Goal: Task Accomplishment & Management: Manage account settings

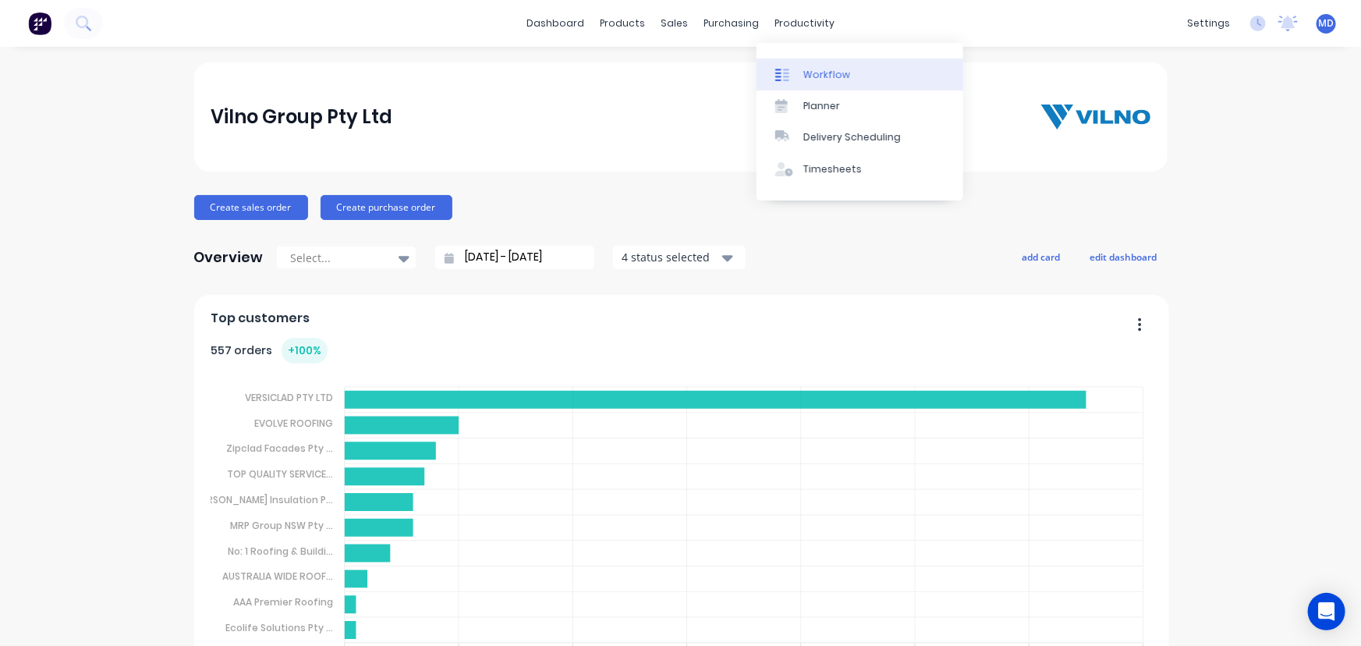
click at [833, 75] on div "Workflow" at bounding box center [826, 75] width 47 height 14
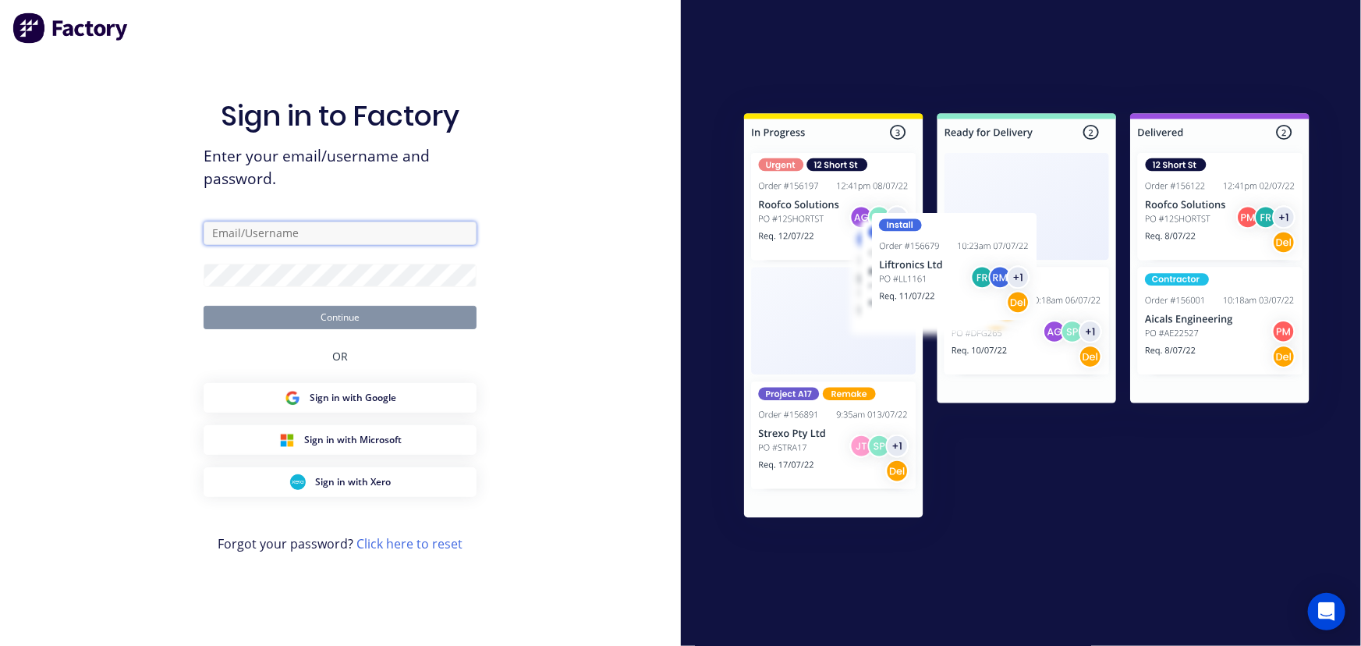
type input "[PERSON_NAME][EMAIL_ADDRESS][DOMAIN_NAME]"
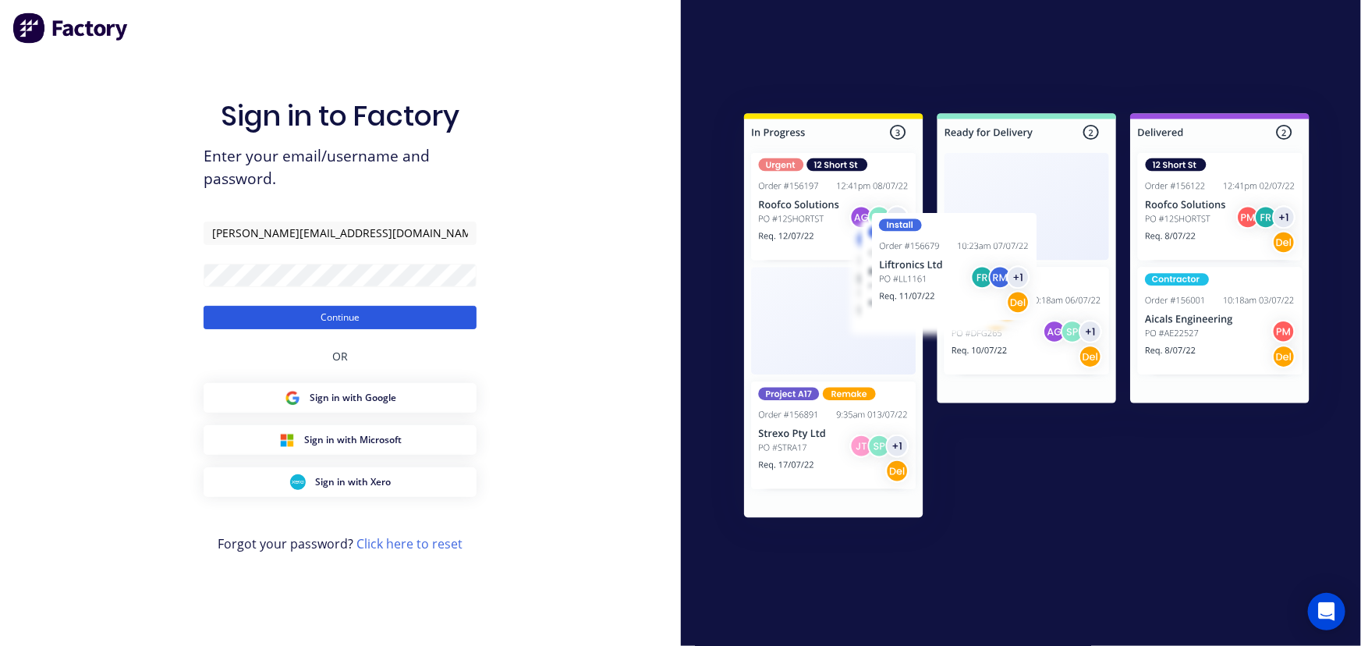
click at [350, 313] on button "Continue" at bounding box center [340, 317] width 273 height 23
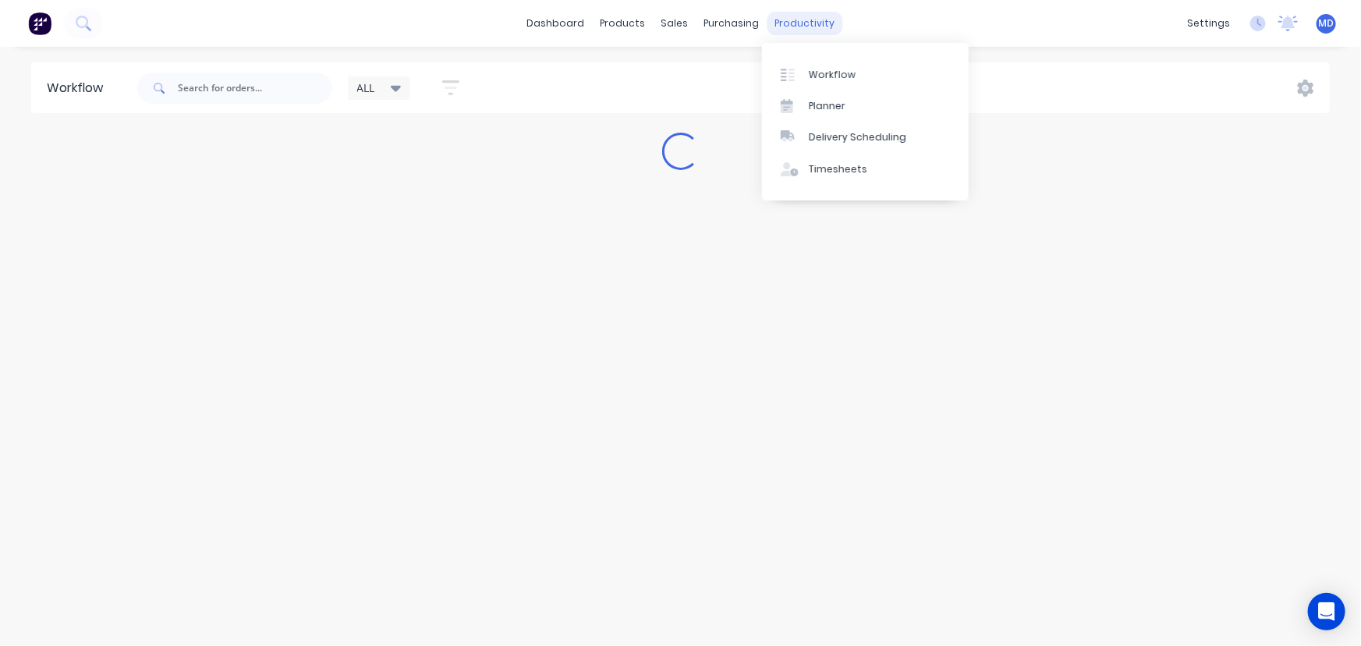
click at [788, 22] on div "productivity" at bounding box center [805, 23] width 76 height 23
click at [858, 137] on div "Delivery Scheduling" at bounding box center [858, 137] width 98 height 14
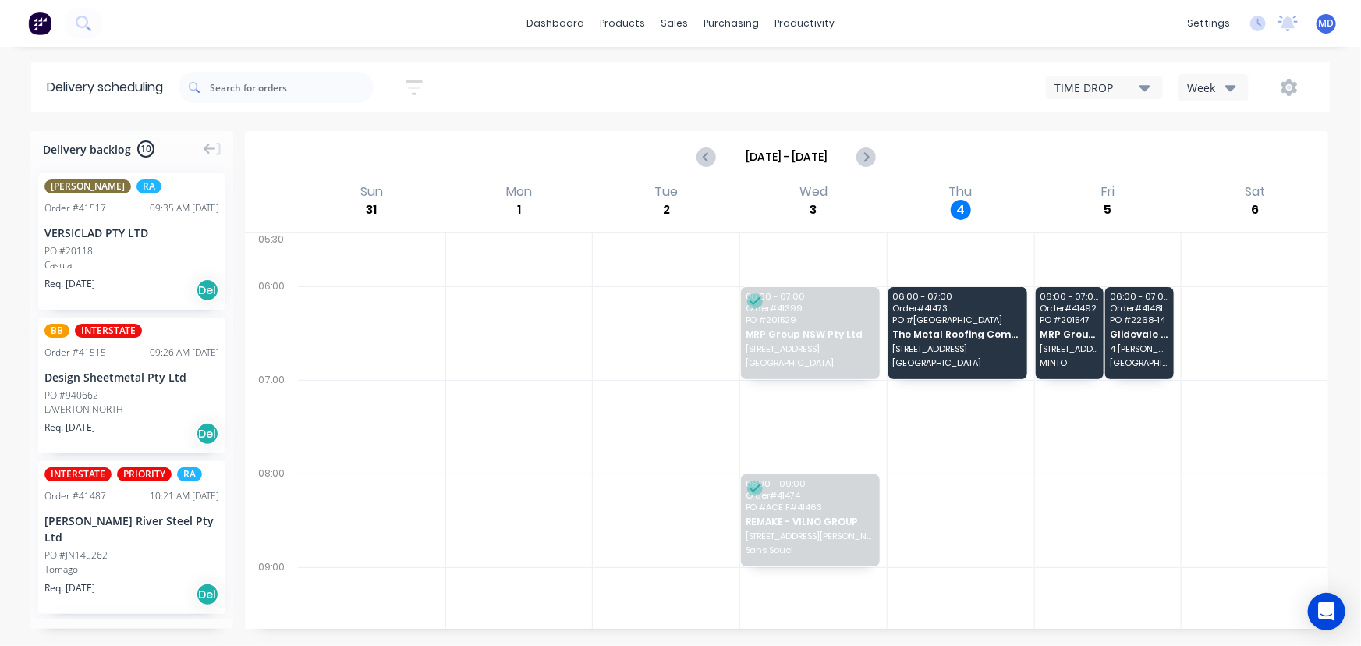
click at [1230, 86] on icon "button" at bounding box center [1230, 88] width 11 height 6
click at [1216, 155] on div "Vehicle" at bounding box center [1256, 159] width 154 height 31
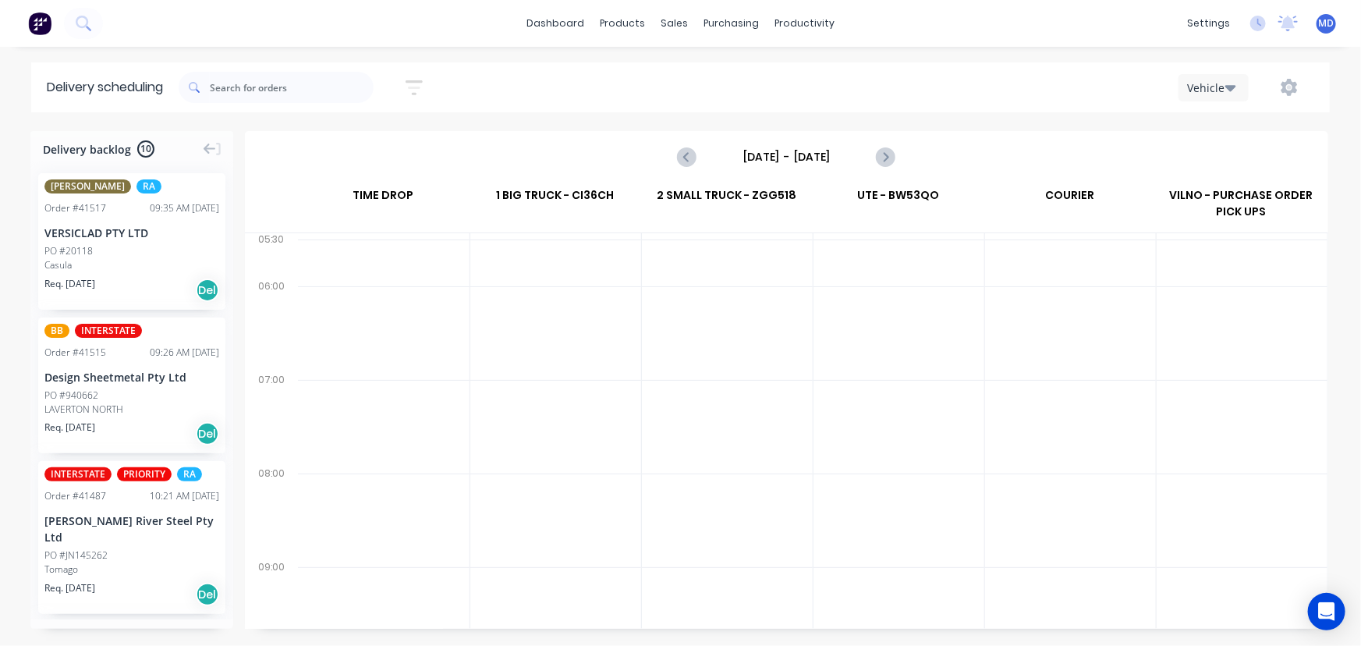
click at [787, 150] on input "[DATE] - [DATE]" at bounding box center [786, 156] width 154 height 23
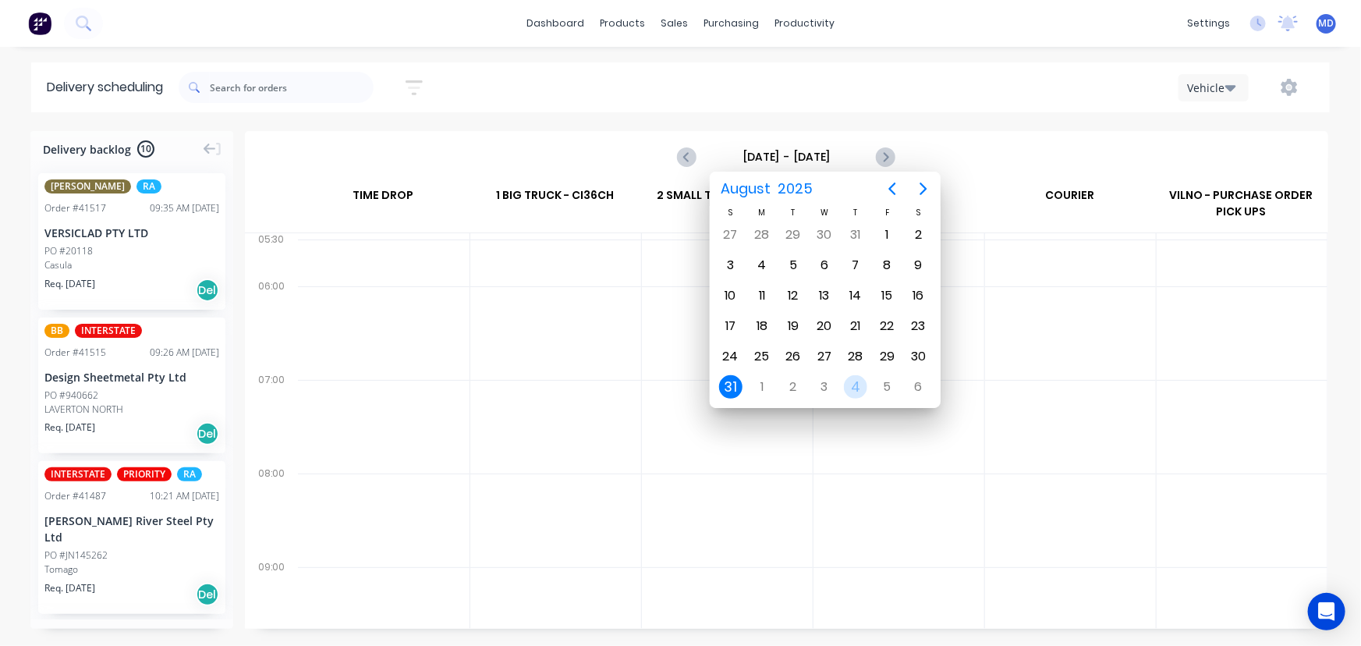
click at [853, 380] on div "4" at bounding box center [855, 386] width 23 height 23
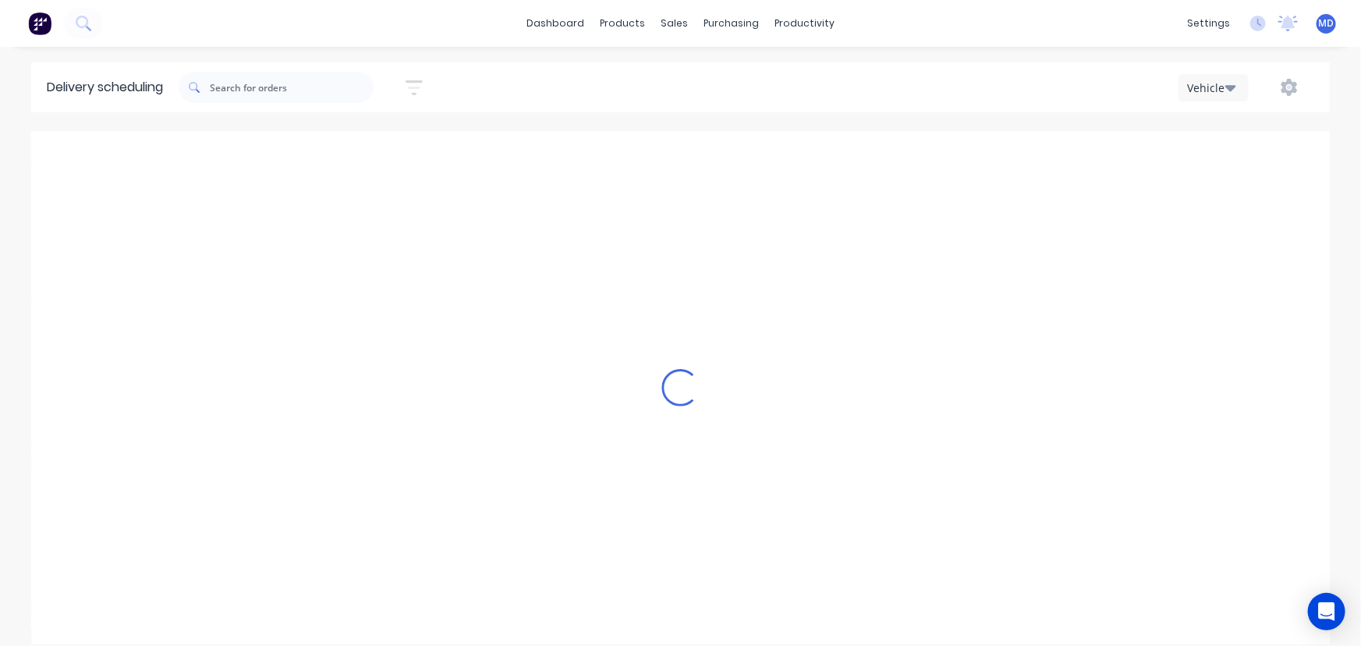
type input "[DATE] - [DATE]"
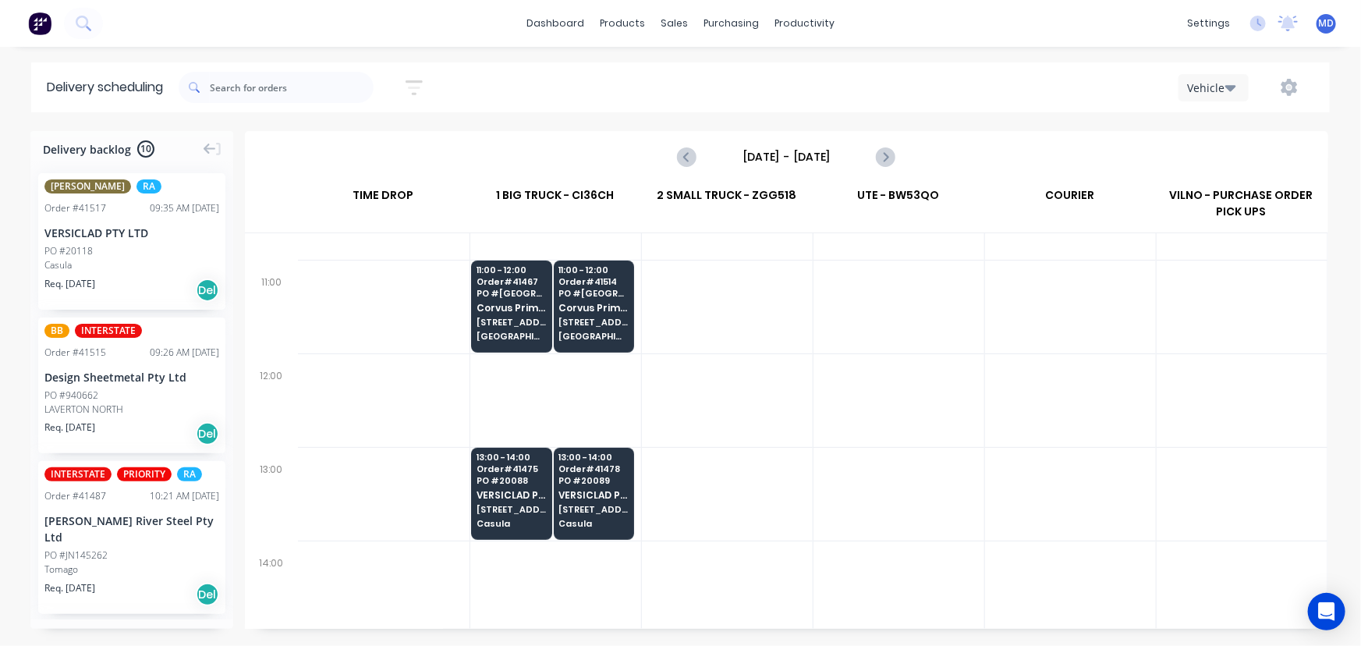
scroll to position [496, 0]
click at [496, 319] on span "[STREET_ADDRESS]" at bounding box center [511, 320] width 69 height 9
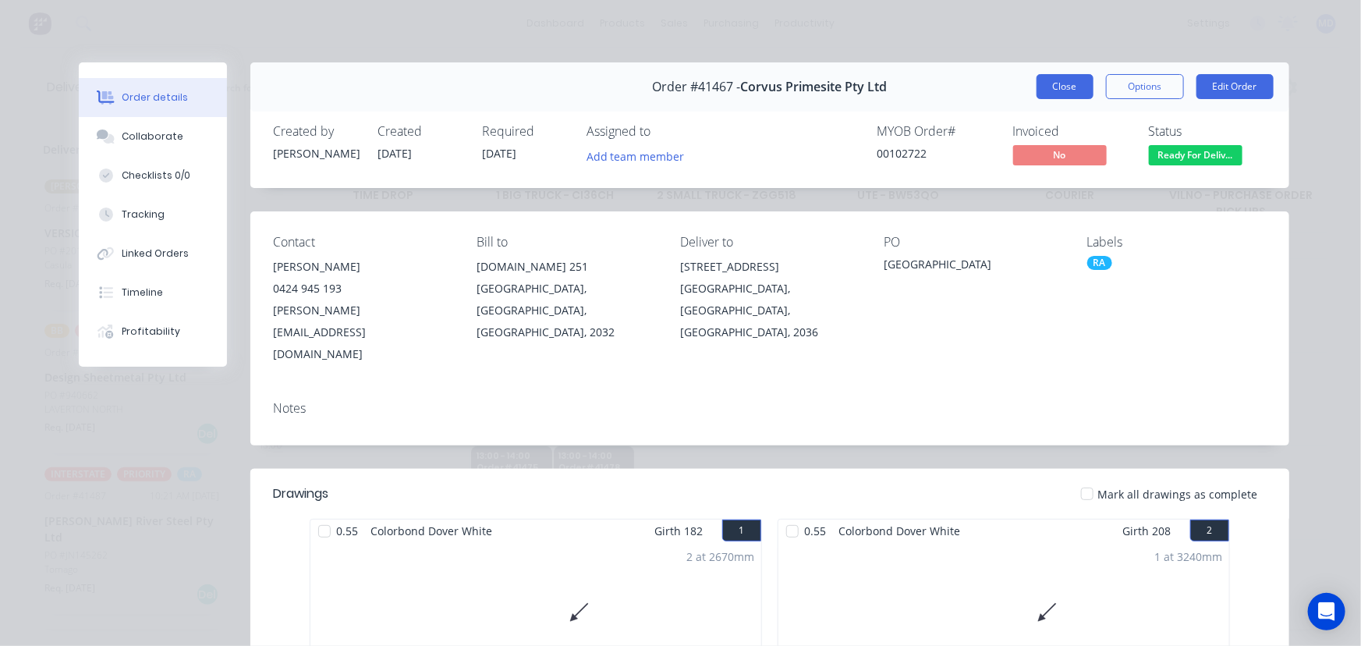
click at [1053, 92] on button "Close" at bounding box center [1065, 86] width 57 height 25
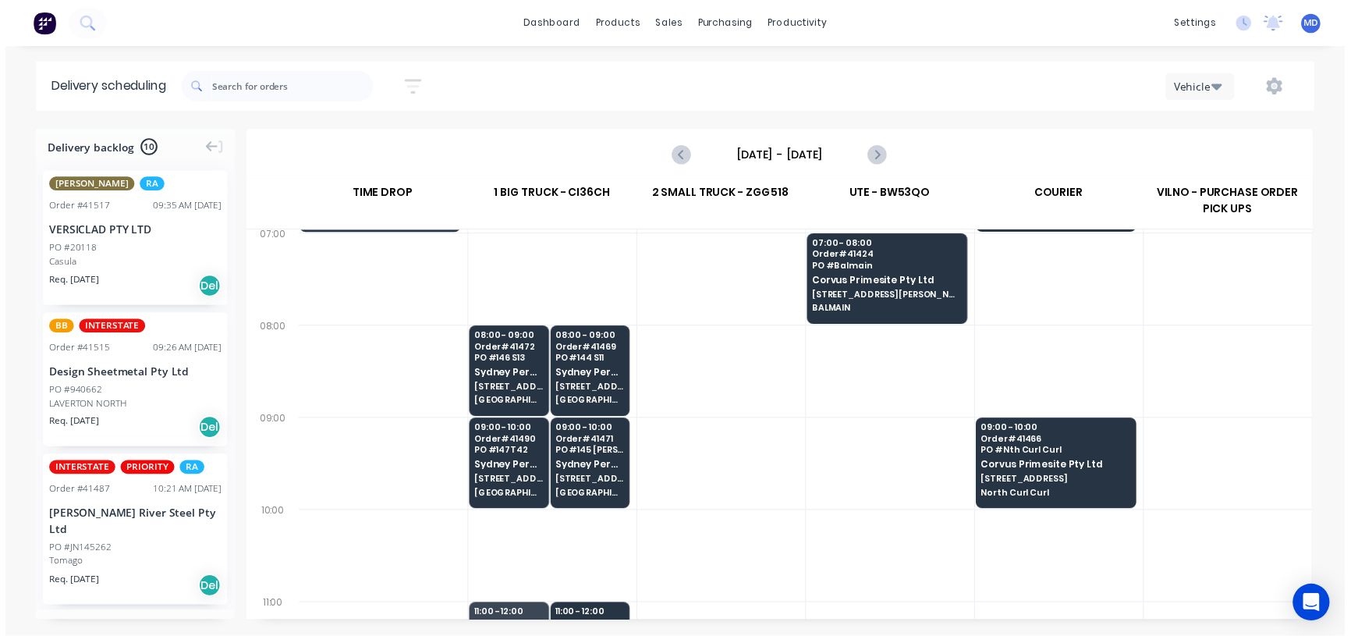
scroll to position [141, 0]
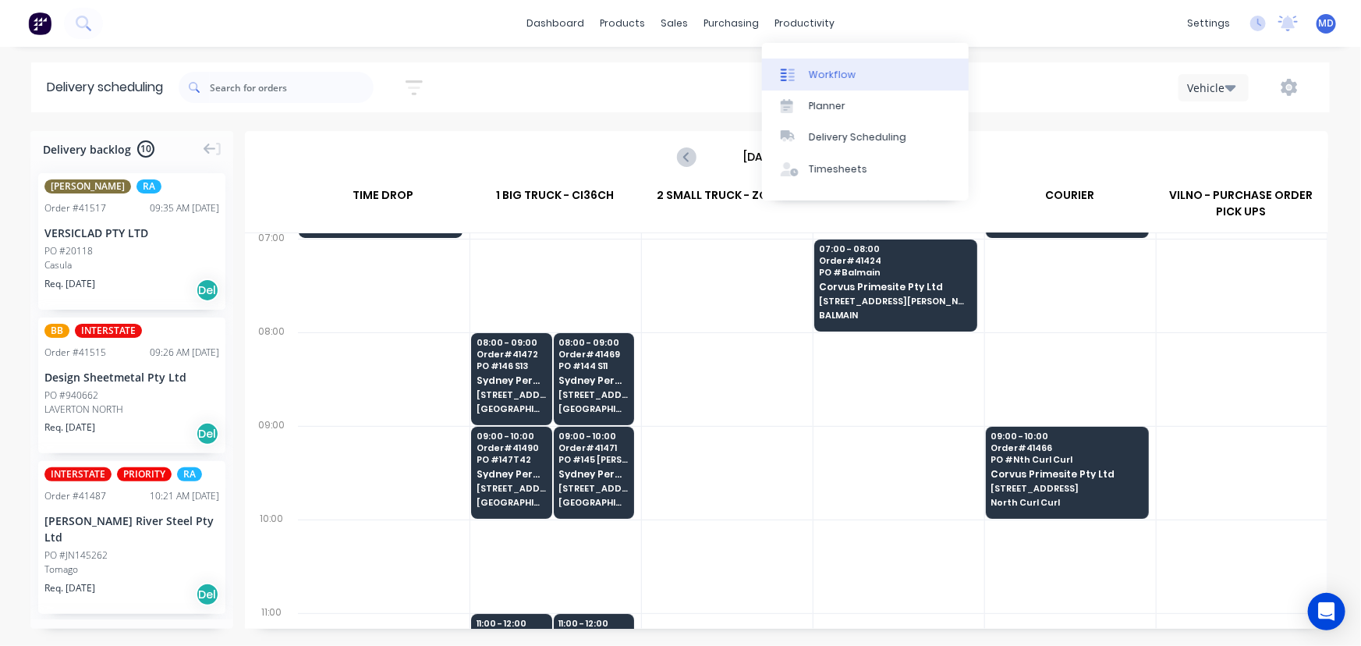
click at [844, 75] on div "Workflow" at bounding box center [832, 75] width 47 height 14
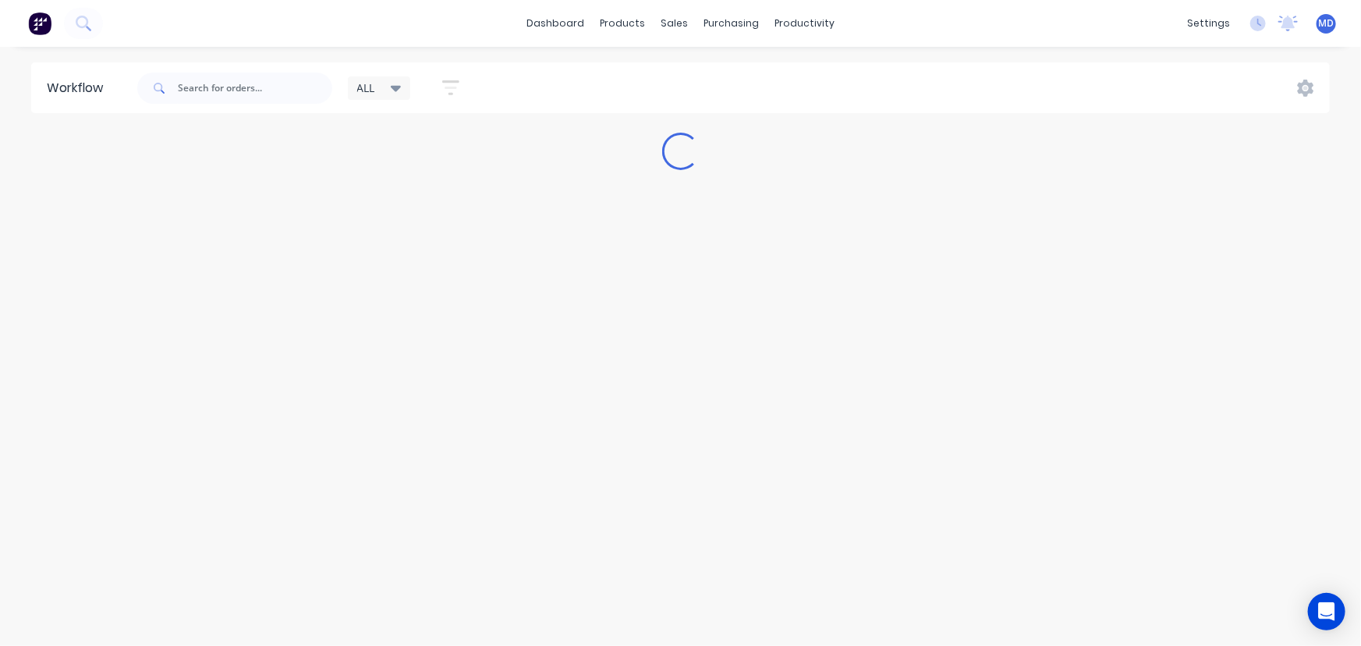
click at [399, 86] on icon at bounding box center [396, 89] width 11 height 6
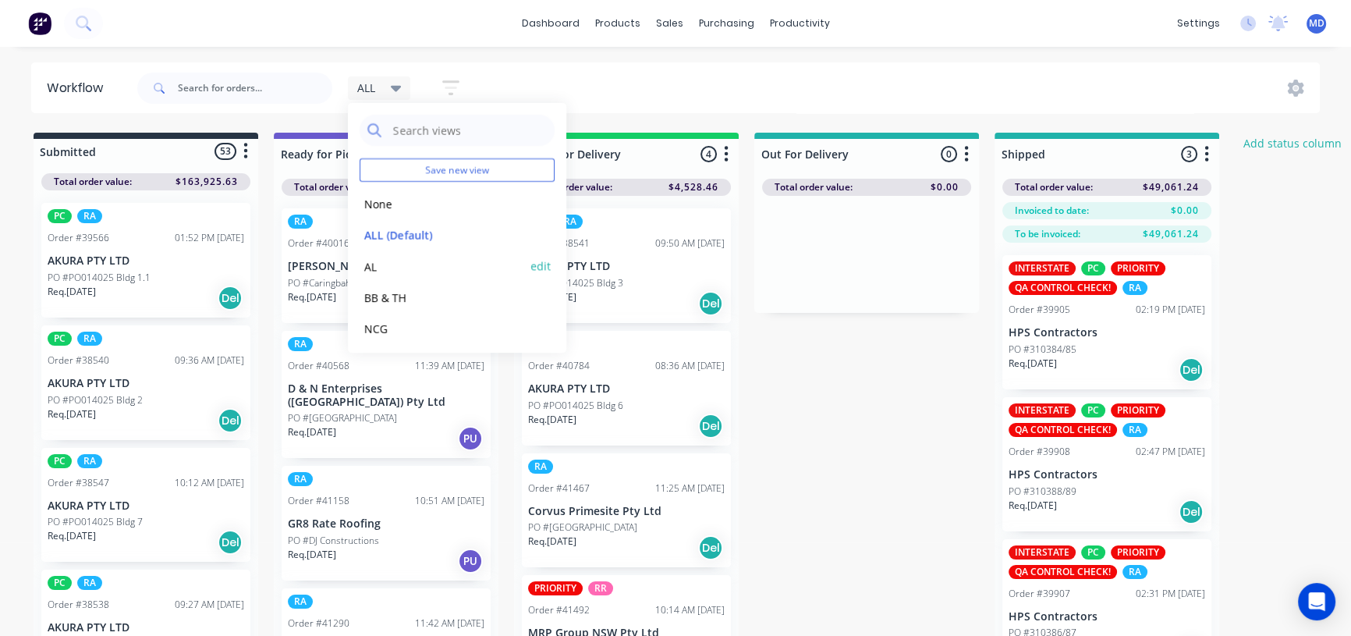
scroll to position [65, 0]
click at [364, 289] on button "RA" at bounding box center [443, 295] width 166 height 18
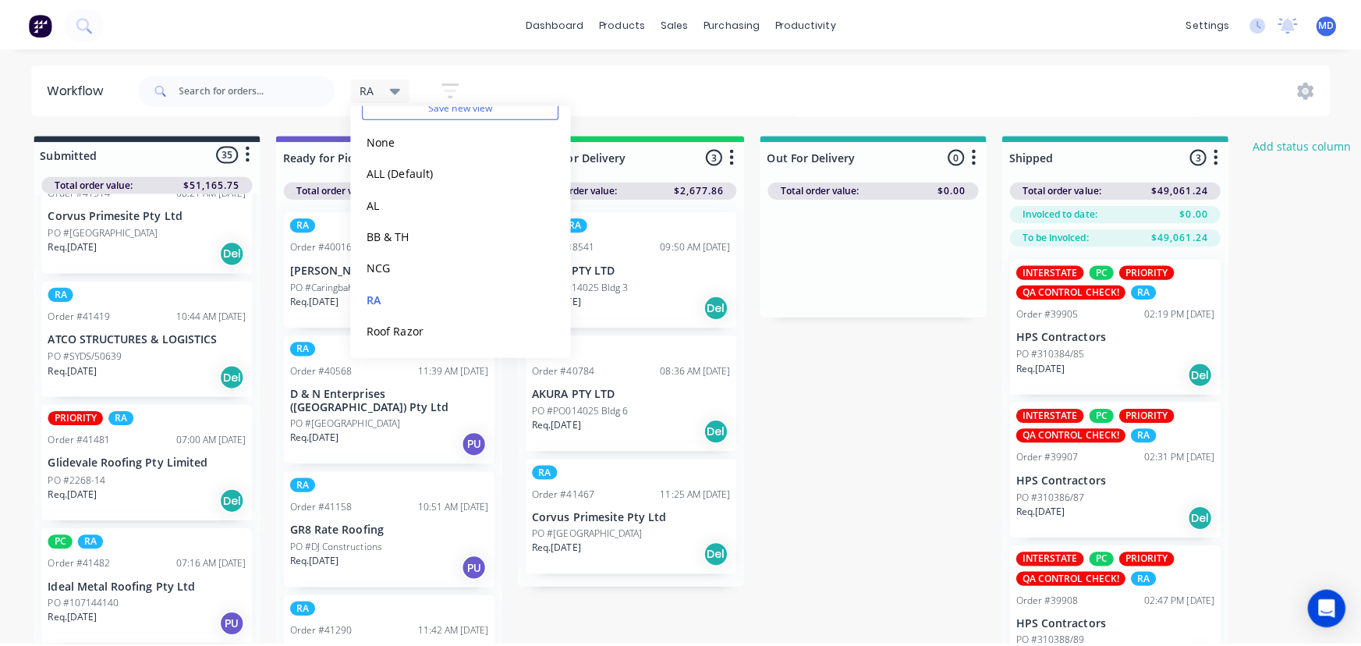
scroll to position [2410, 0]
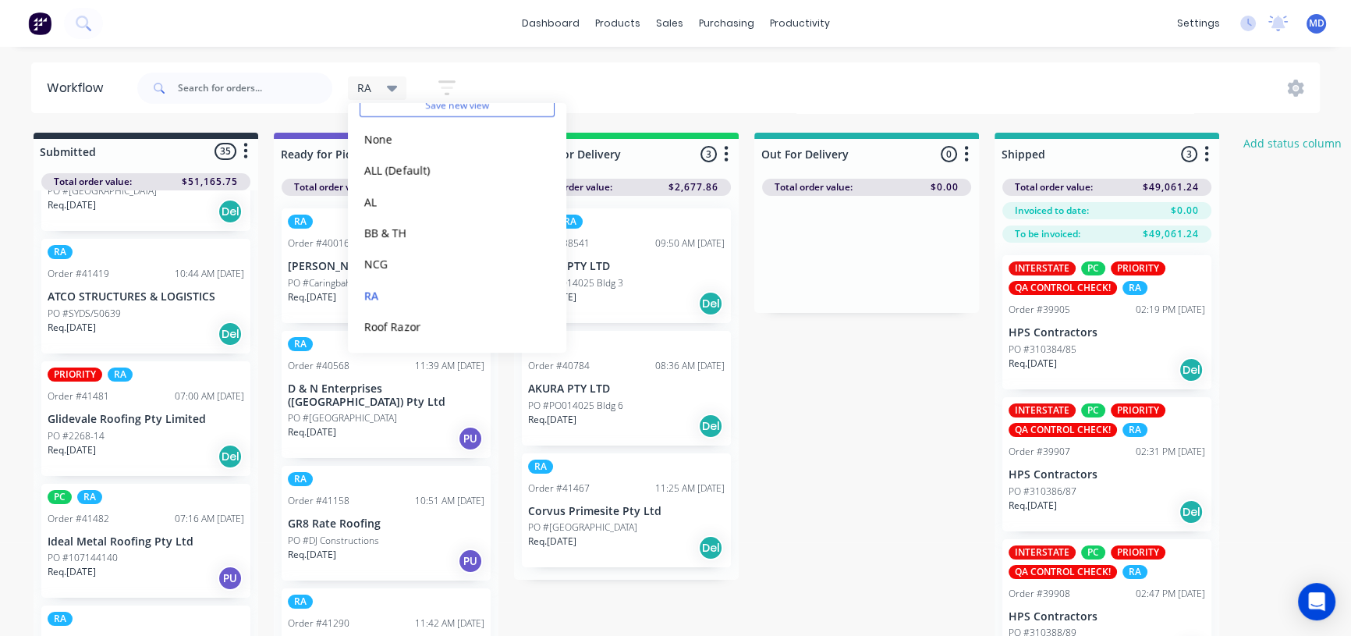
click at [817, 73] on div "RA Save new view None edit ALL (Default) edit AL edit BB & TH edit NCG edit RA …" at bounding box center [727, 88] width 1186 height 47
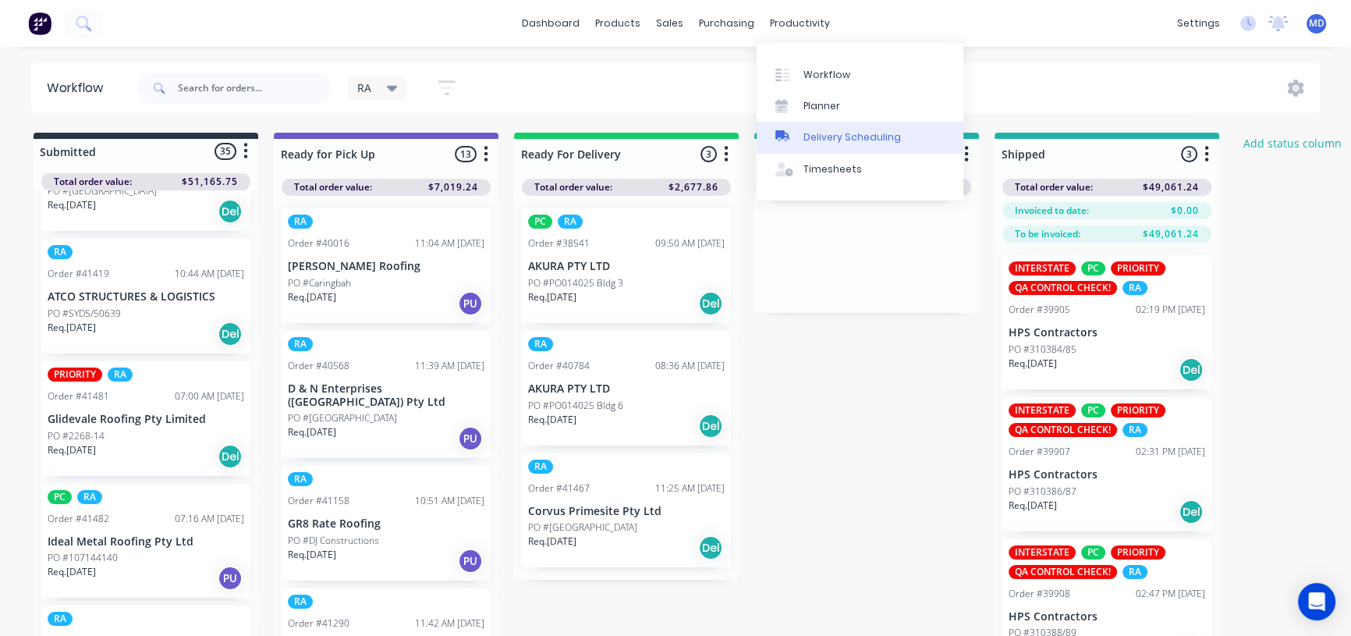
click at [879, 136] on div "Delivery Scheduling" at bounding box center [852, 137] width 98 height 14
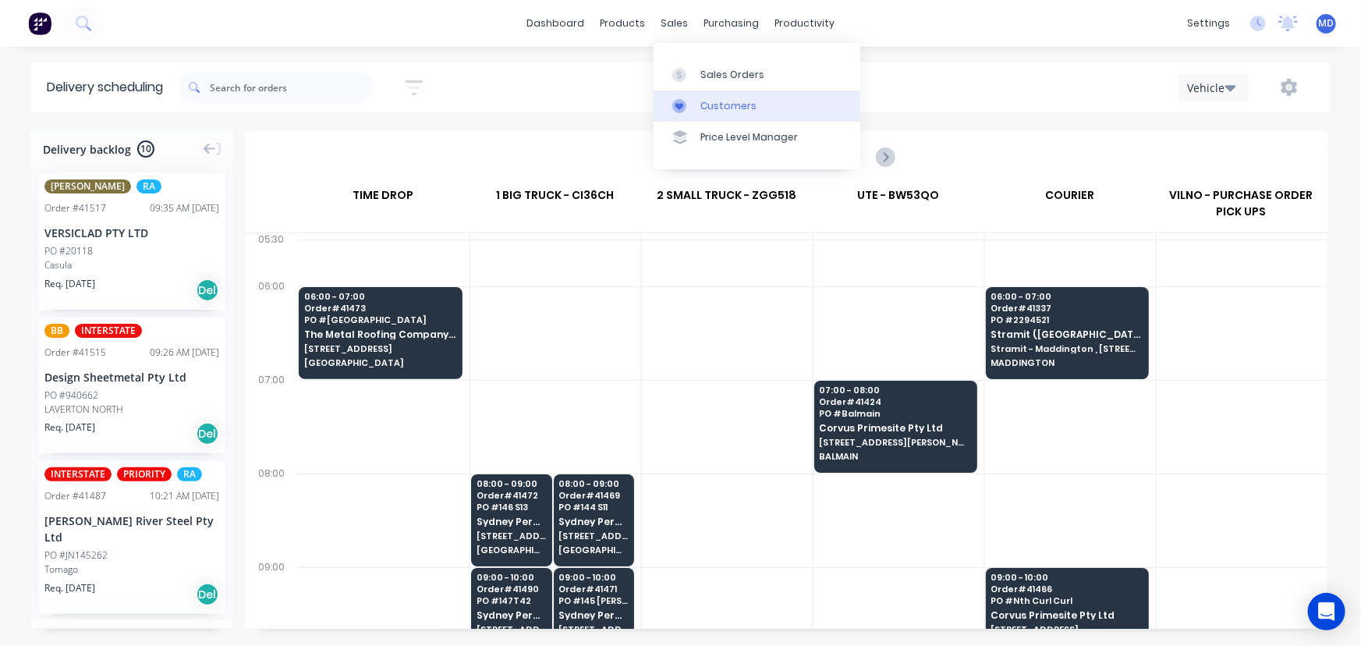
click at [711, 110] on div "Customers" at bounding box center [729, 106] width 56 height 14
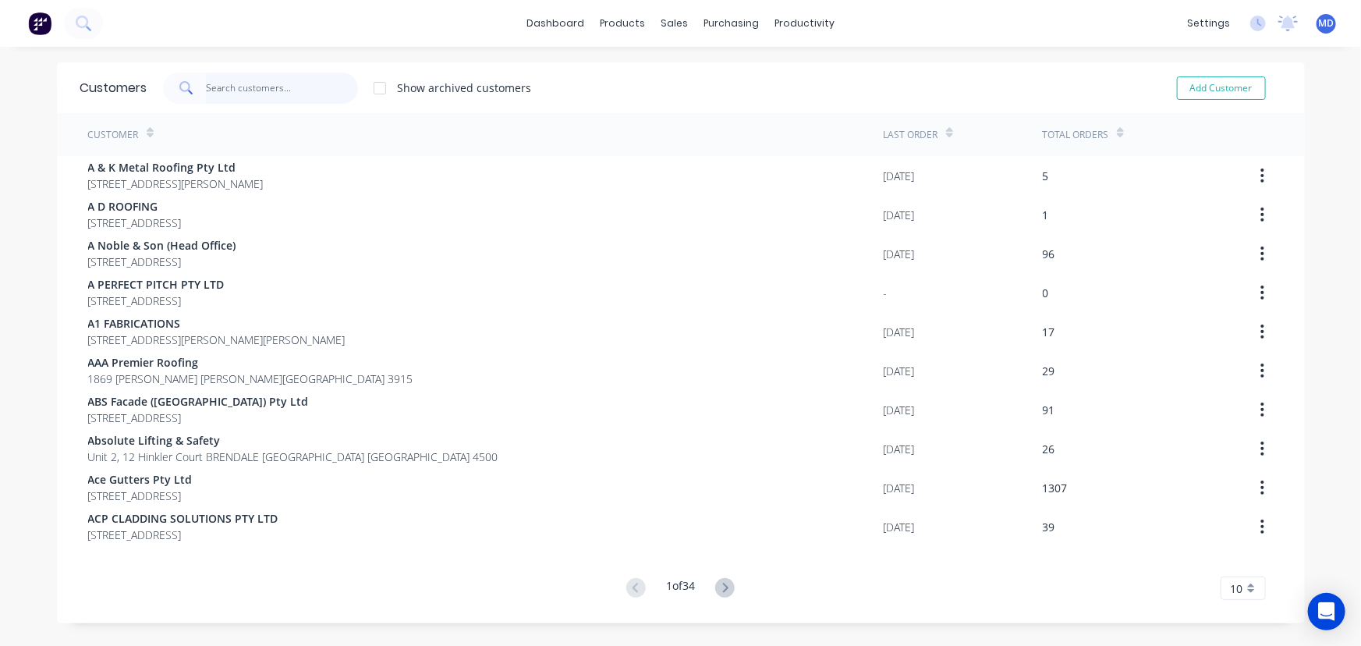
click at [287, 88] on input "text" at bounding box center [282, 88] width 152 height 31
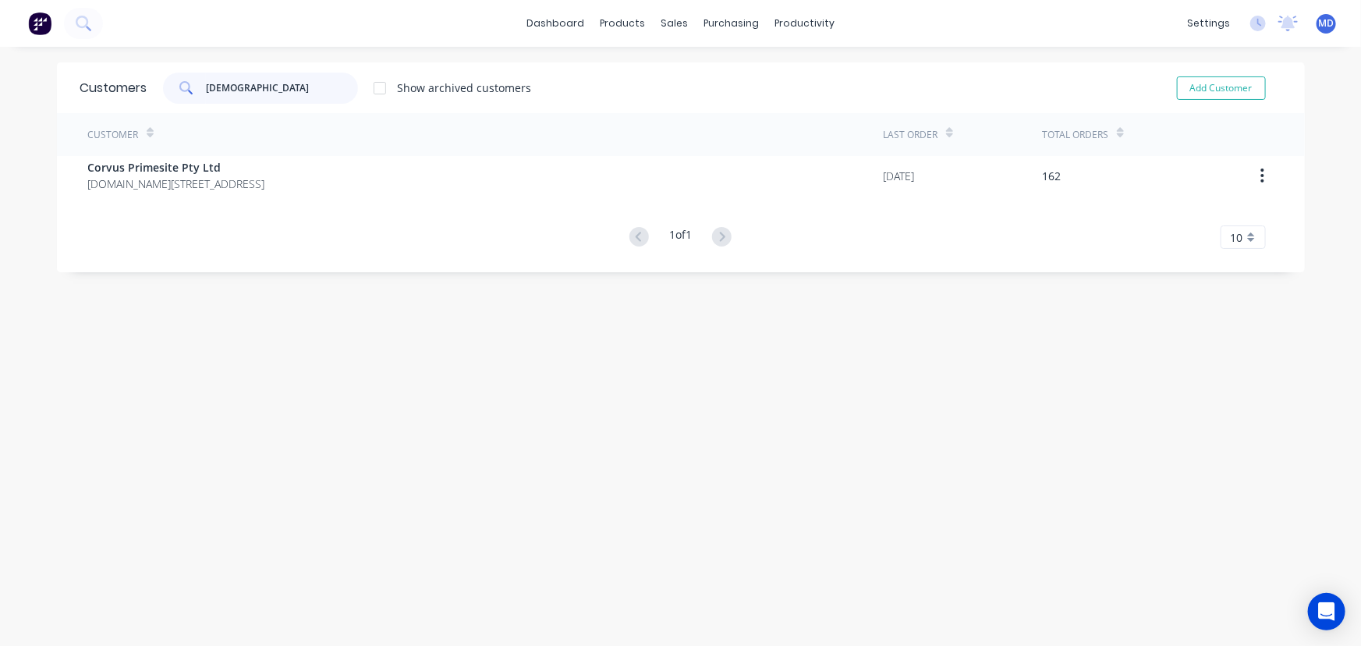
type input "[DEMOGRAPHIC_DATA]"
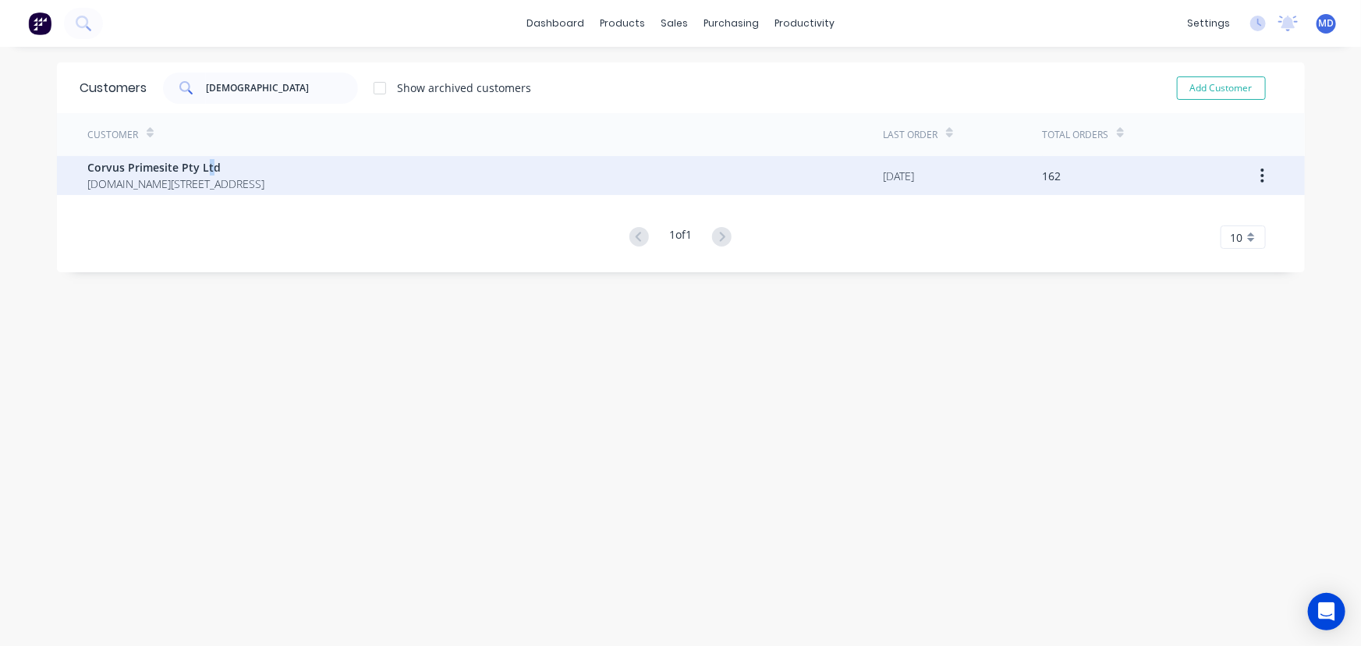
click at [203, 170] on span "Corvus Primesite Pty Ltd" at bounding box center [176, 167] width 177 height 16
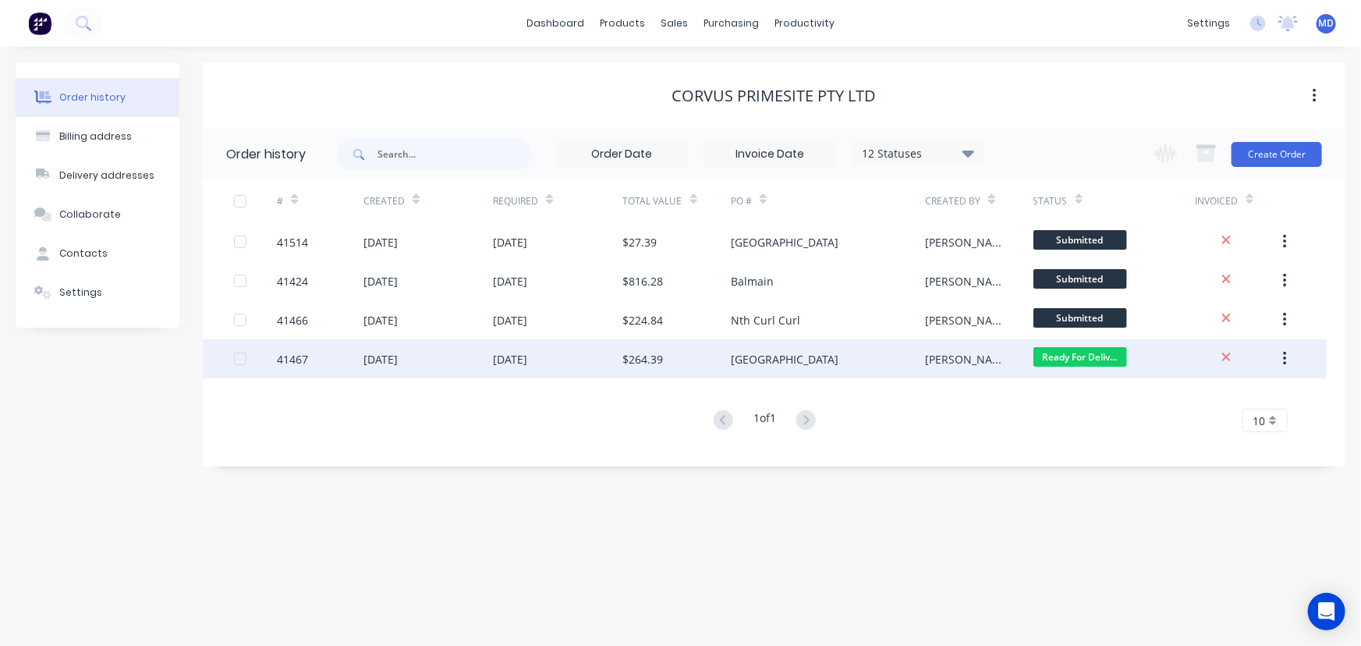
click at [693, 368] on div "$264.39" at bounding box center [677, 358] width 108 height 39
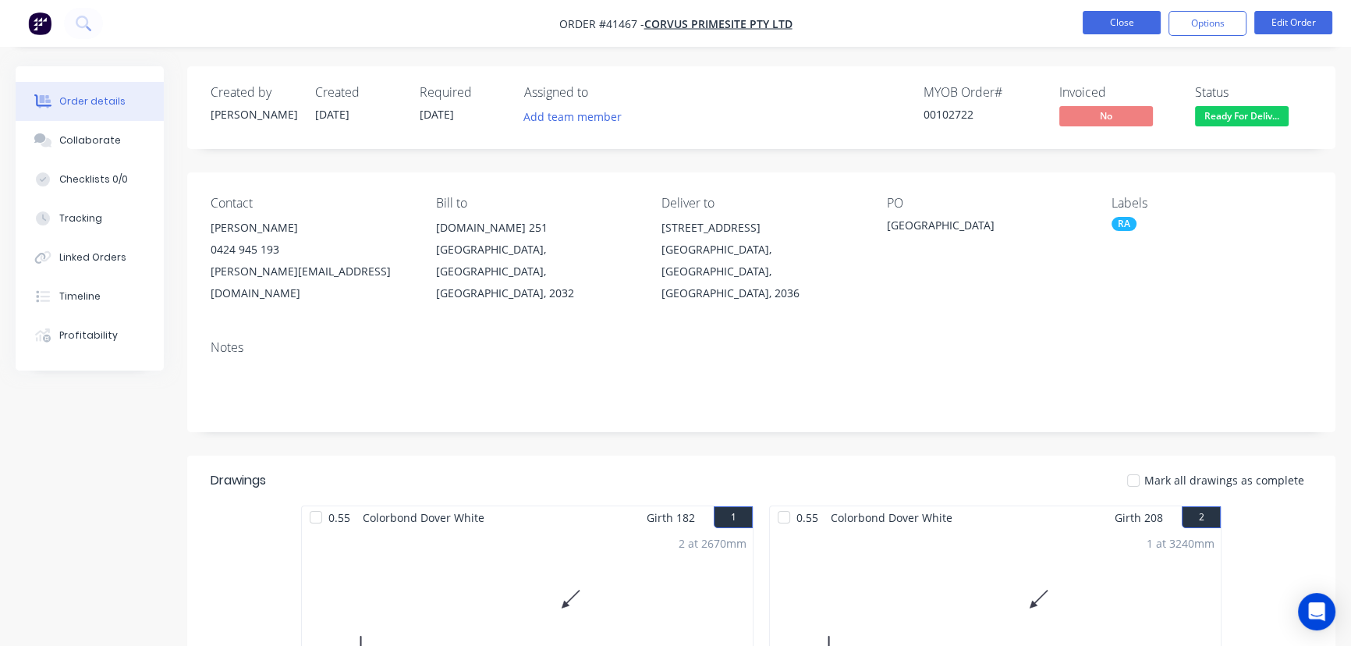
click at [1124, 22] on button "Close" at bounding box center [1122, 22] width 78 height 23
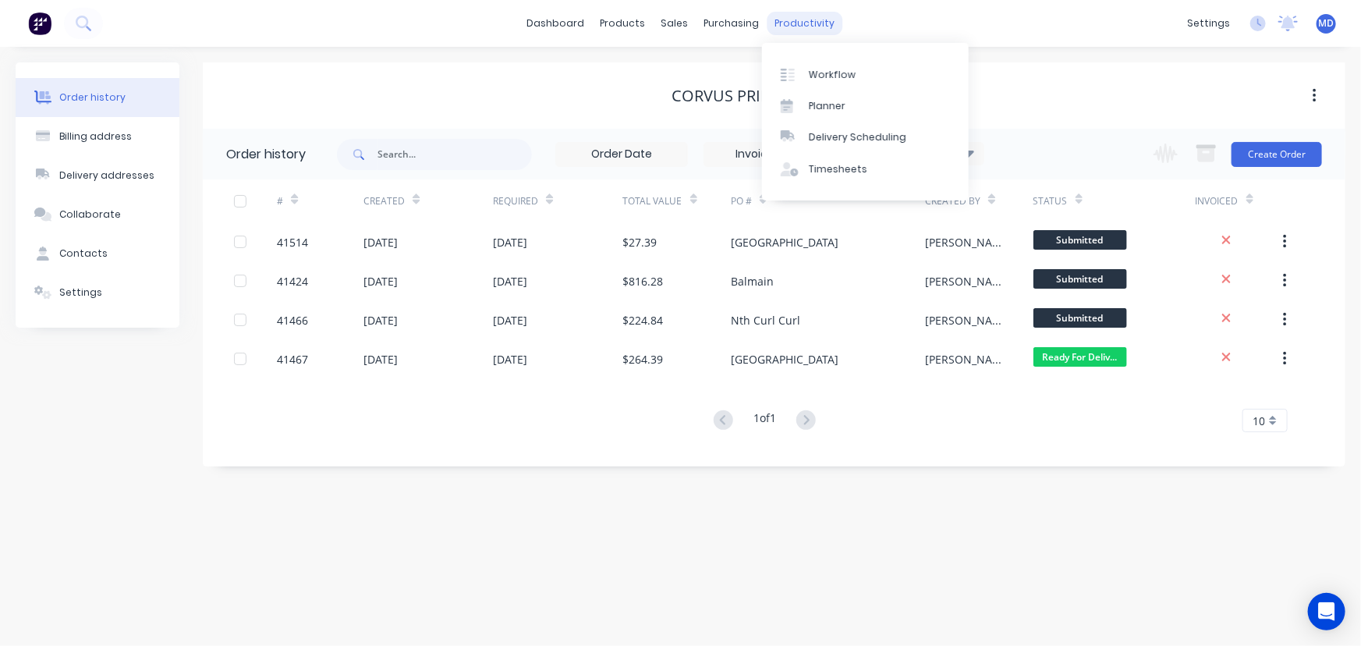
click at [792, 19] on div "productivity" at bounding box center [805, 23] width 76 height 23
click at [878, 133] on div "Delivery Scheduling" at bounding box center [858, 137] width 98 height 14
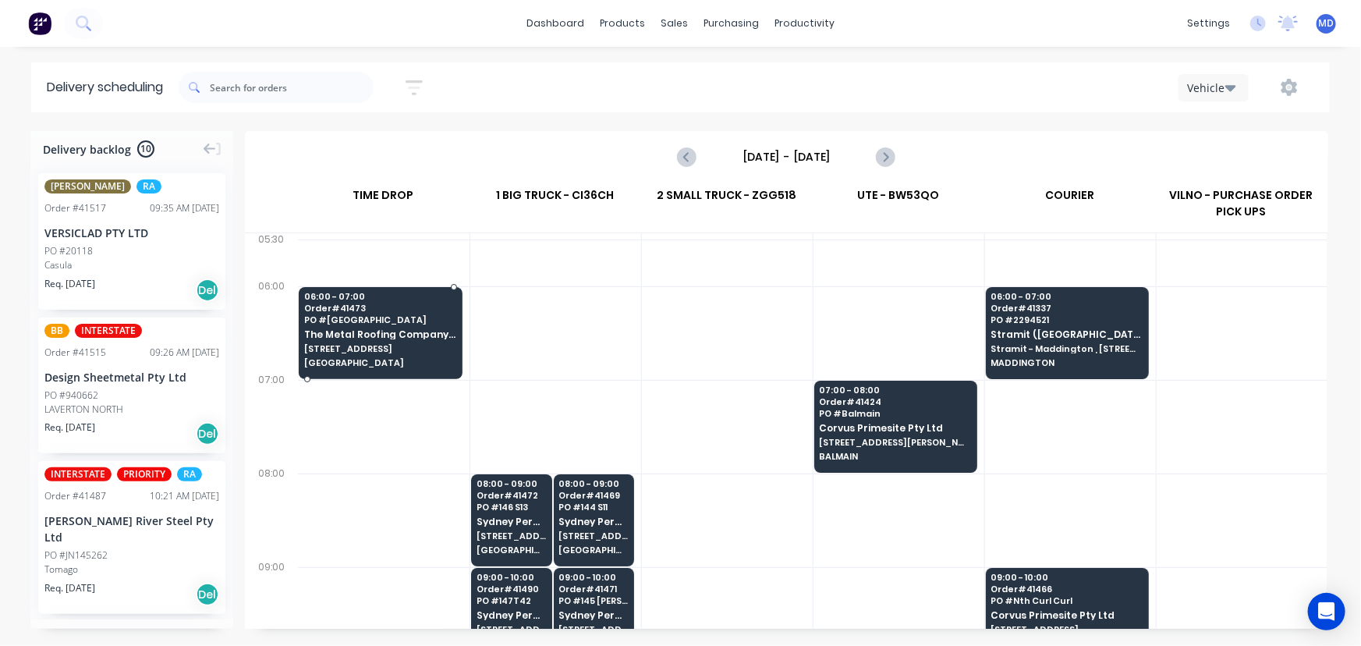
click at [345, 325] on div "06:00 - 07:00 Order # [GEOGRAPHIC_DATA] The Metal Roofing Company [GEOGRAPHIC_D…" at bounding box center [381, 330] width 162 height 87
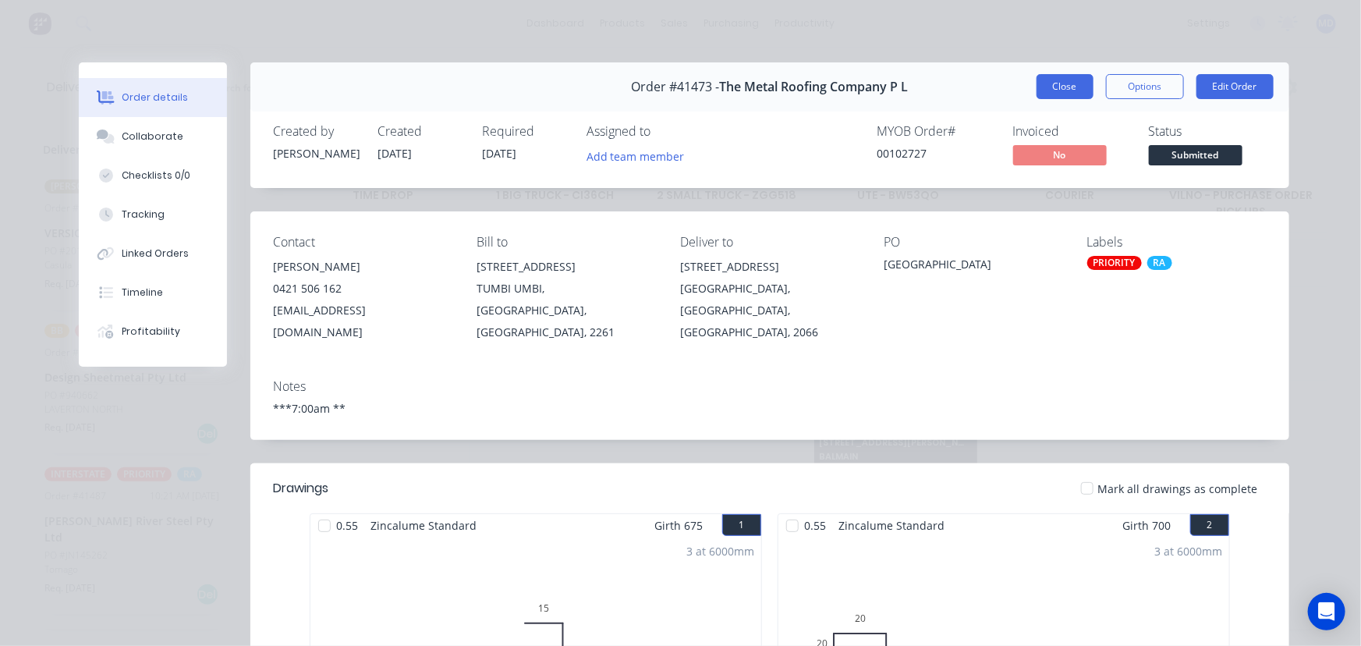
click at [1059, 89] on button "Close" at bounding box center [1065, 86] width 57 height 25
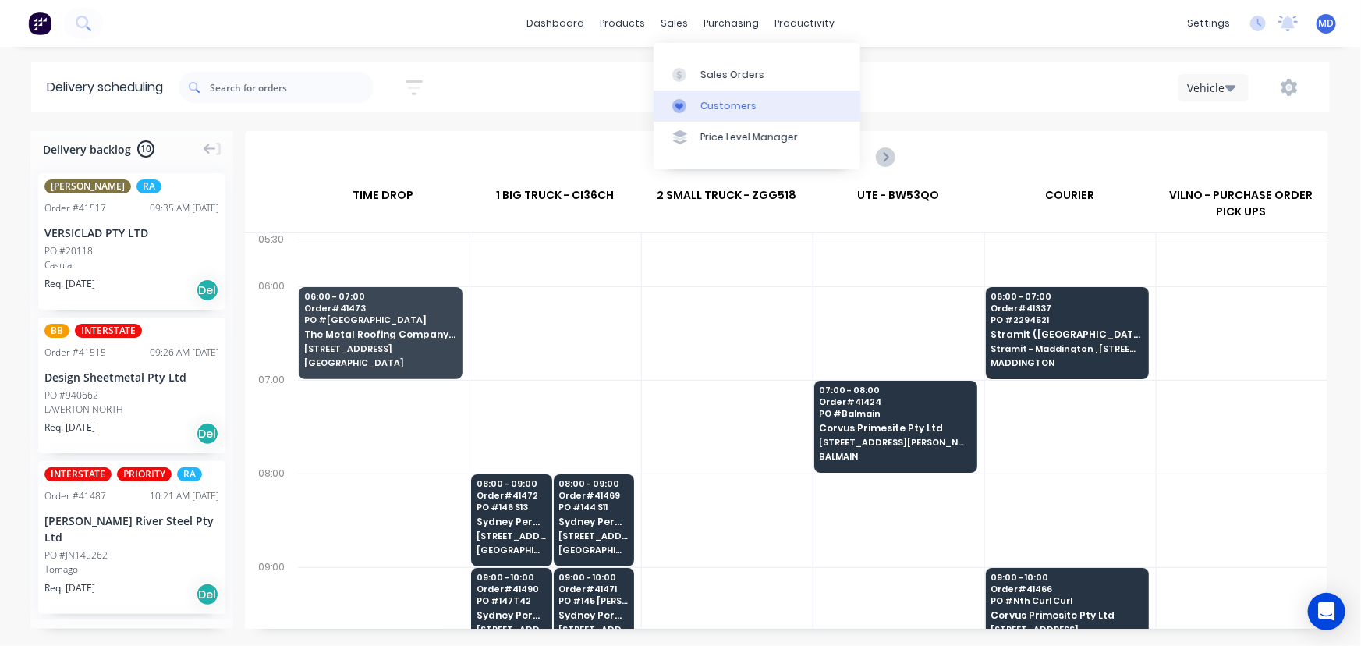
click at [732, 106] on div "Customers" at bounding box center [729, 106] width 56 height 14
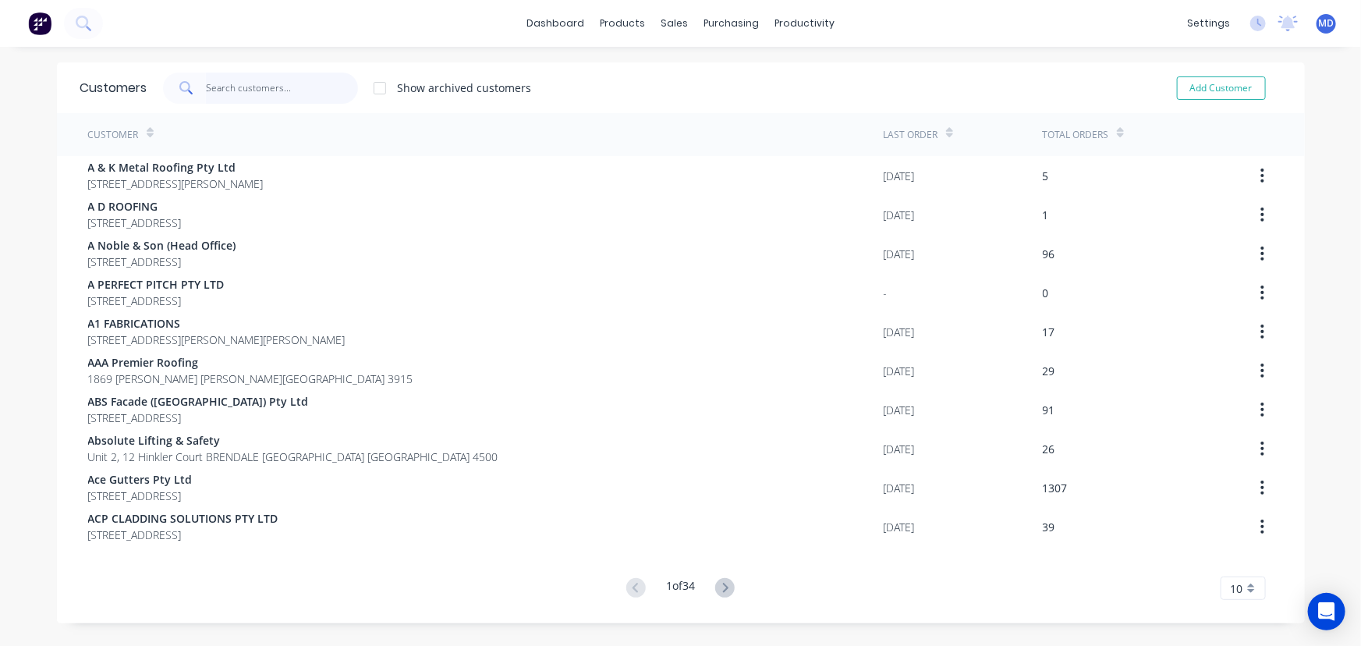
click at [304, 91] on input "text" at bounding box center [282, 88] width 152 height 31
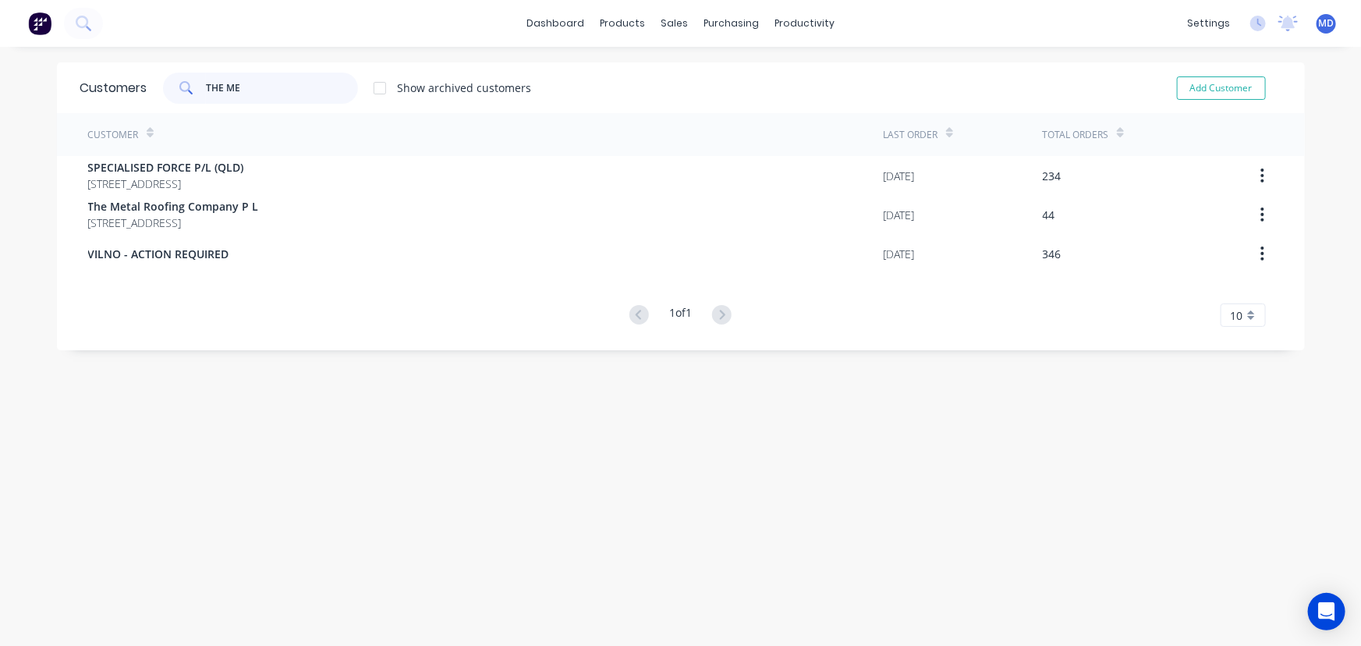
type input "THE ME"
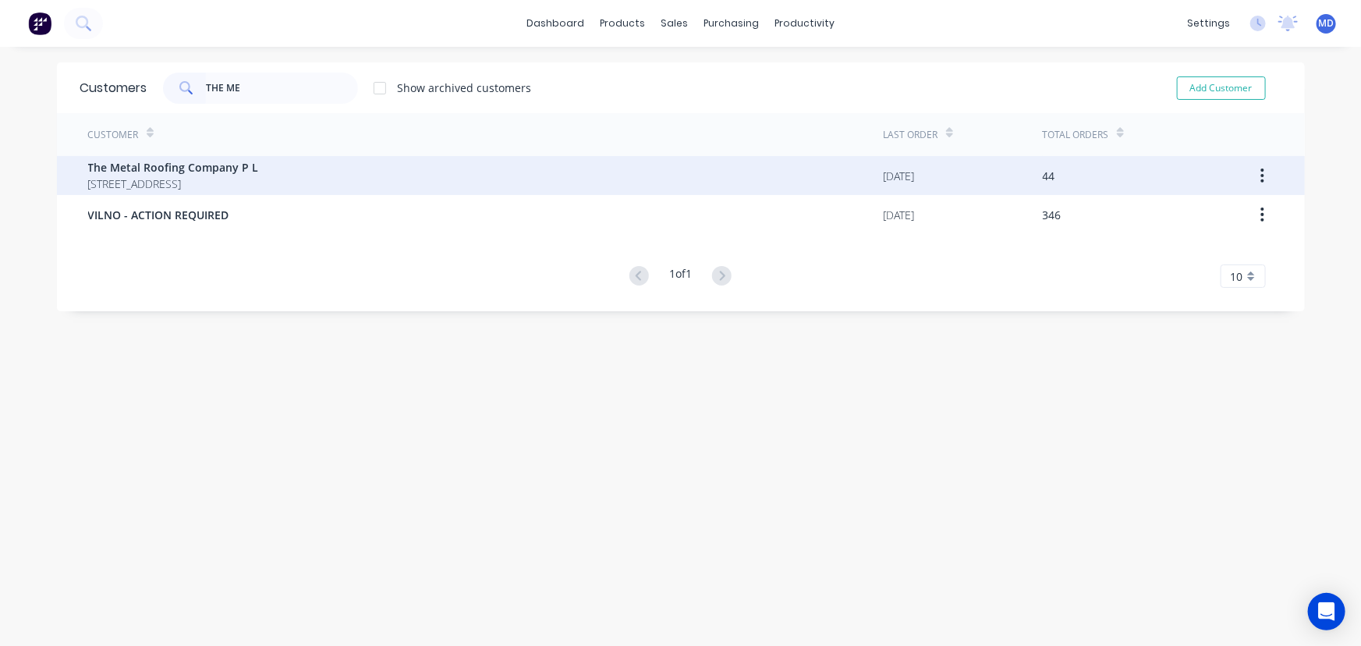
click at [243, 176] on span "[STREET_ADDRESS]" at bounding box center [173, 184] width 171 height 16
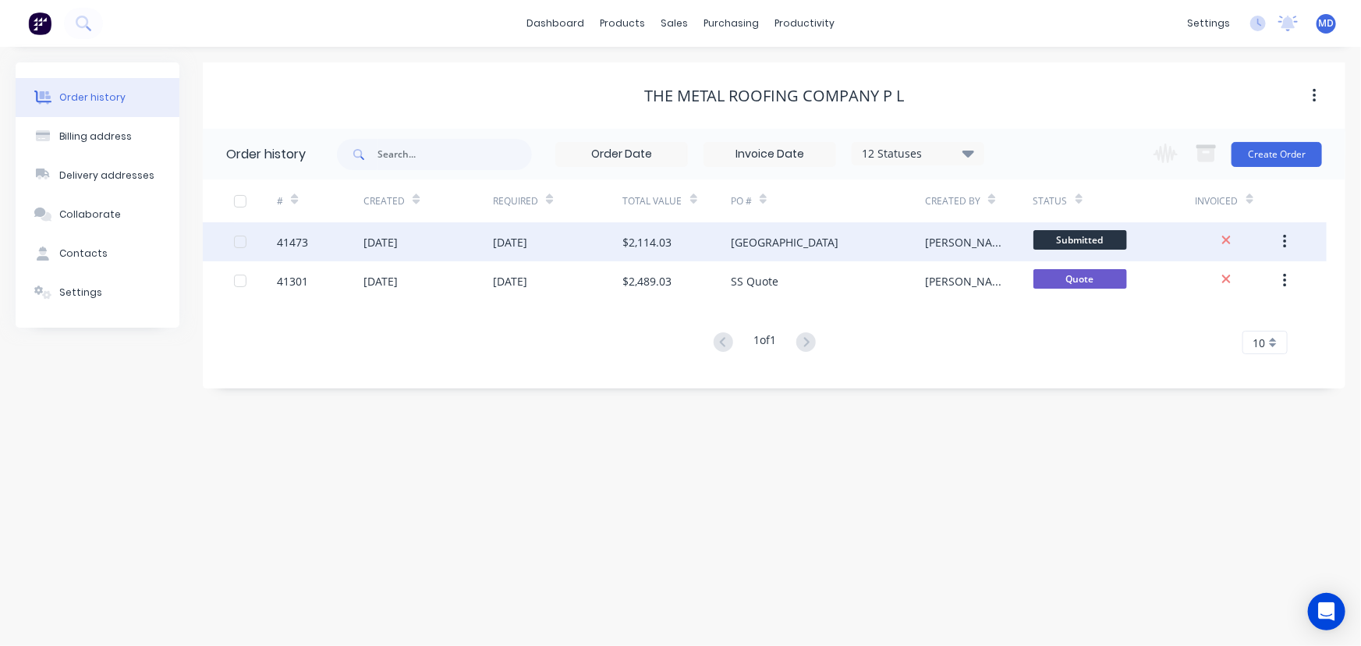
click at [468, 231] on div "[DATE]" at bounding box center [428, 241] width 129 height 39
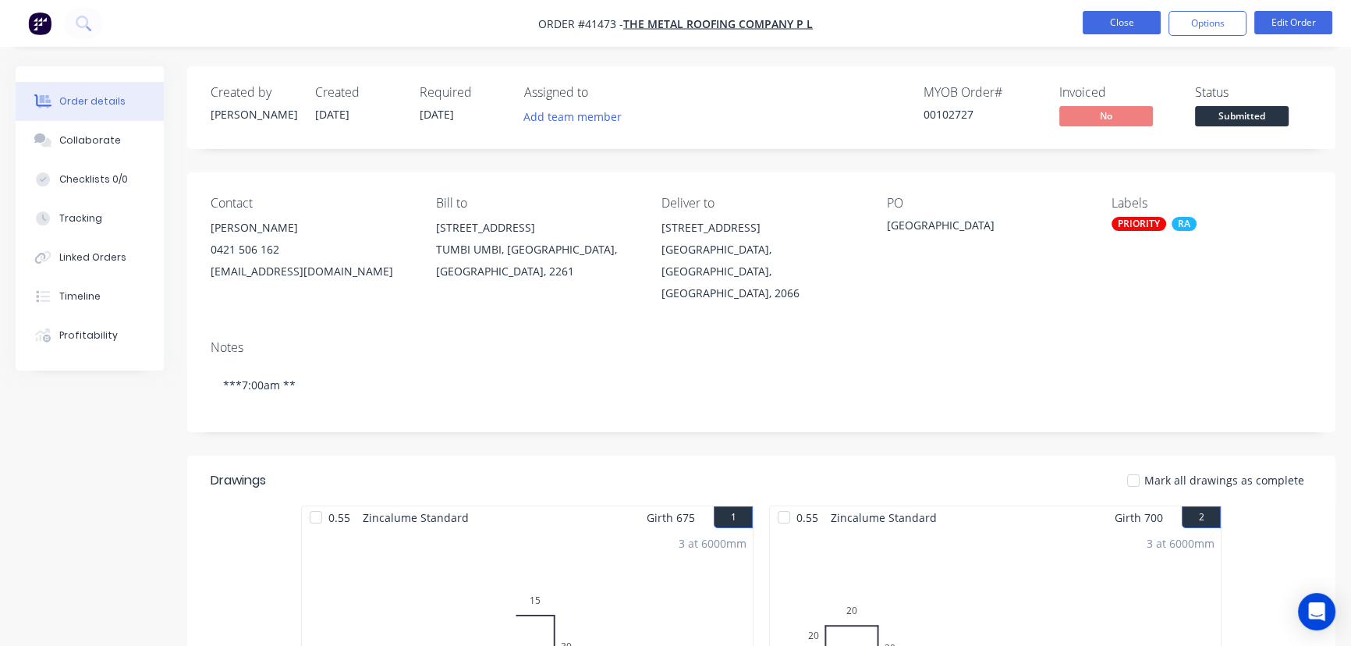
click at [1113, 21] on button "Close" at bounding box center [1122, 22] width 78 height 23
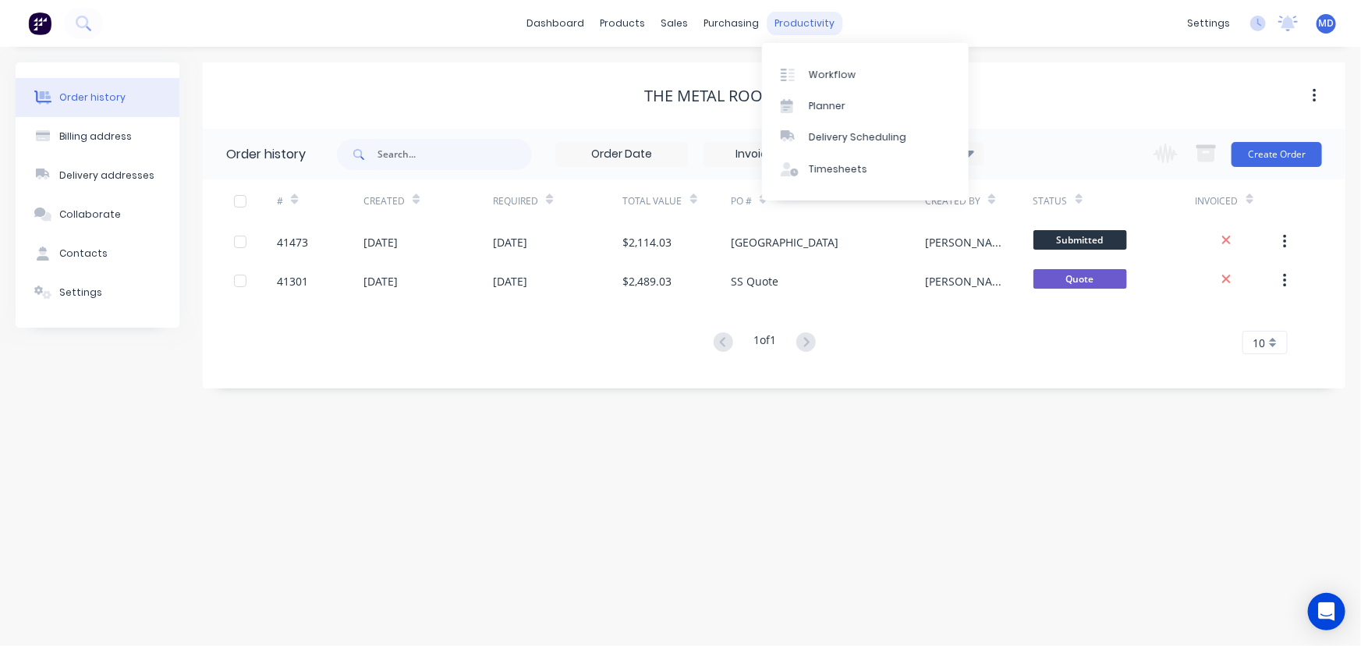
click at [797, 19] on div "productivity" at bounding box center [805, 23] width 76 height 23
click at [864, 137] on div "Delivery Scheduling" at bounding box center [858, 137] width 98 height 14
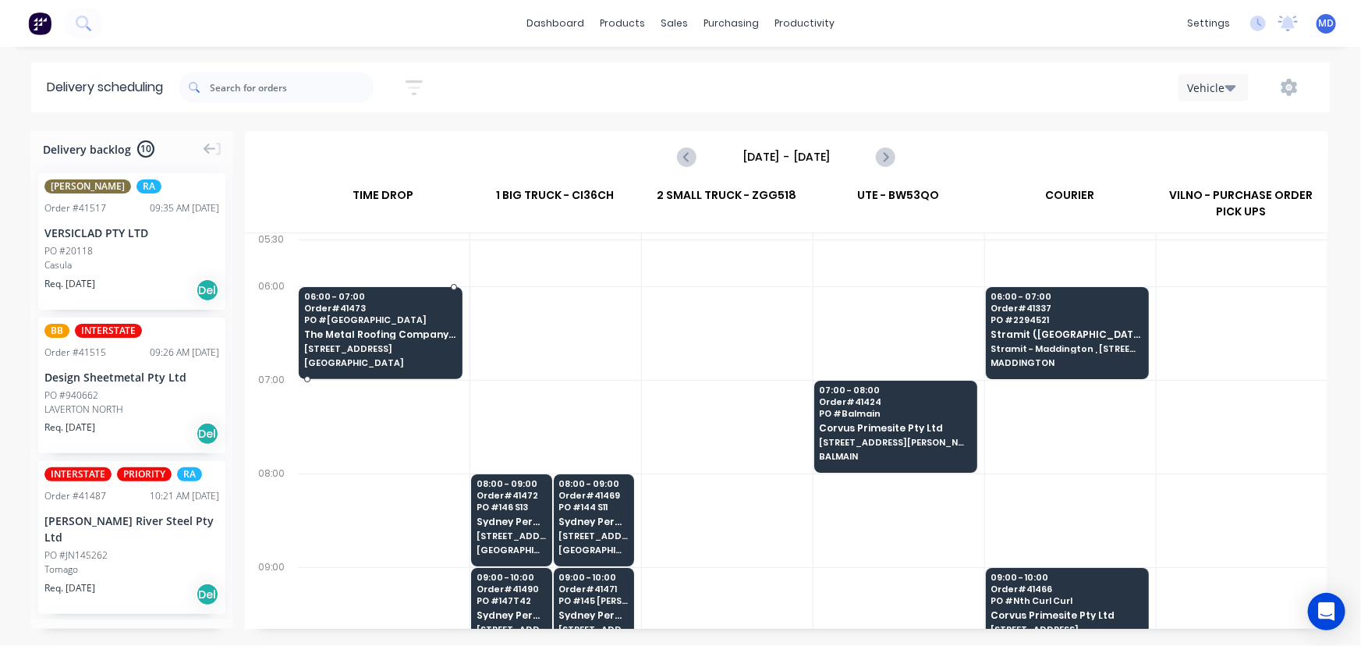
click at [358, 318] on span "[GEOGRAPHIC_DATA]" at bounding box center [380, 319] width 152 height 9
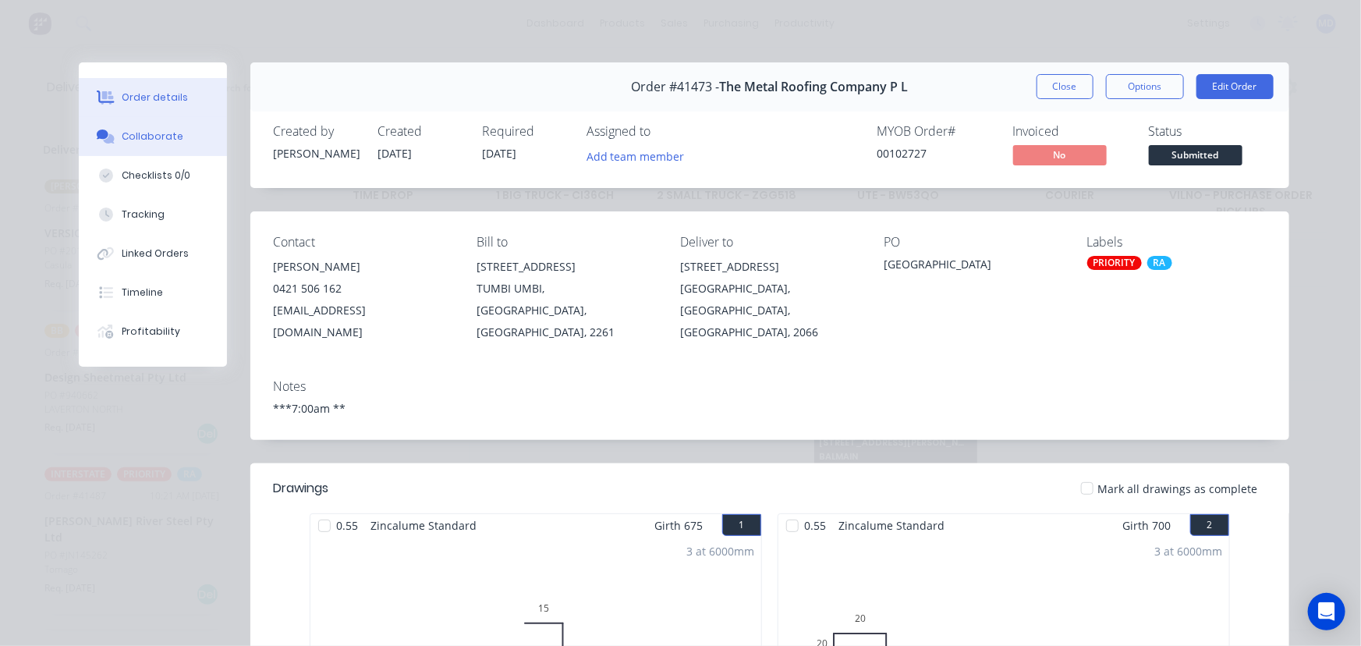
click at [148, 131] on div "Collaborate" at bounding box center [153, 136] width 62 height 14
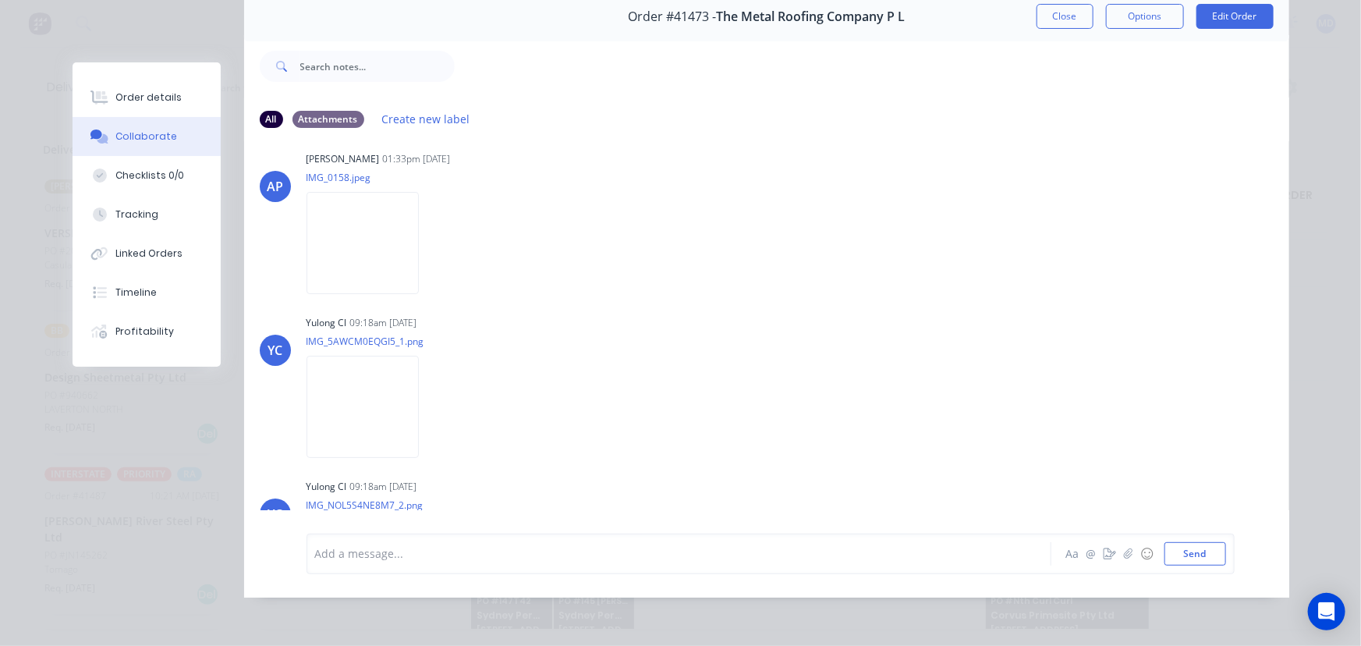
scroll to position [16, 0]
click at [353, 402] on img at bounding box center [363, 408] width 112 height 102
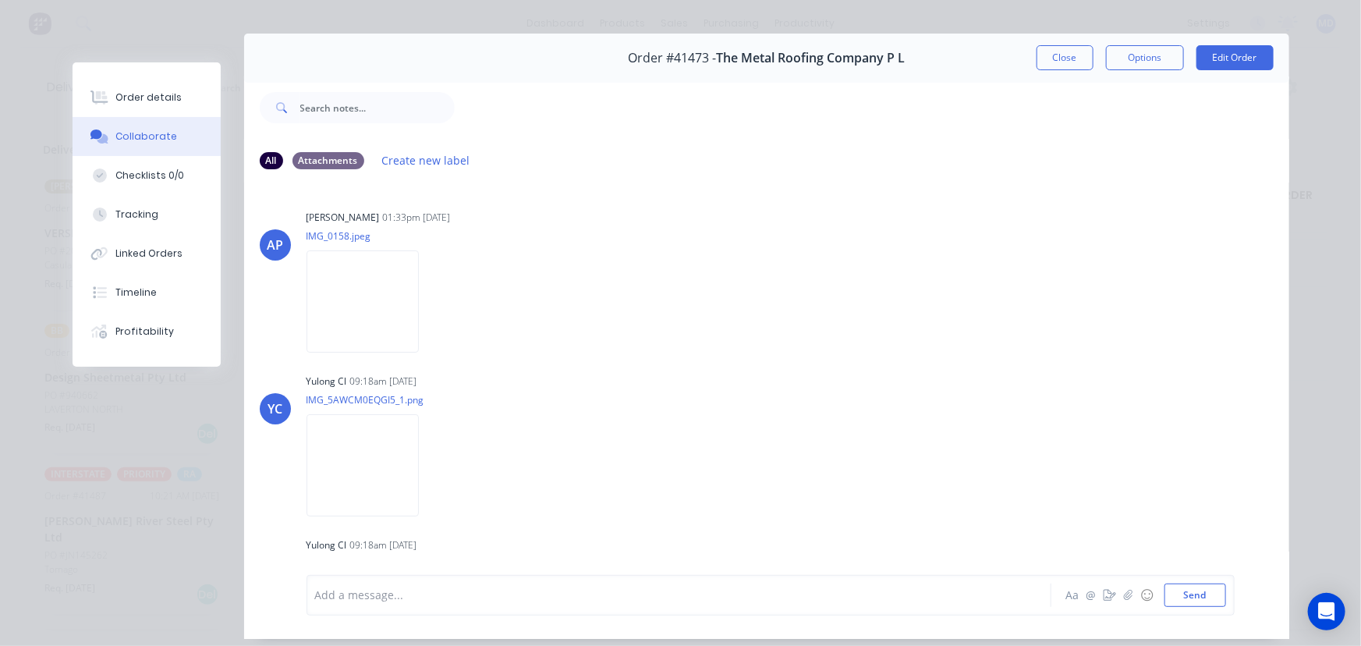
scroll to position [0, 0]
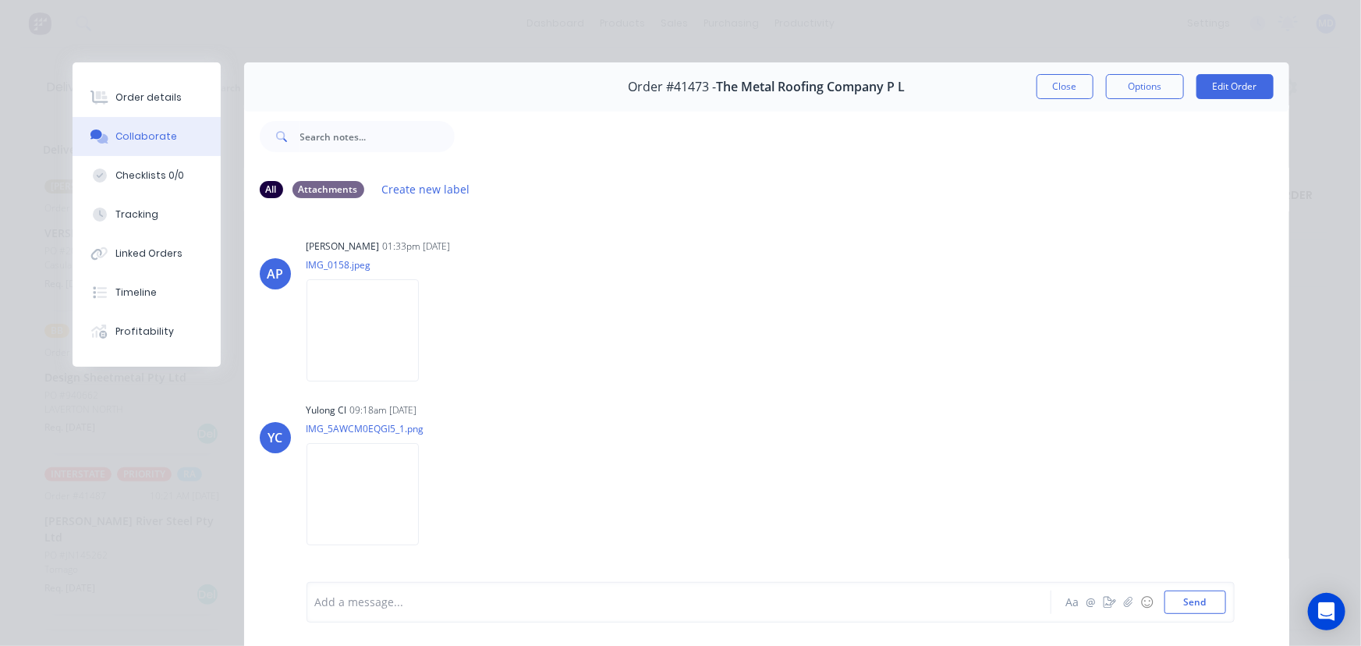
click at [1054, 66] on div "Order #41473 - The Metal Roofing Company P L Close Options Edit Order" at bounding box center [766, 86] width 1045 height 49
click at [1055, 84] on button "Close" at bounding box center [1065, 86] width 57 height 25
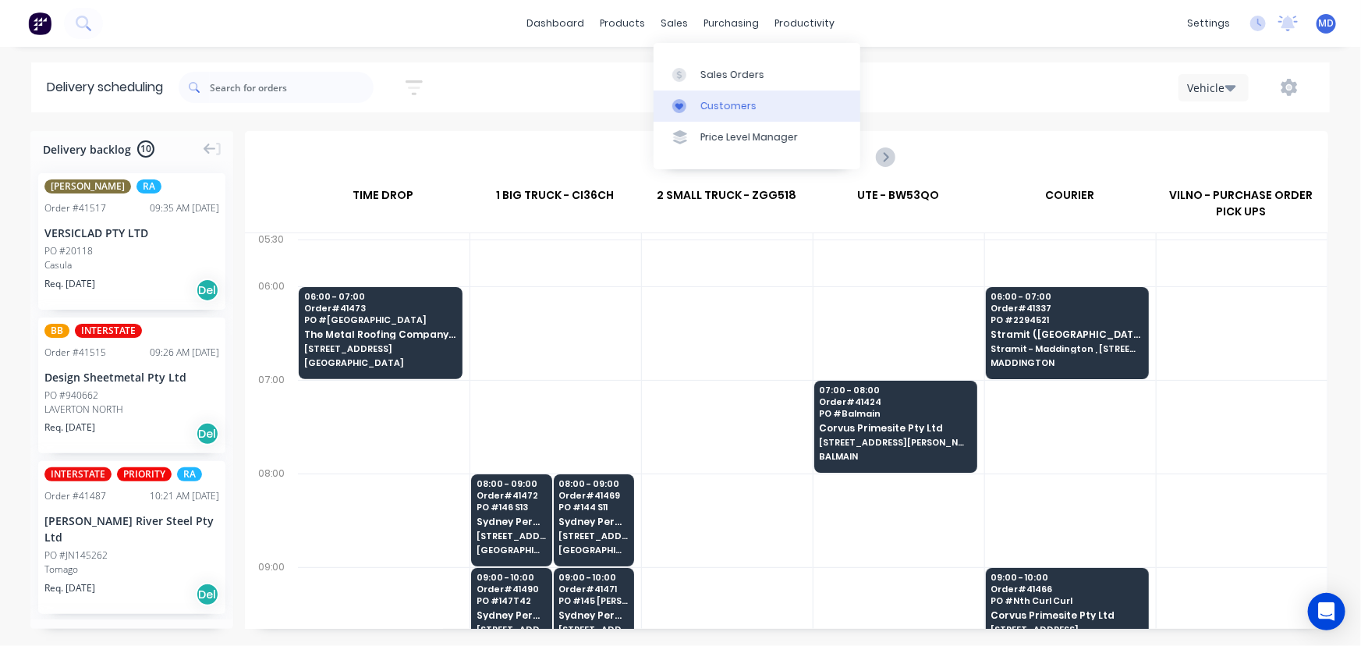
click at [738, 104] on div "Customers" at bounding box center [729, 106] width 56 height 14
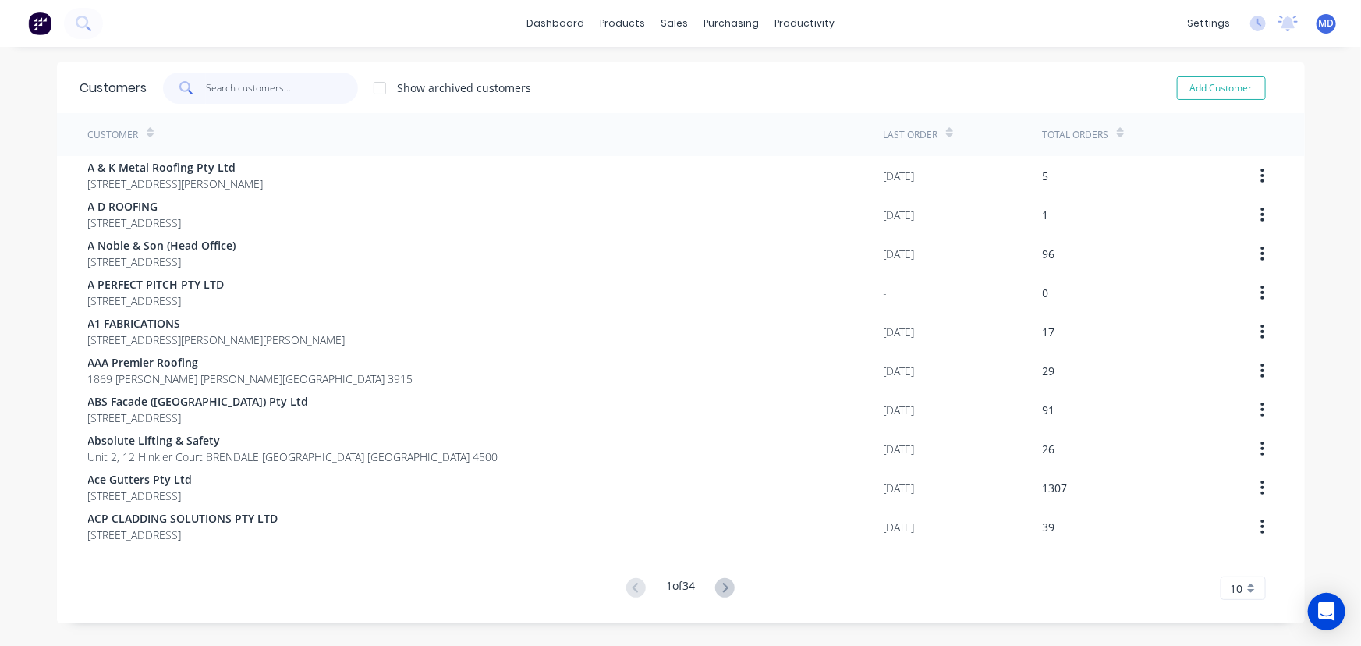
click at [276, 96] on input "text" at bounding box center [282, 88] width 152 height 31
type input "X"
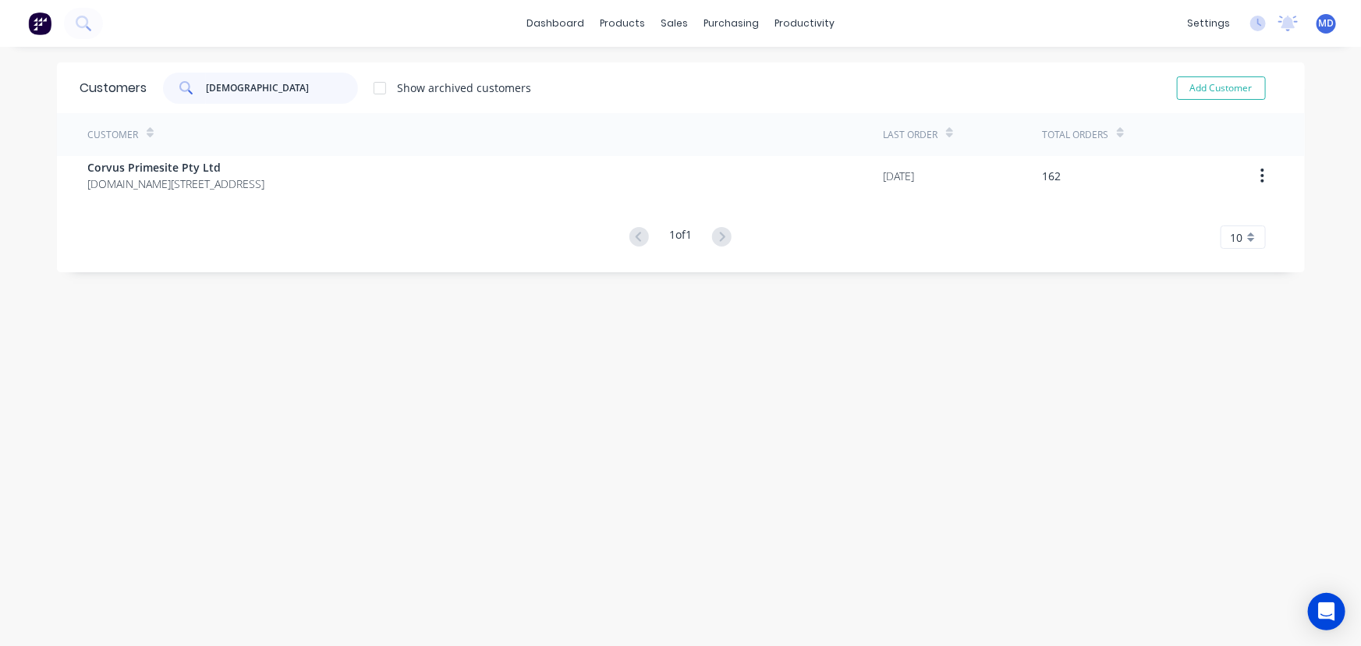
type input "[DEMOGRAPHIC_DATA]"
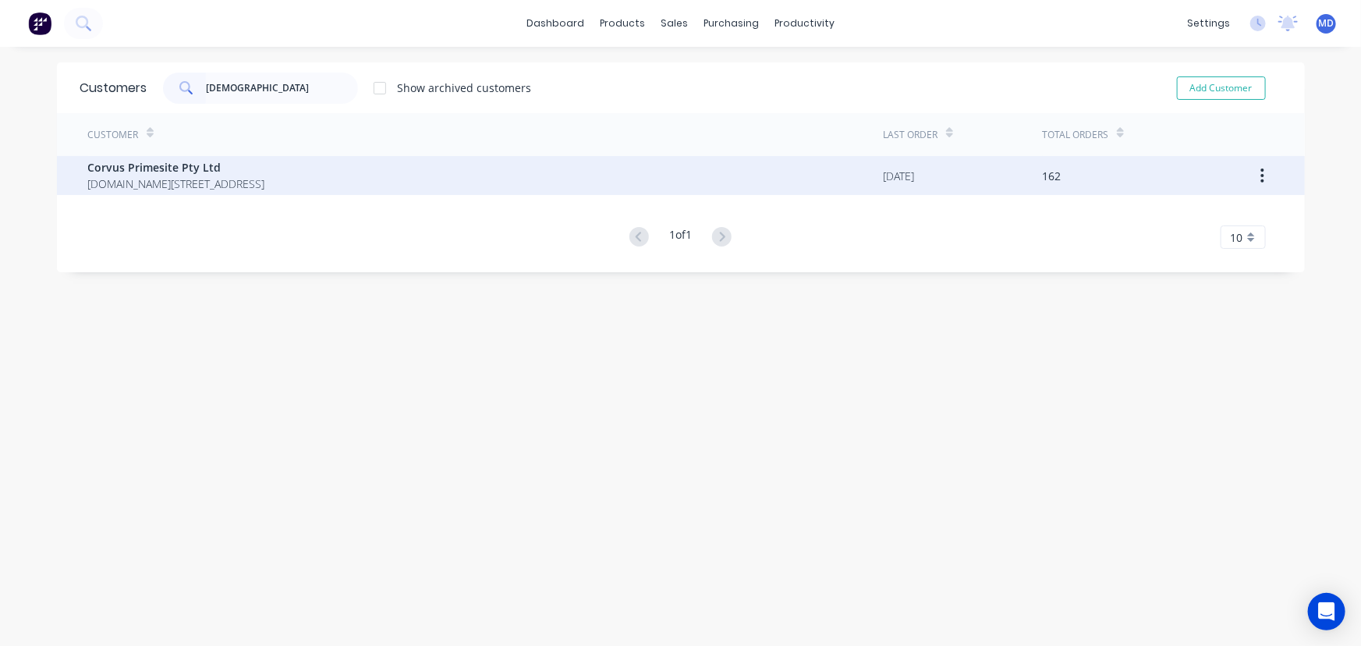
click at [179, 176] on span "[DOMAIN_NAME][STREET_ADDRESS]" at bounding box center [176, 184] width 177 height 16
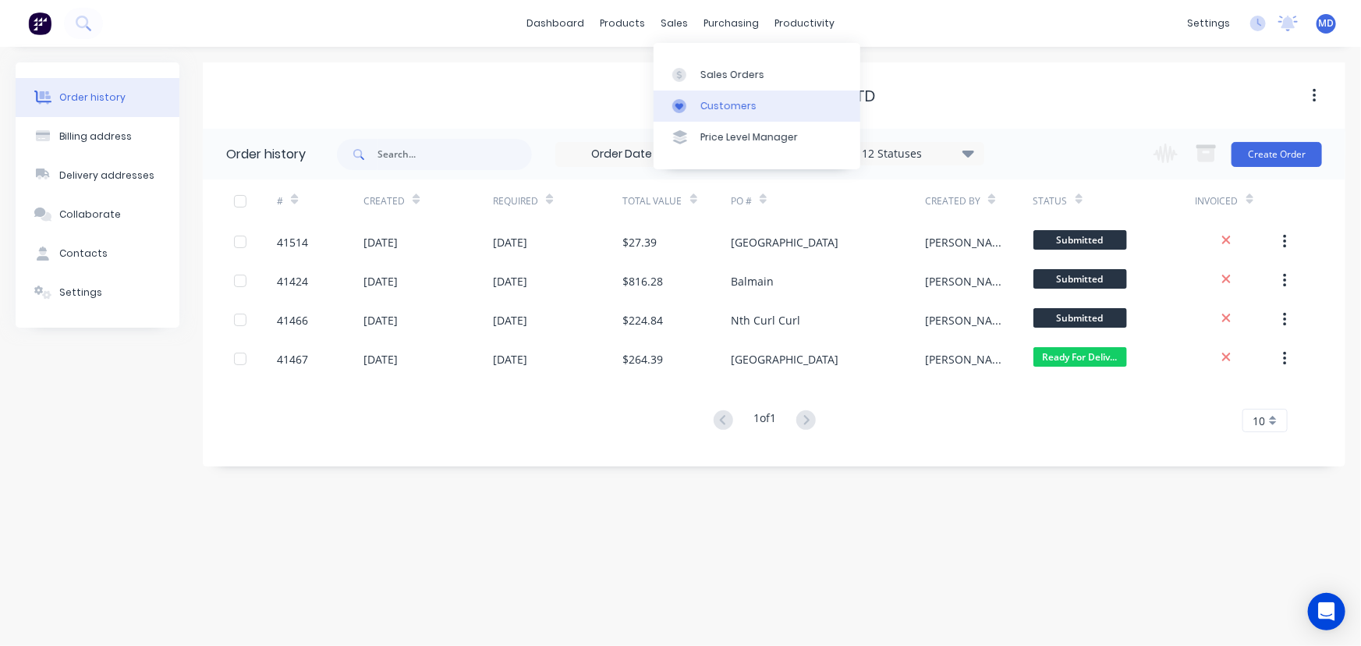
click at [722, 105] on div "Customers" at bounding box center [729, 106] width 56 height 14
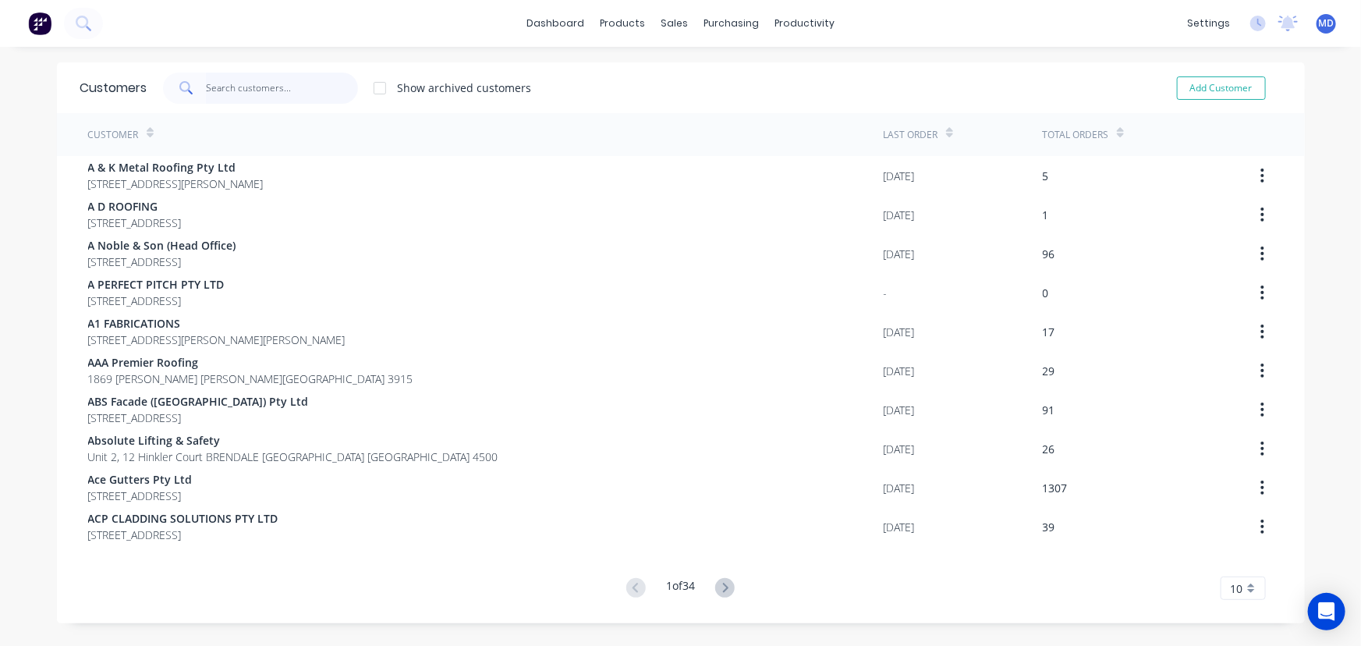
click at [293, 96] on input "text" at bounding box center [282, 88] width 152 height 31
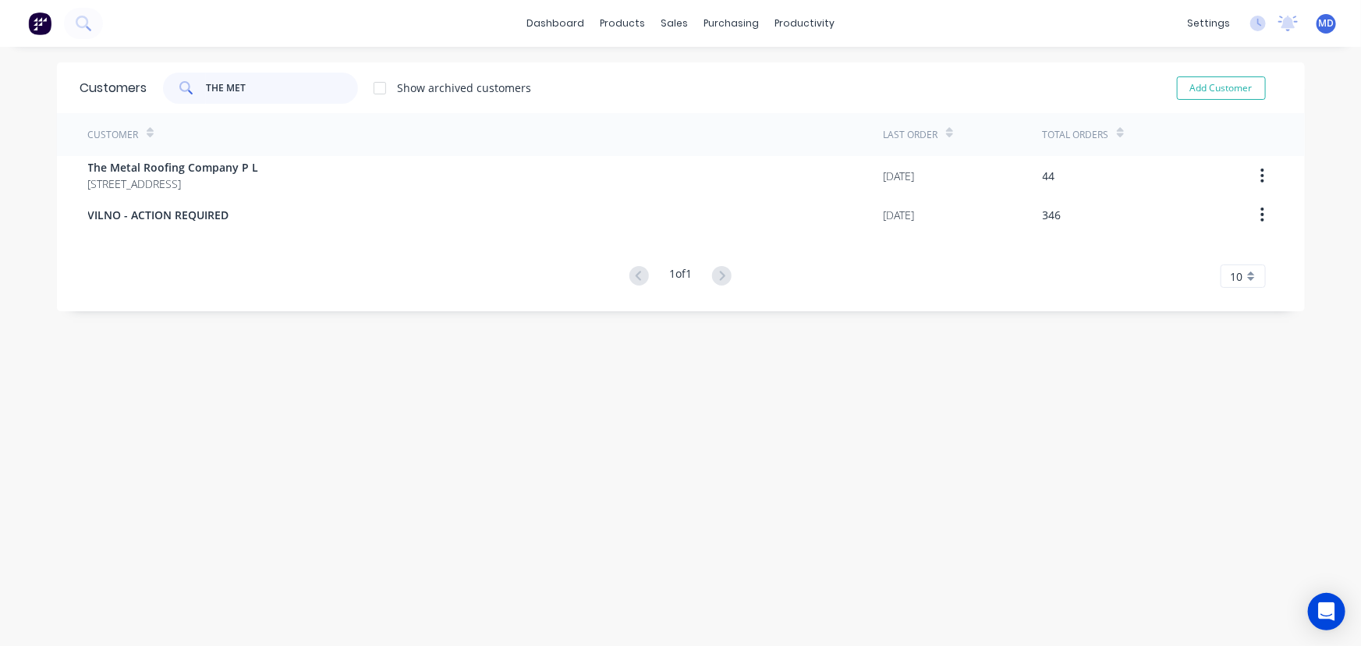
type input "THE MET"
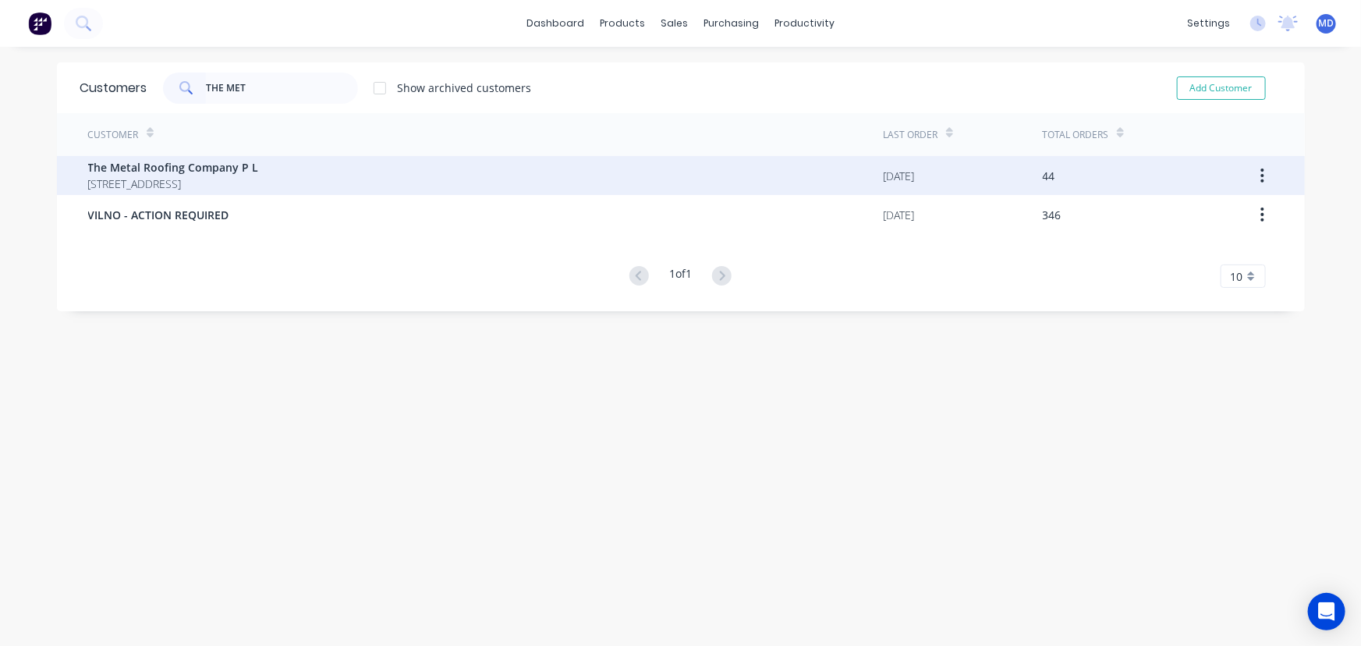
click at [190, 164] on span "The Metal Roofing Company P L" at bounding box center [173, 167] width 171 height 16
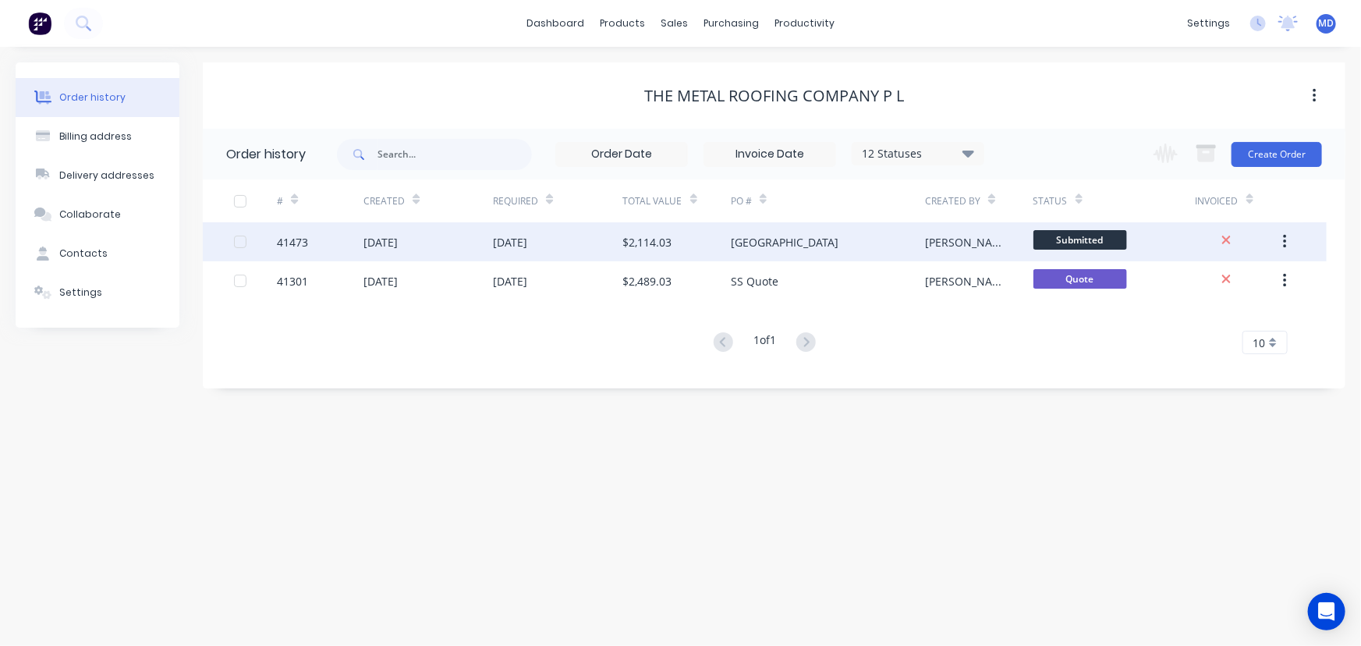
click at [842, 237] on div "[GEOGRAPHIC_DATA]" at bounding box center [828, 241] width 194 height 39
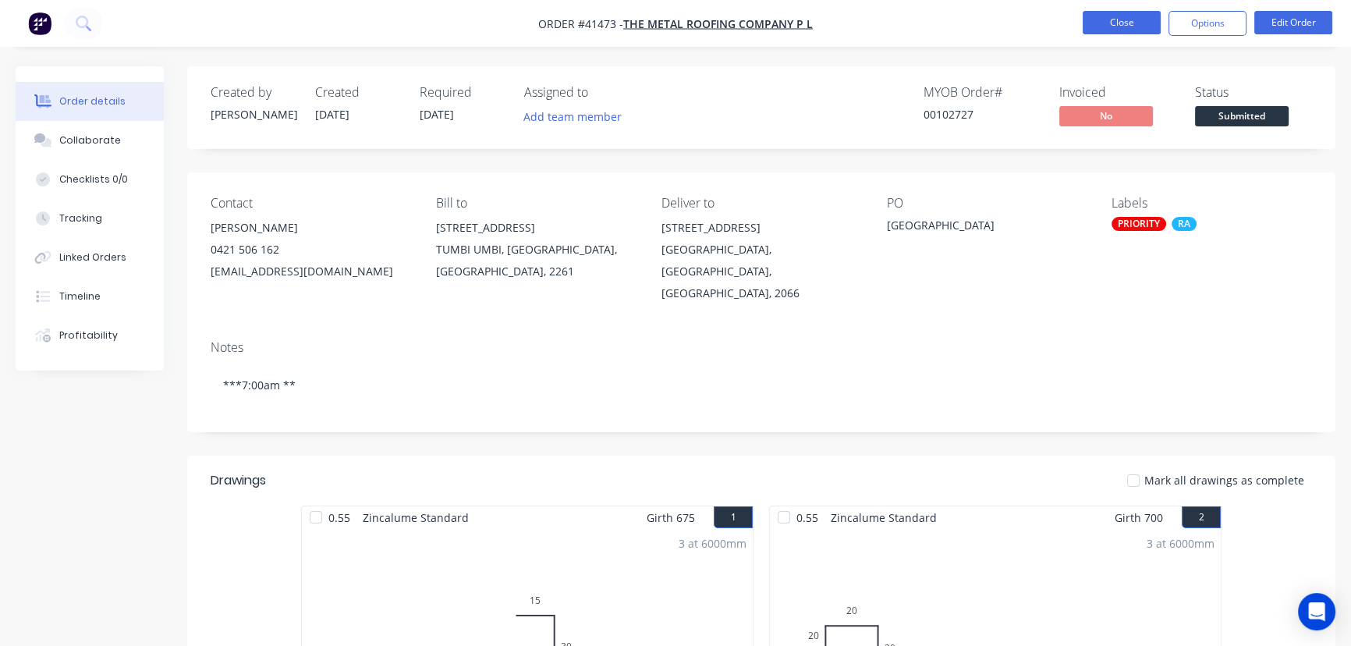
click at [1122, 23] on button "Close" at bounding box center [1122, 22] width 78 height 23
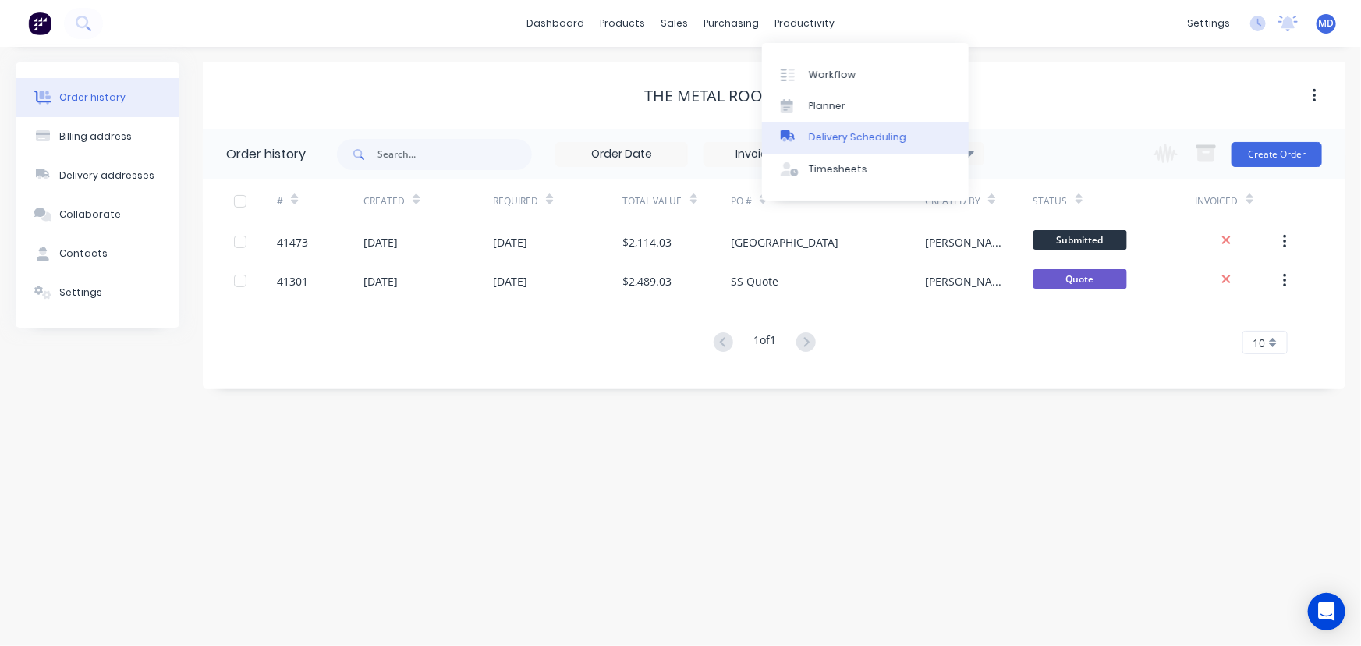
click at [877, 136] on div "Delivery Scheduling" at bounding box center [858, 137] width 98 height 14
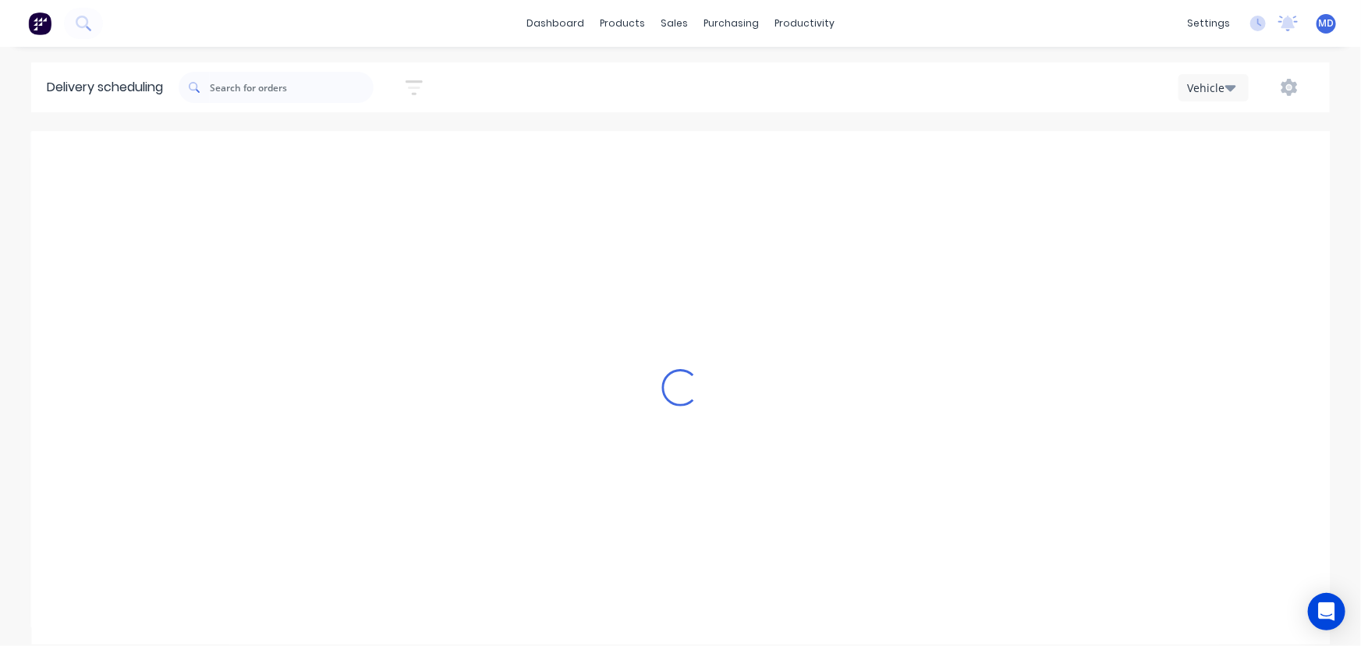
type input "[DATE] - [DATE]"
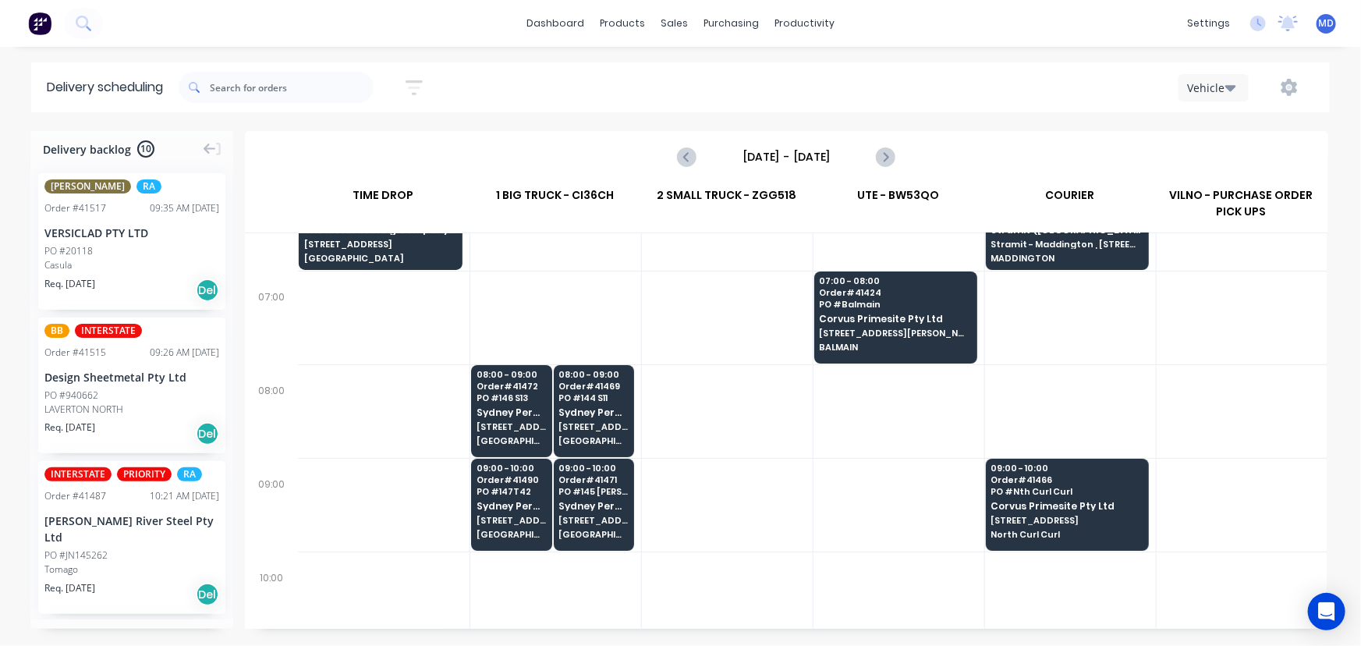
scroll to position [70, 0]
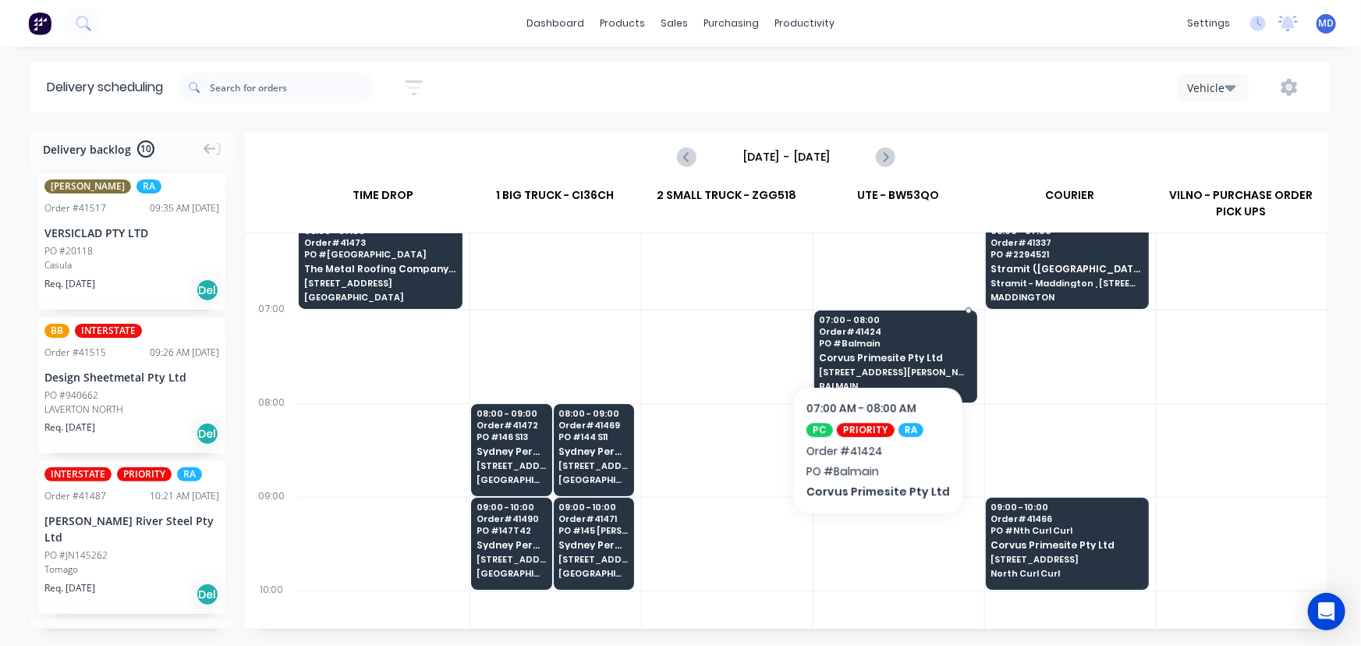
click at [874, 339] on span "PO # Balmain" at bounding box center [895, 343] width 151 height 9
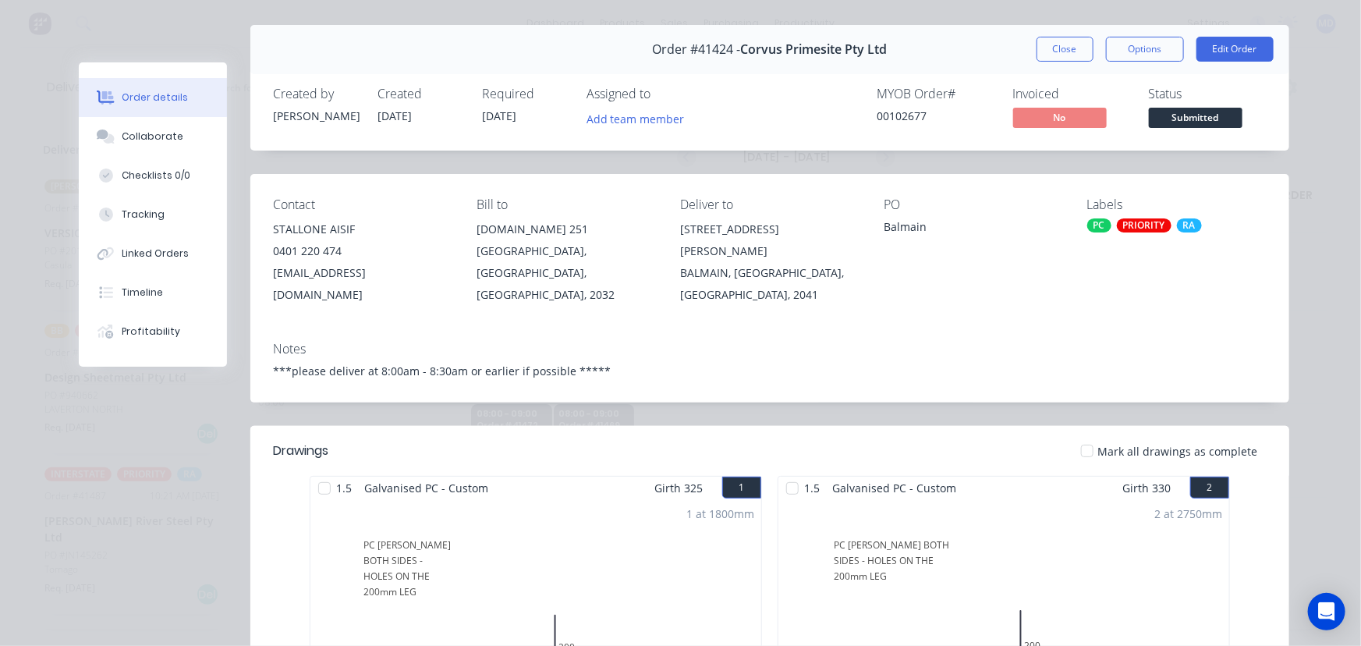
scroll to position [0, 0]
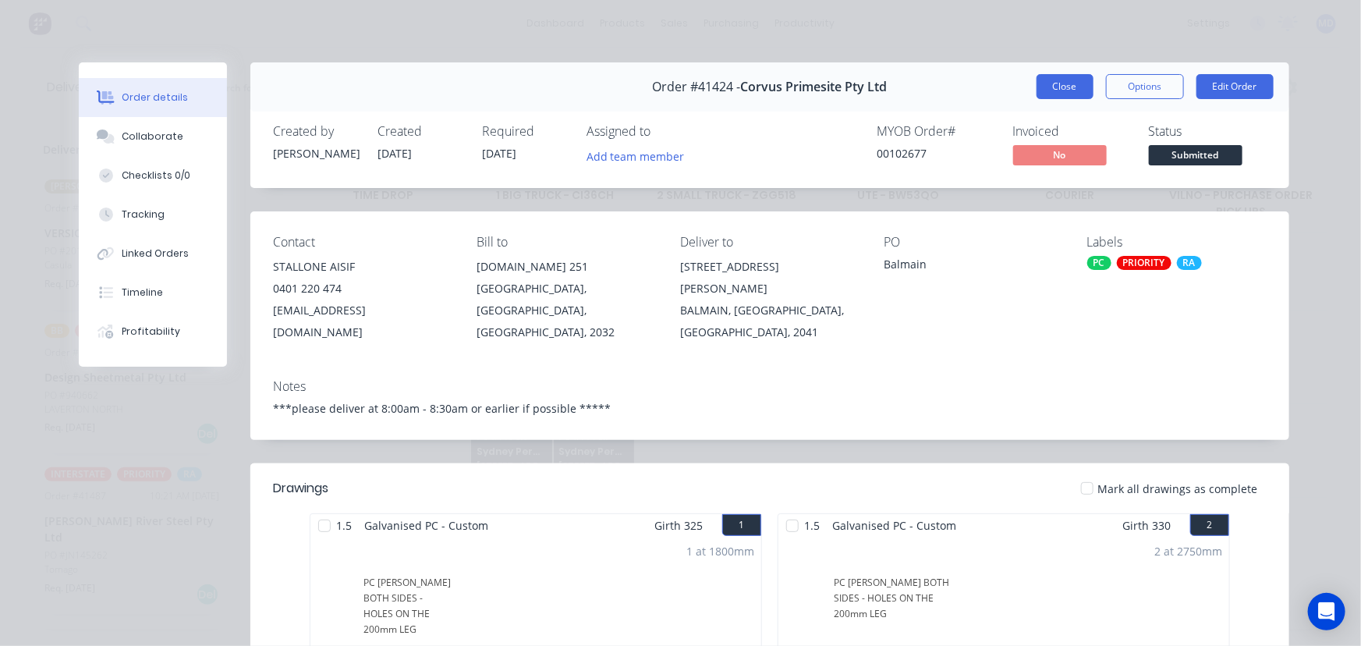
click at [1053, 88] on button "Close" at bounding box center [1065, 86] width 57 height 25
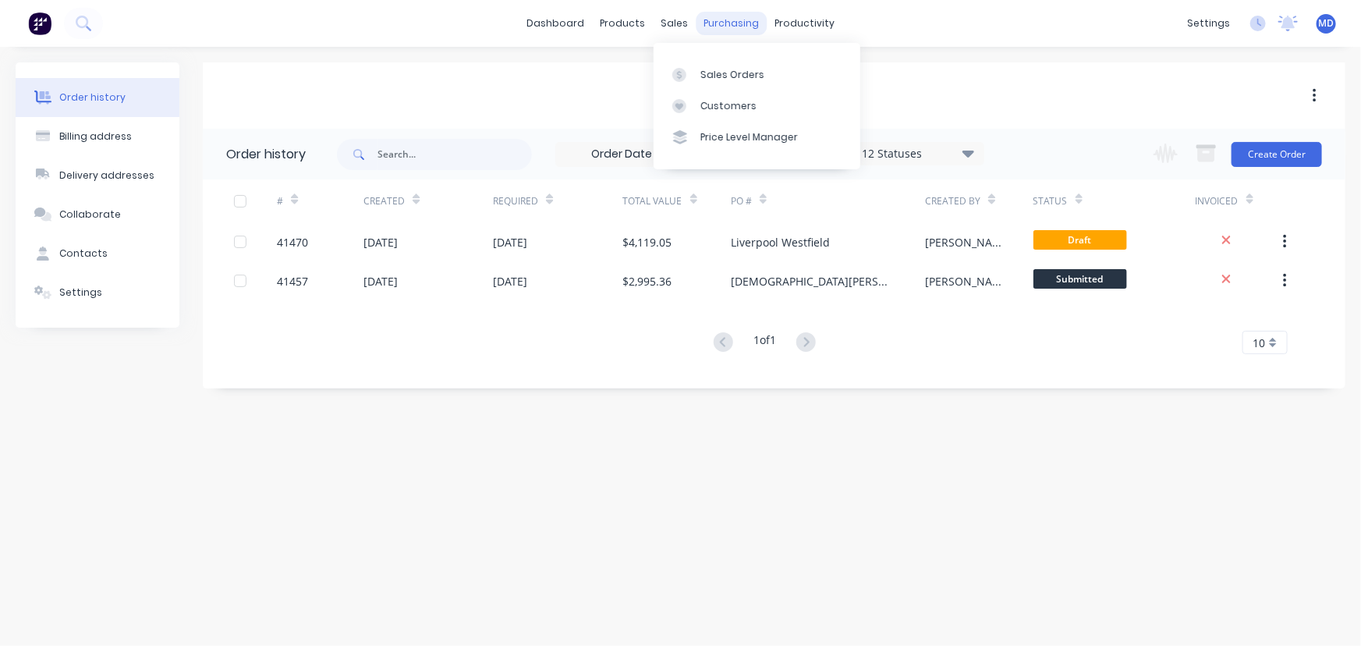
click at [690, 17] on div "sales" at bounding box center [674, 23] width 43 height 23
click at [718, 107] on div "Customers" at bounding box center [729, 106] width 56 height 14
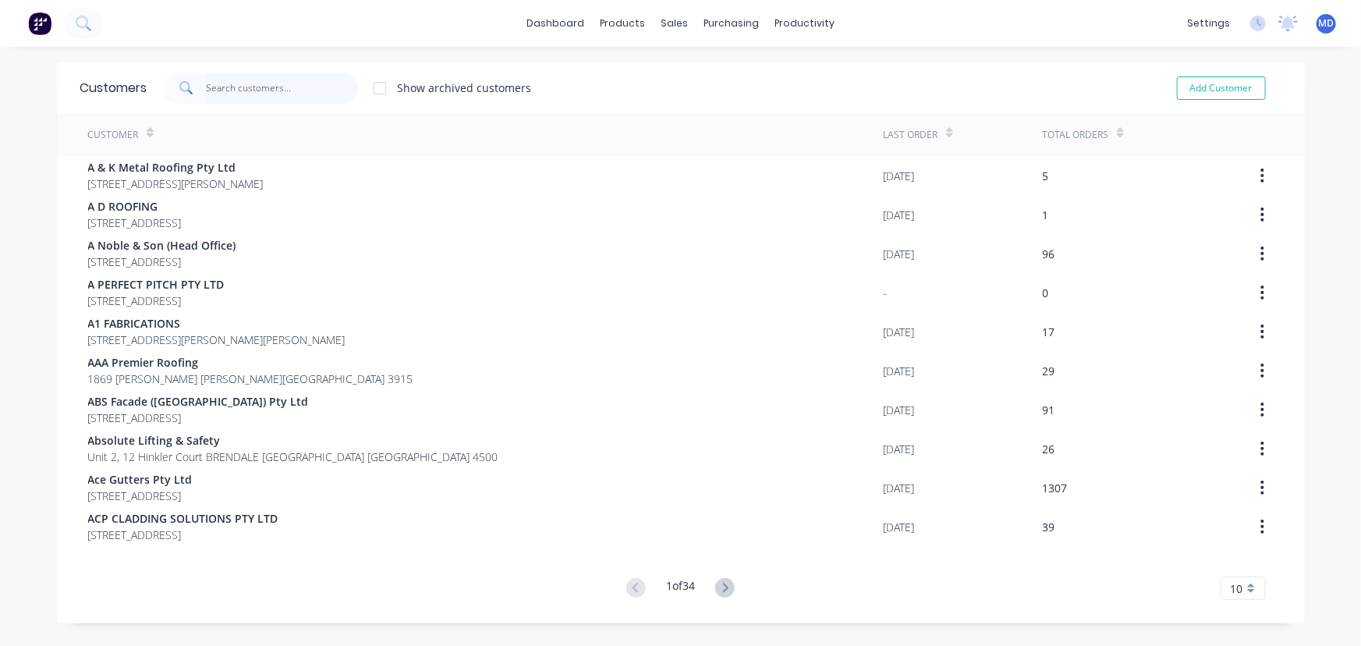
click at [300, 87] on input "text" at bounding box center [282, 88] width 152 height 31
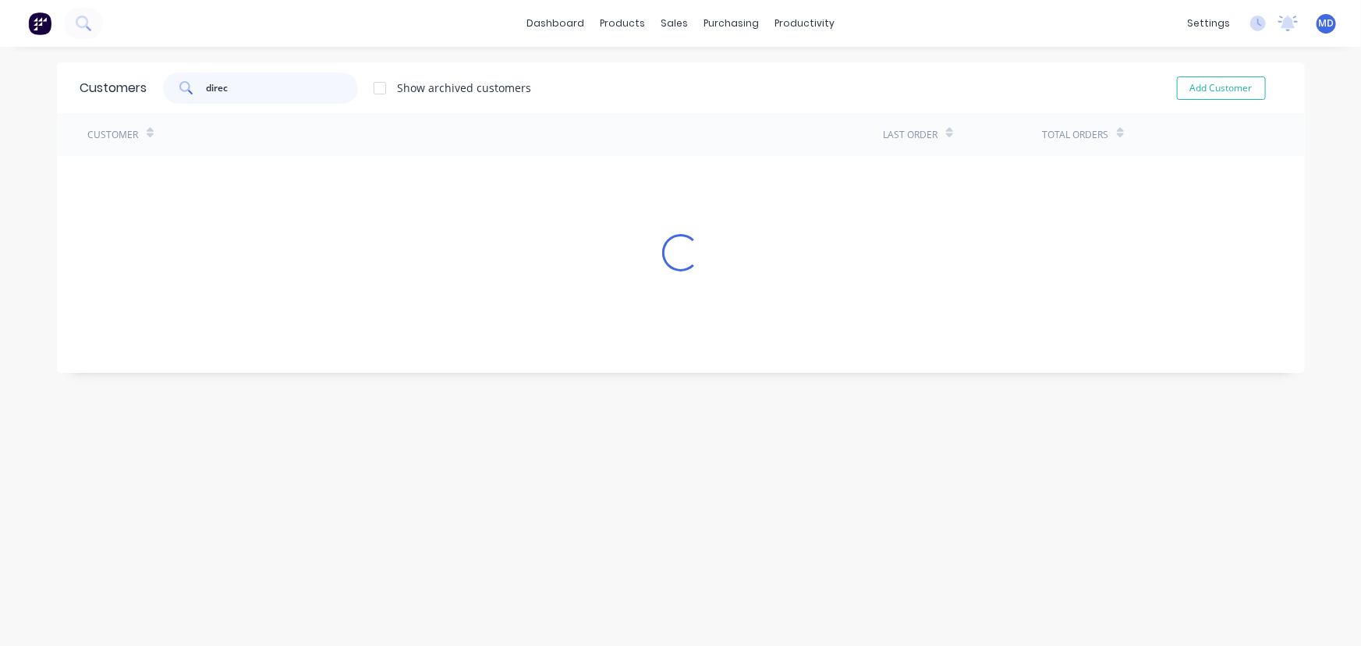
type input "direc"
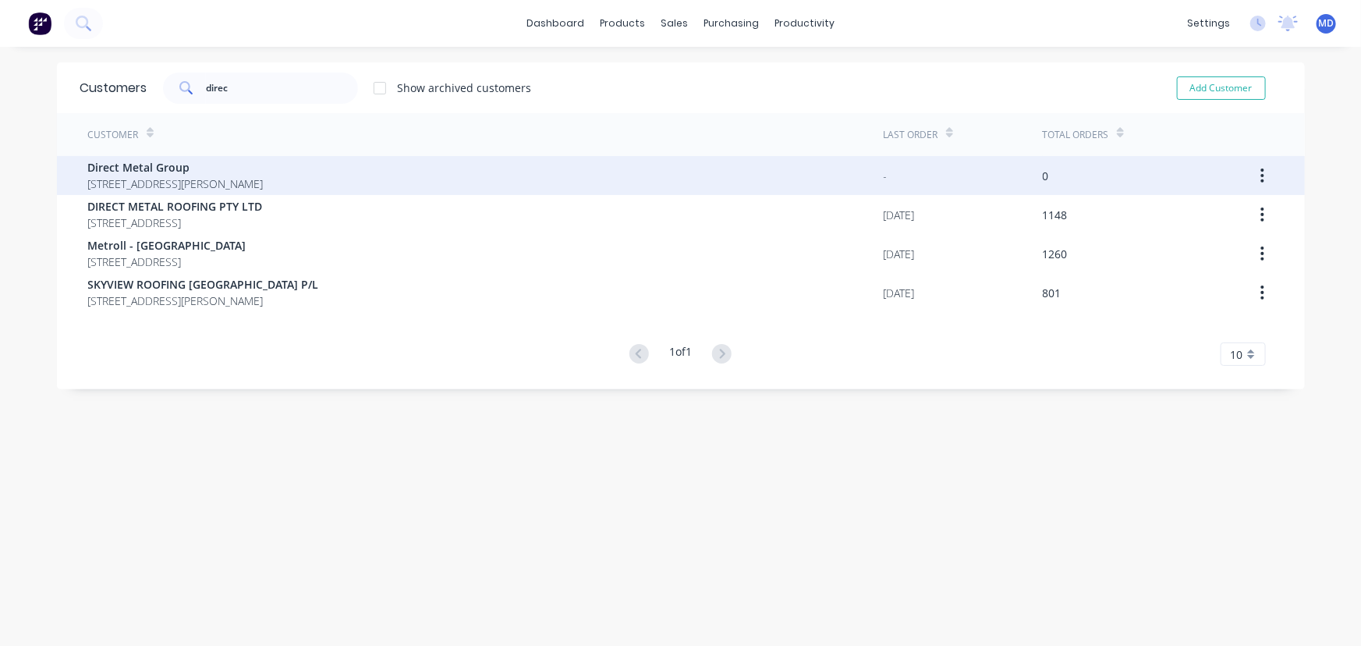
click at [133, 167] on span "Direct Metal Group" at bounding box center [176, 167] width 176 height 16
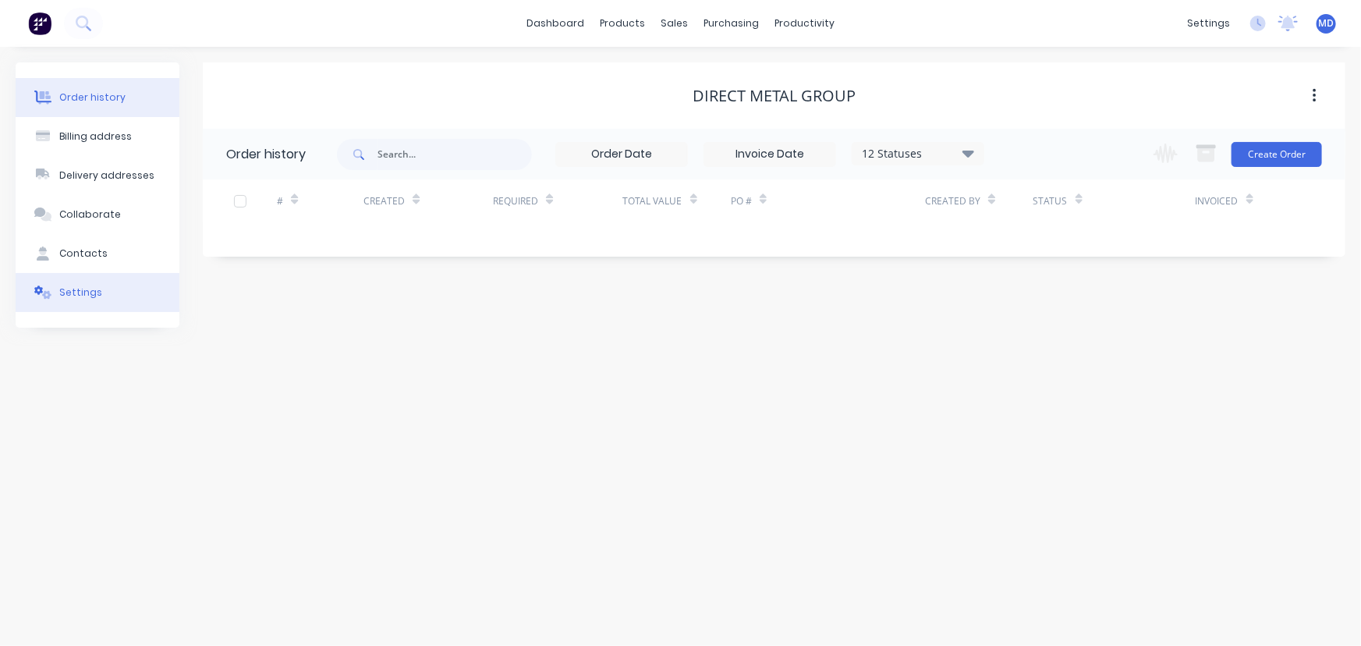
click at [76, 296] on div "Settings" at bounding box center [80, 293] width 43 height 14
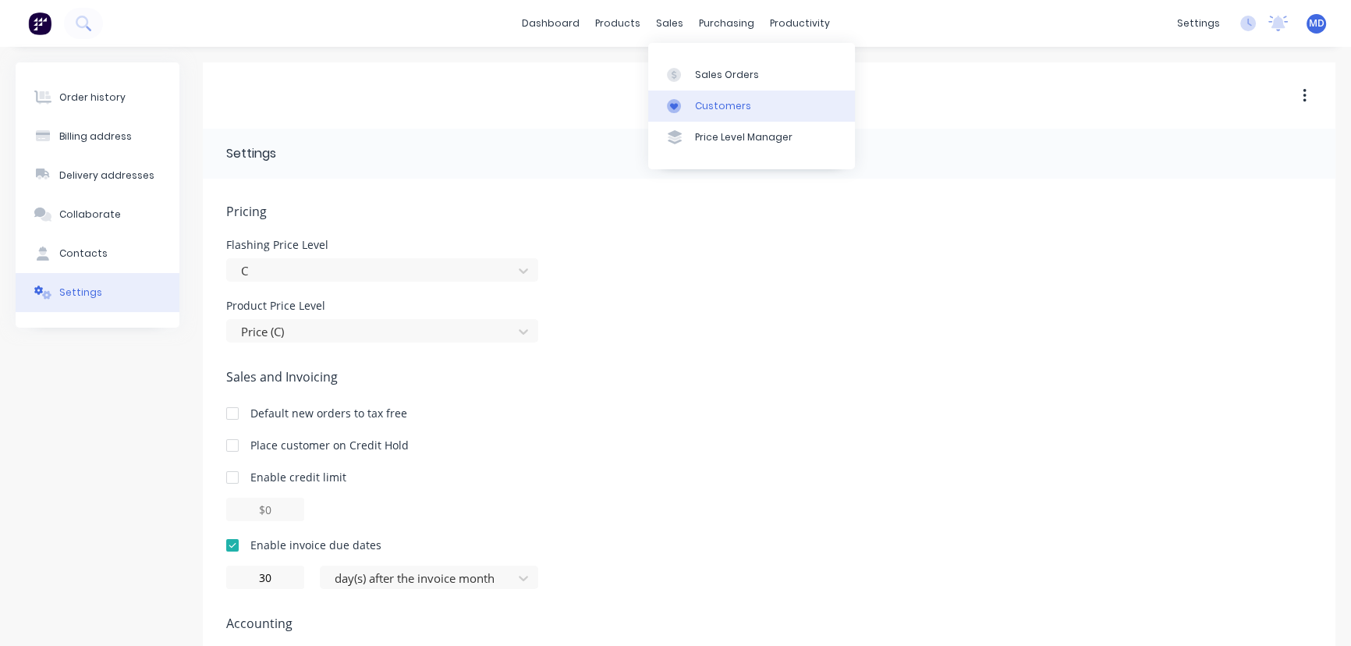
click at [736, 105] on div "Customers" at bounding box center [723, 106] width 56 height 14
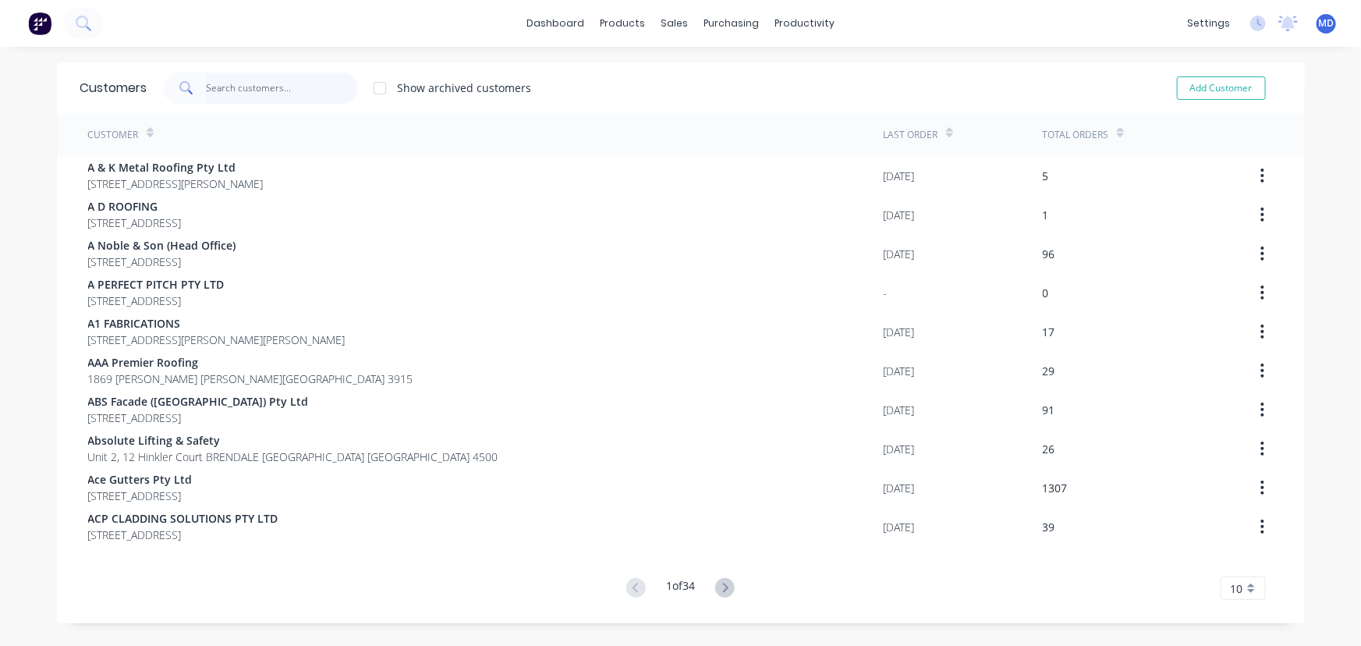
click at [247, 93] on input "text" at bounding box center [282, 88] width 152 height 31
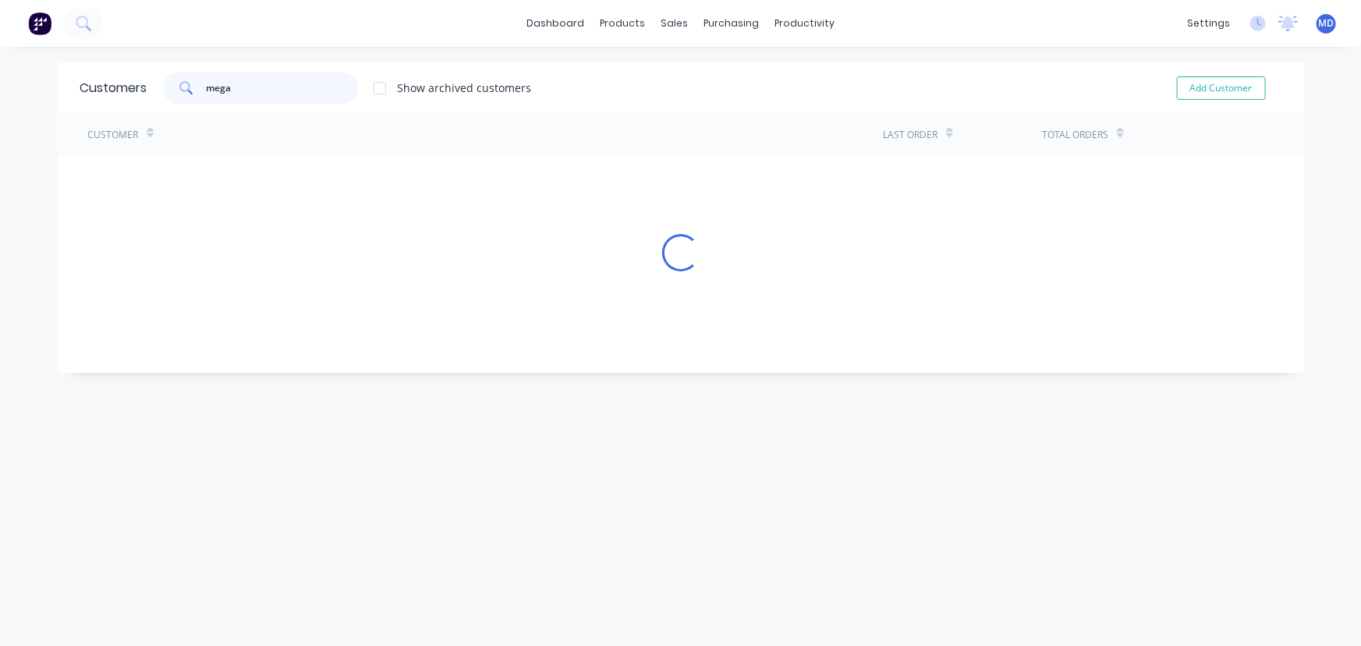
type input "mega"
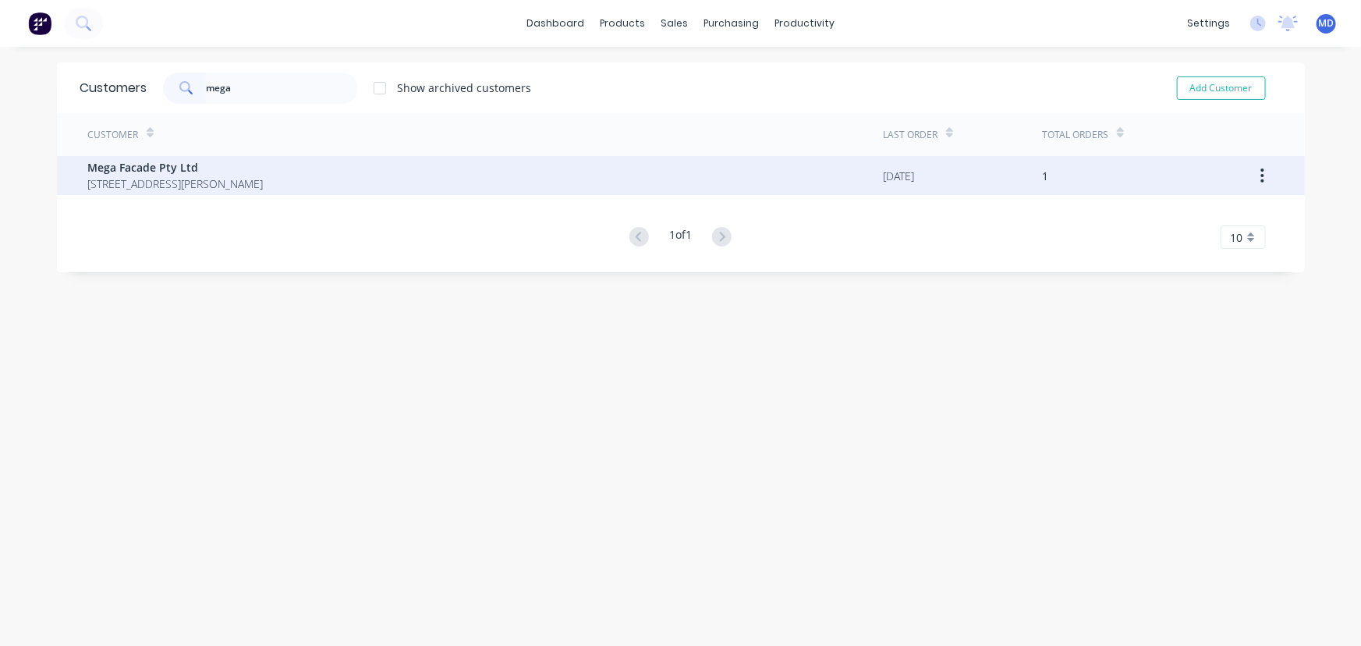
click at [153, 176] on span "2 Tattersall Pl EMU PLAINS New South Wales Australia 2750" at bounding box center [176, 184] width 176 height 16
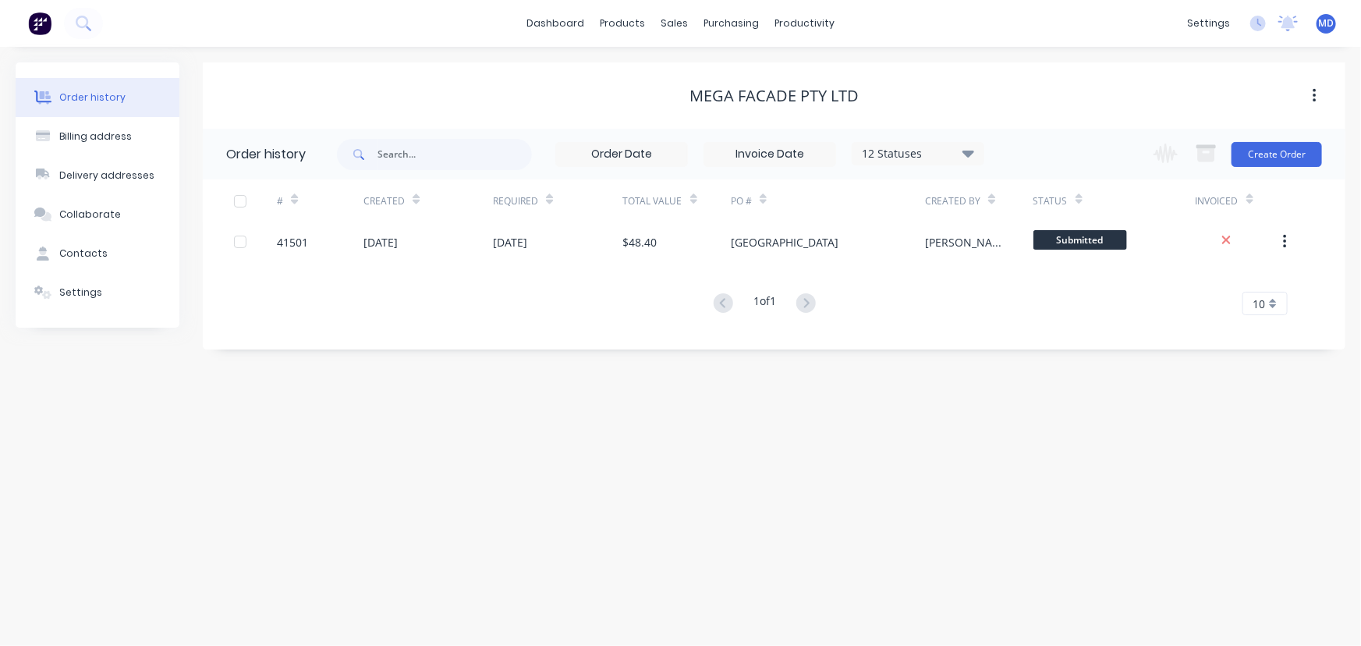
drag, startPoint x: 96, startPoint y: 296, endPoint x: 155, endPoint y: 323, distance: 64.9
click at [98, 296] on button "Settings" at bounding box center [98, 292] width 164 height 39
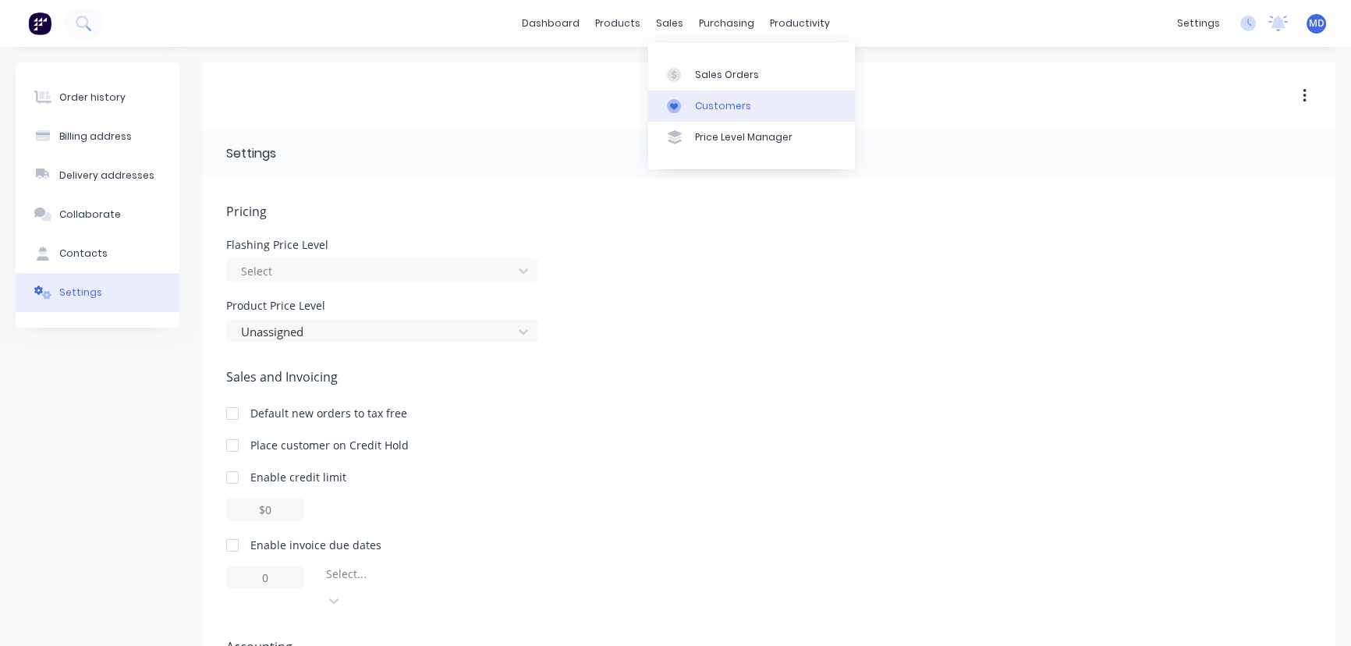
click at [727, 101] on div "Customers" at bounding box center [723, 106] width 56 height 14
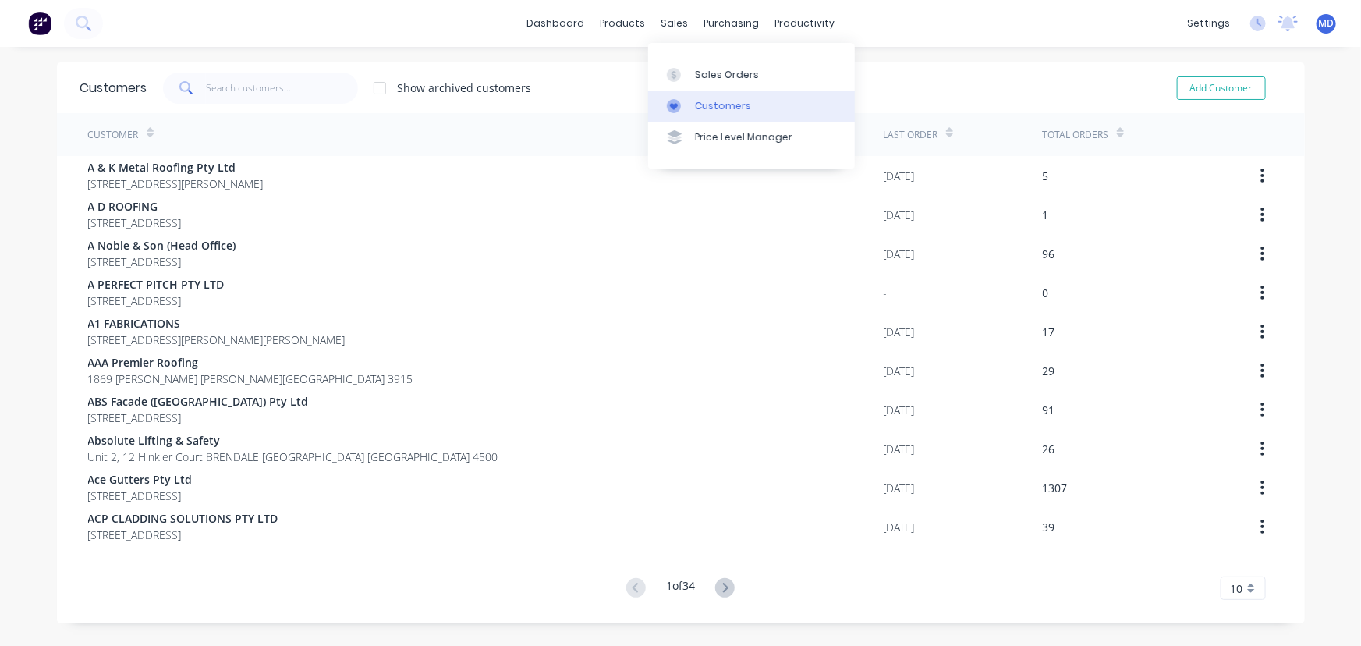
click at [723, 110] on div "Customers" at bounding box center [723, 106] width 56 height 14
click at [295, 96] on input "text" at bounding box center [282, 88] width 152 height 31
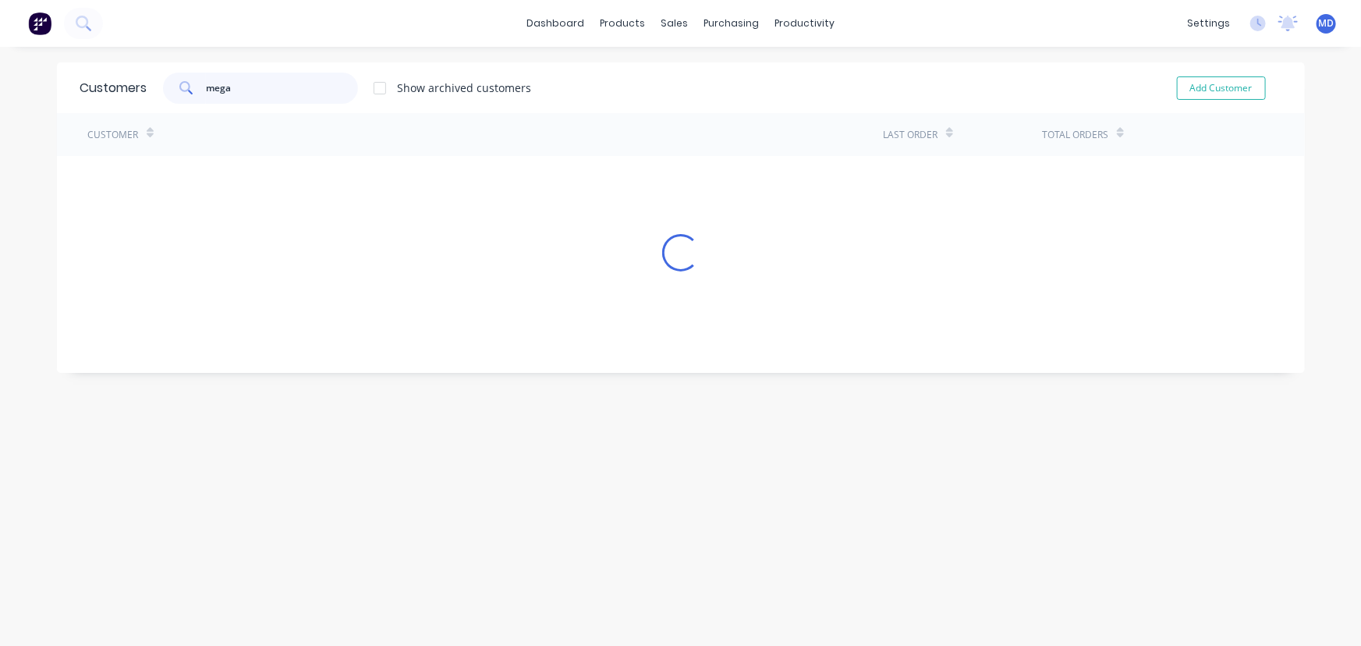
type input "mega"
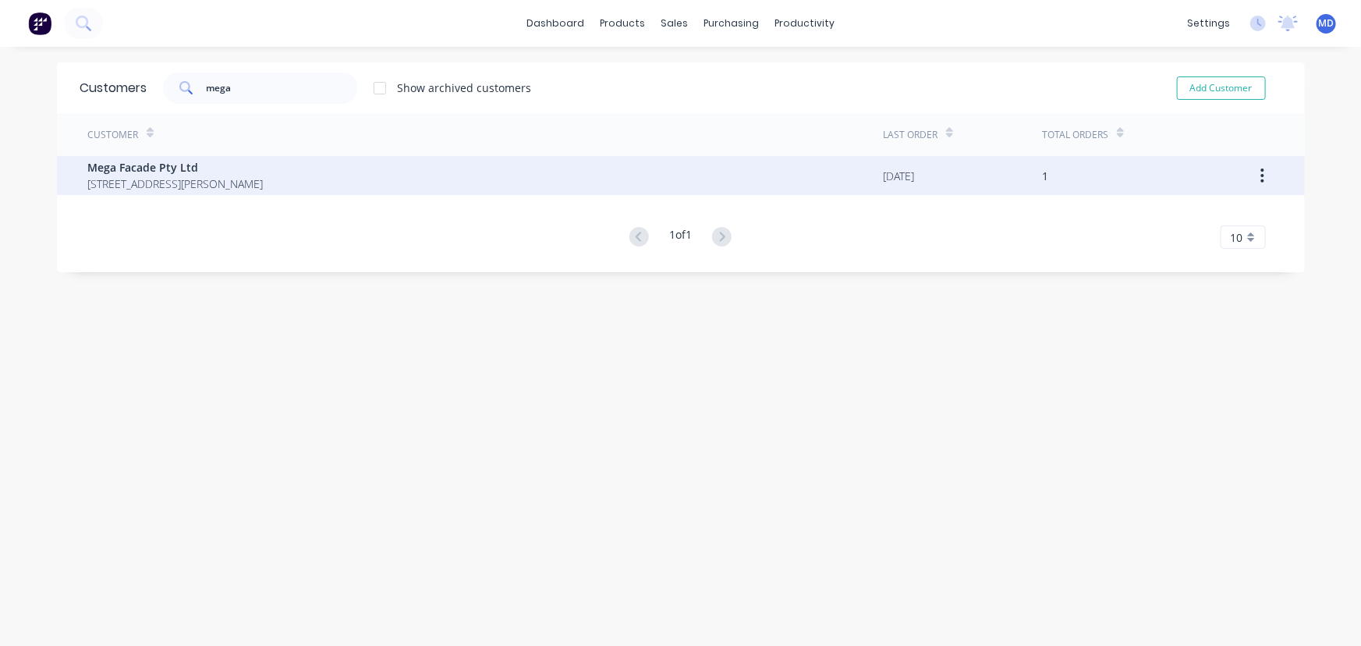
click at [179, 165] on span "Mega Facade Pty Ltd" at bounding box center [176, 167] width 176 height 16
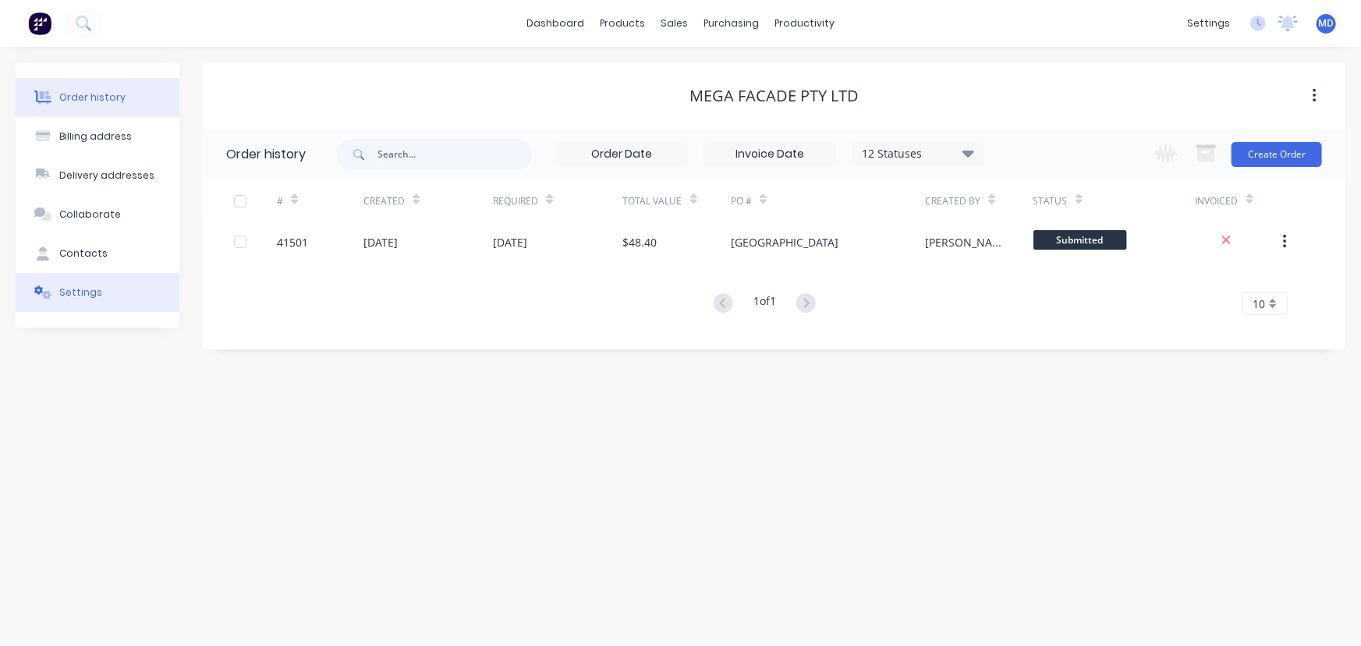
click at [87, 296] on div "Settings" at bounding box center [80, 293] width 43 height 14
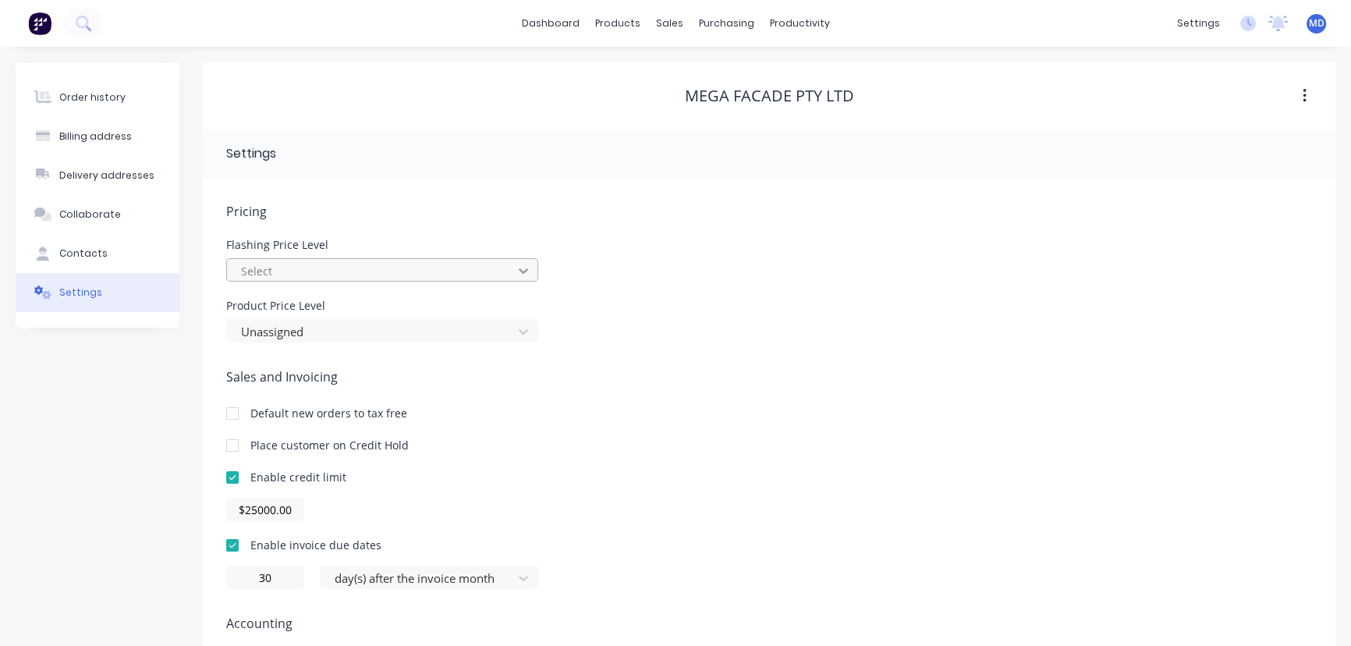
click at [526, 271] on icon at bounding box center [524, 271] width 16 height 16
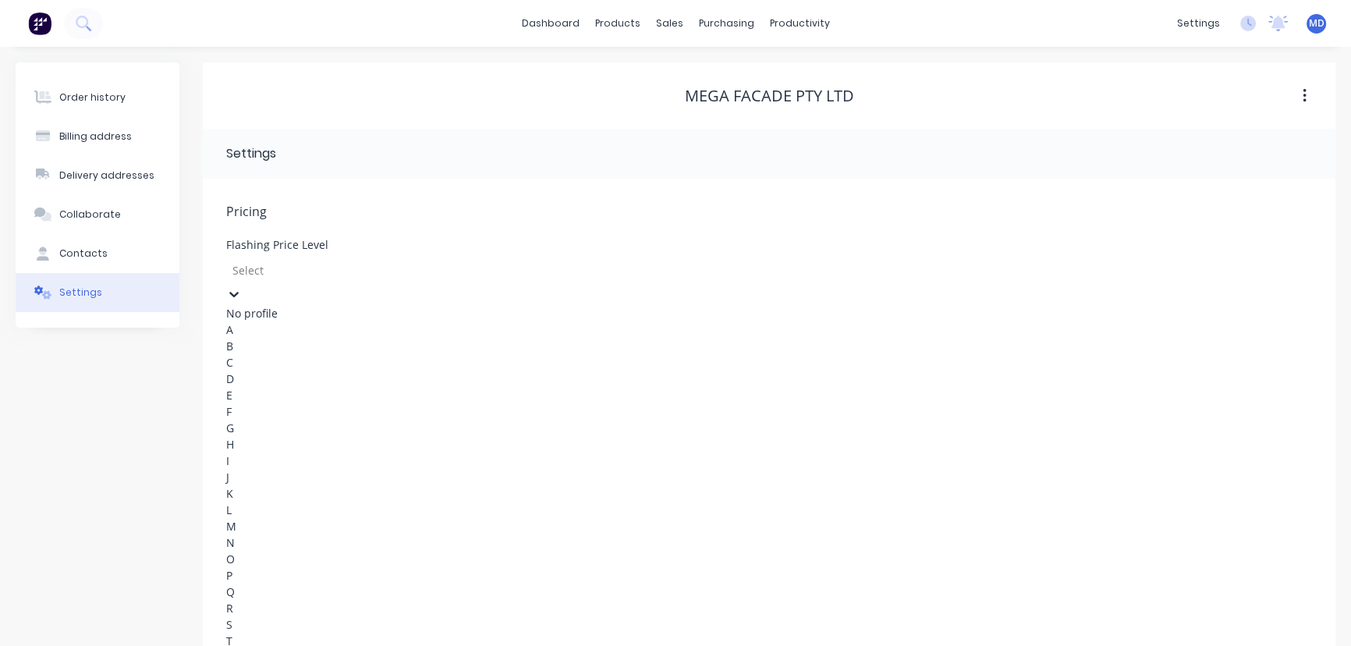
click at [331, 387] on div "D" at bounding box center [343, 379] width 234 height 16
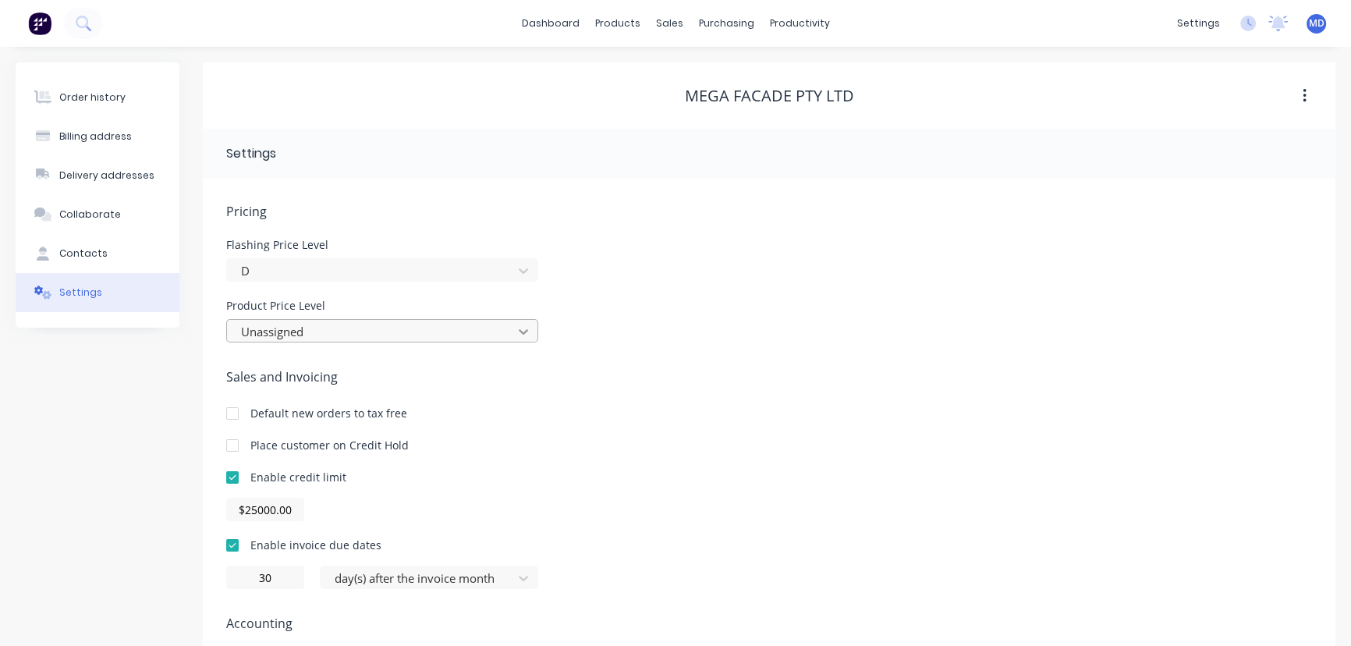
click at [525, 333] on icon at bounding box center [524, 332] width 16 height 16
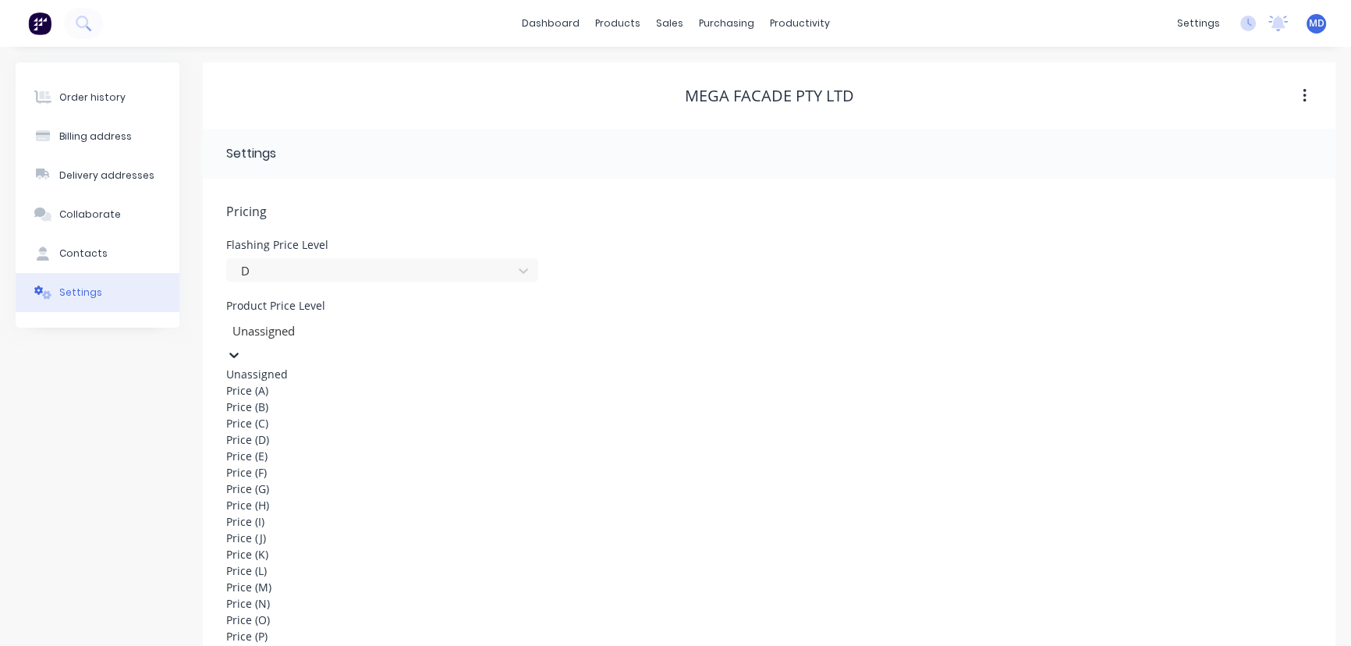
click at [391, 448] on div "Price (D)" at bounding box center [343, 439] width 234 height 16
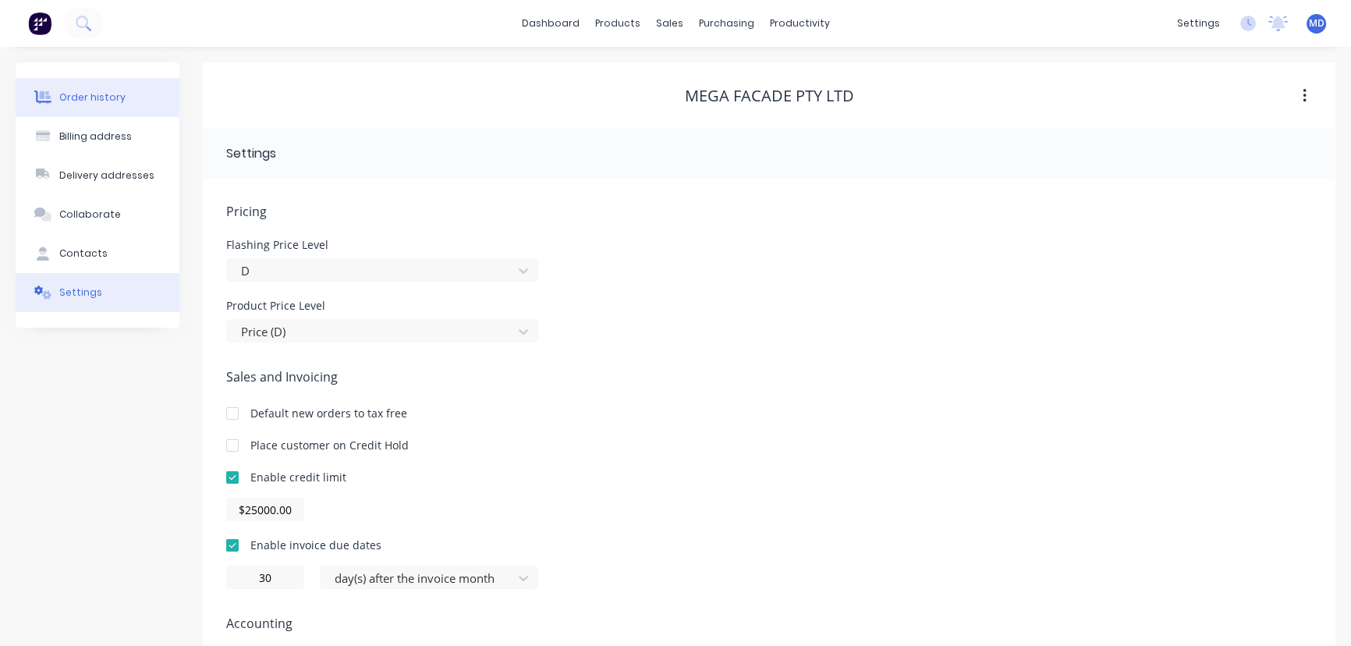
click at [91, 90] on div "Order history" at bounding box center [92, 97] width 66 height 14
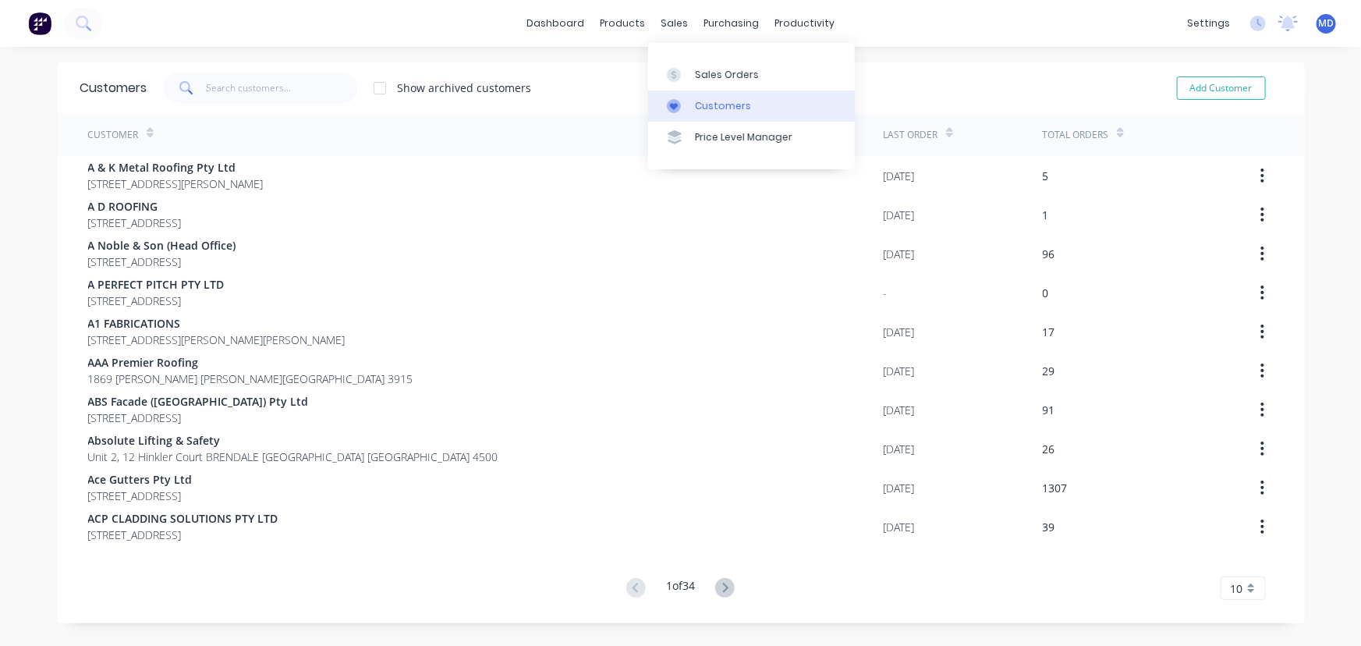
drag, startPoint x: 726, startPoint y: 102, endPoint x: 661, endPoint y: 98, distance: 65.7
click at [726, 102] on div "Customers" at bounding box center [723, 106] width 56 height 14
click at [250, 94] on input "text" at bounding box center [282, 88] width 152 height 31
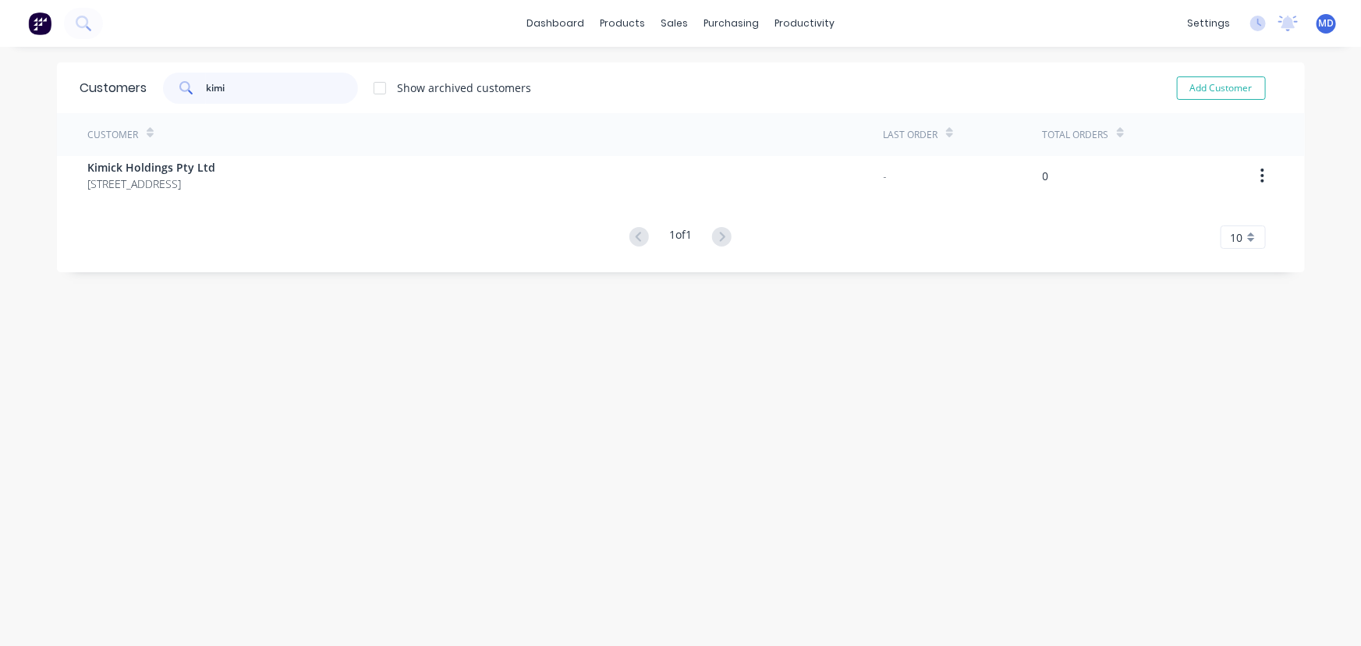
type input "kimi"
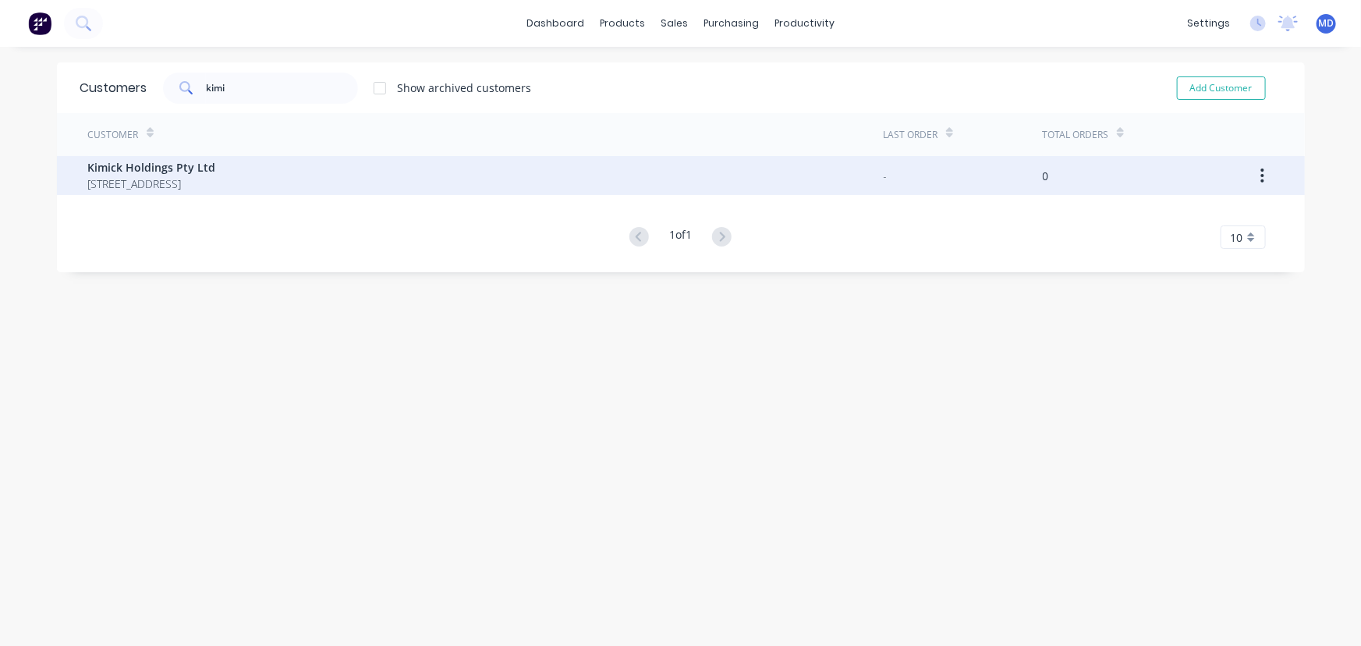
click at [176, 168] on span "Kimick Holdings Pty Ltd" at bounding box center [152, 167] width 128 height 16
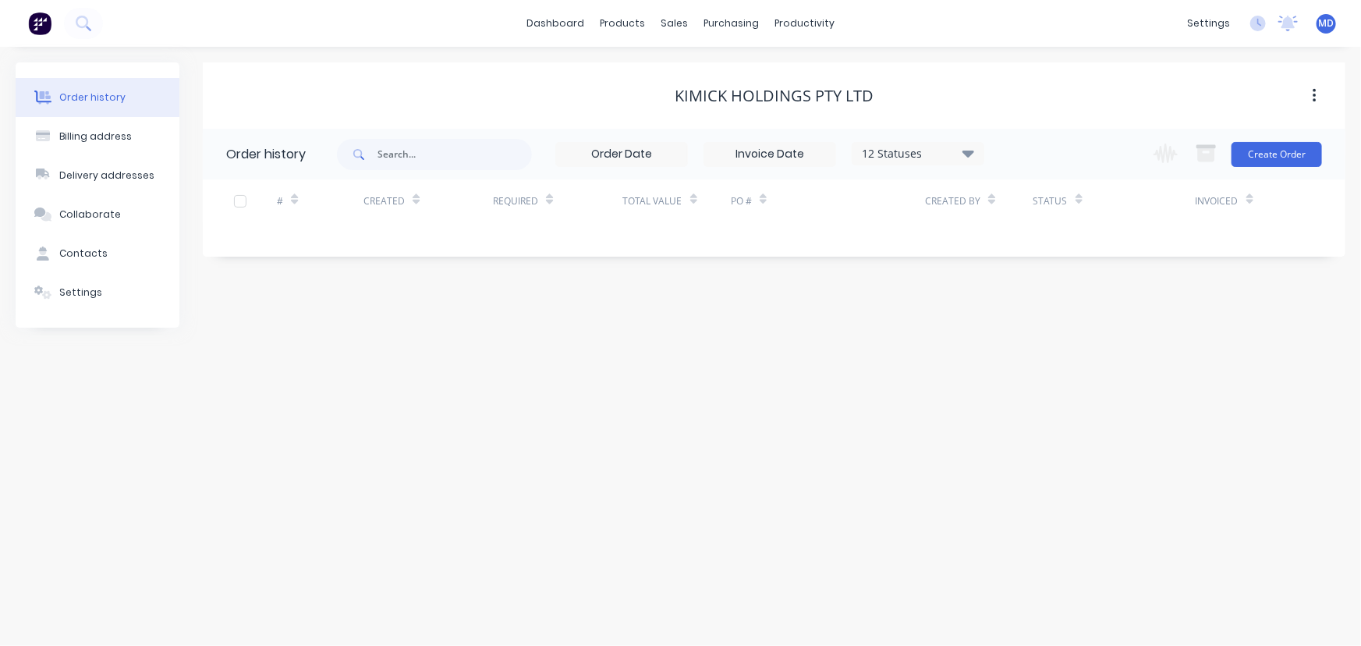
click at [68, 250] on div "Contacts" at bounding box center [83, 254] width 48 height 14
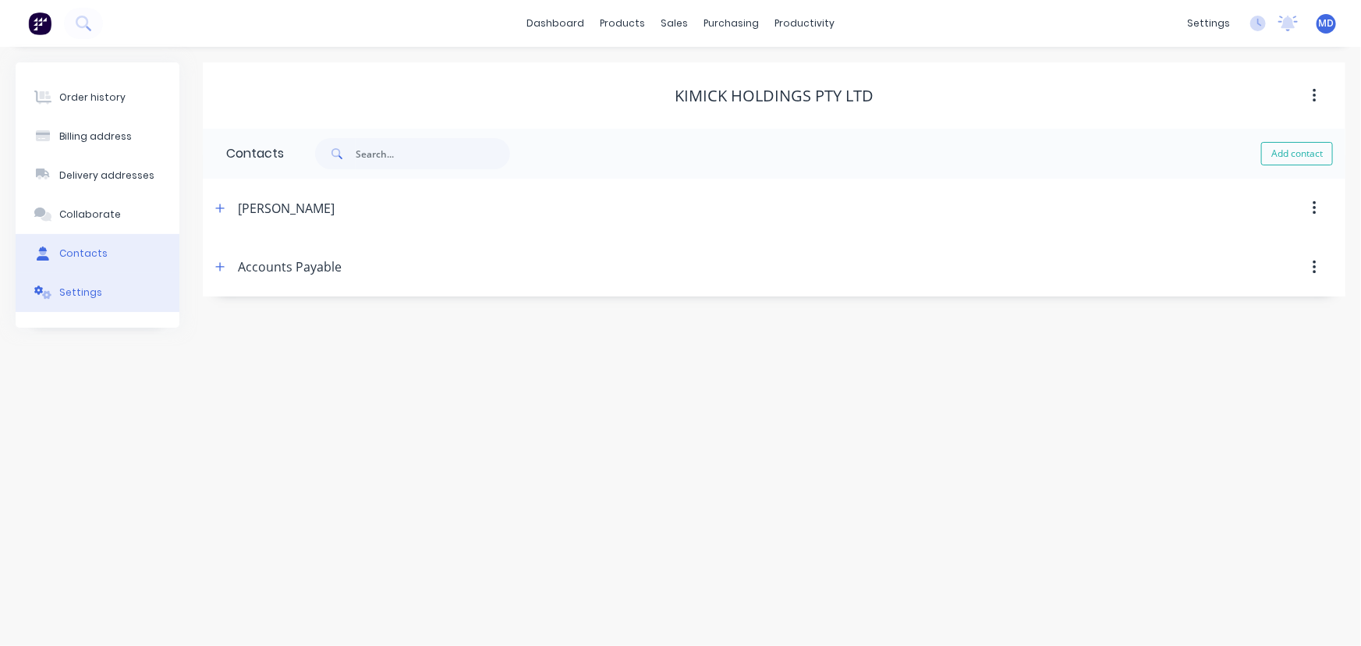
click at [76, 294] on div "Settings" at bounding box center [80, 293] width 43 height 14
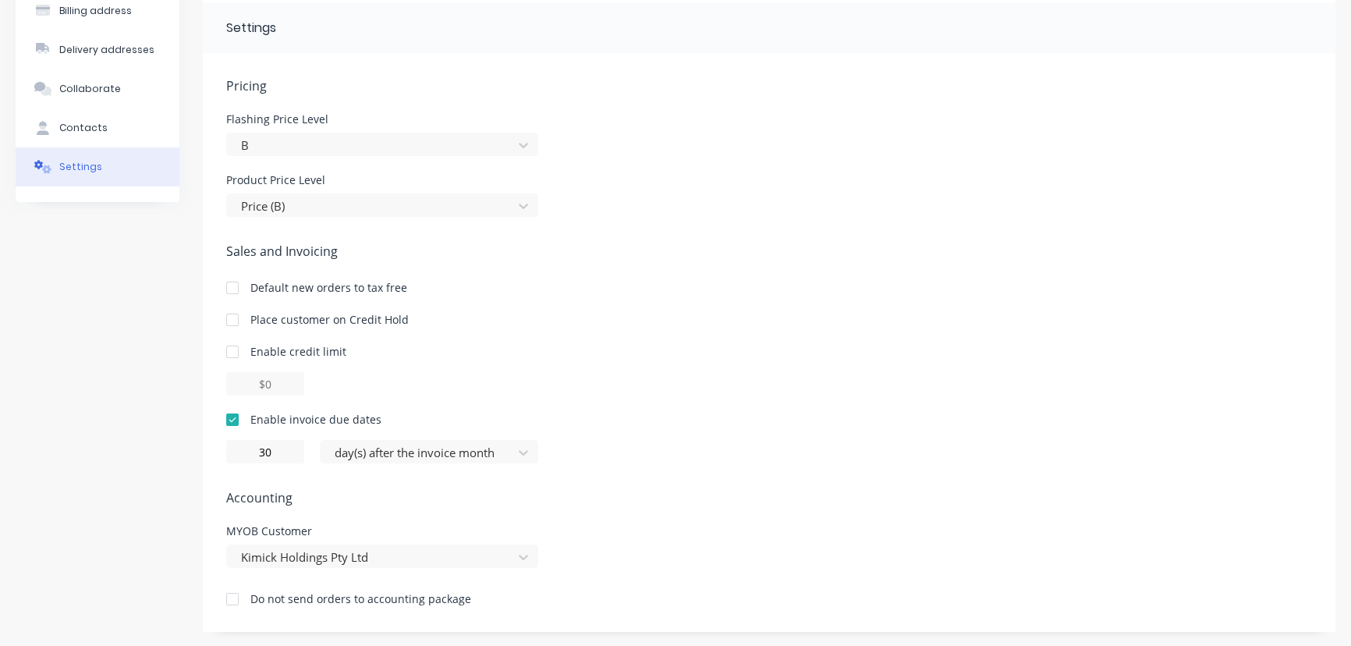
scroll to position [126, 0]
click at [231, 347] on div at bounding box center [232, 350] width 31 height 31
click at [257, 385] on input "$0.00" at bounding box center [265, 382] width 78 height 23
type input "$10000.00"
click at [892, 325] on div "Place customer on Credit Hold" at bounding box center [769, 318] width 1086 height 16
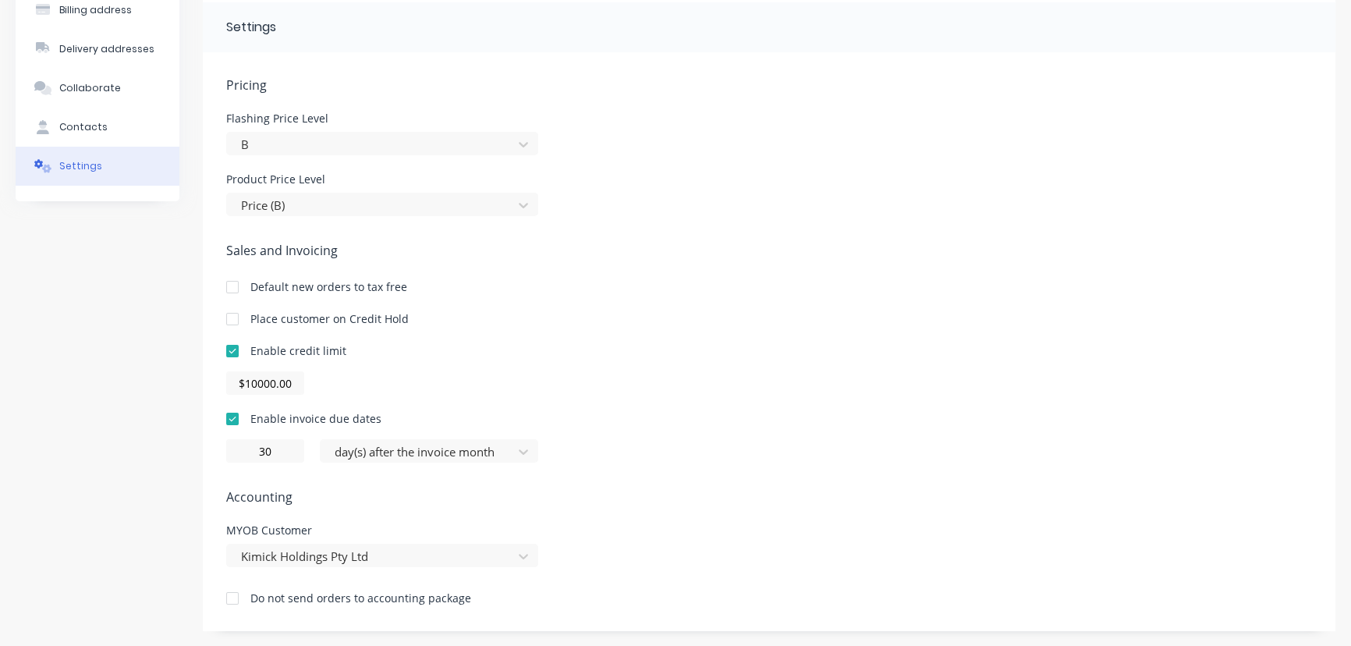
click at [825, 364] on div "Enable credit limit $10000.00" at bounding box center [769, 368] width 1086 height 52
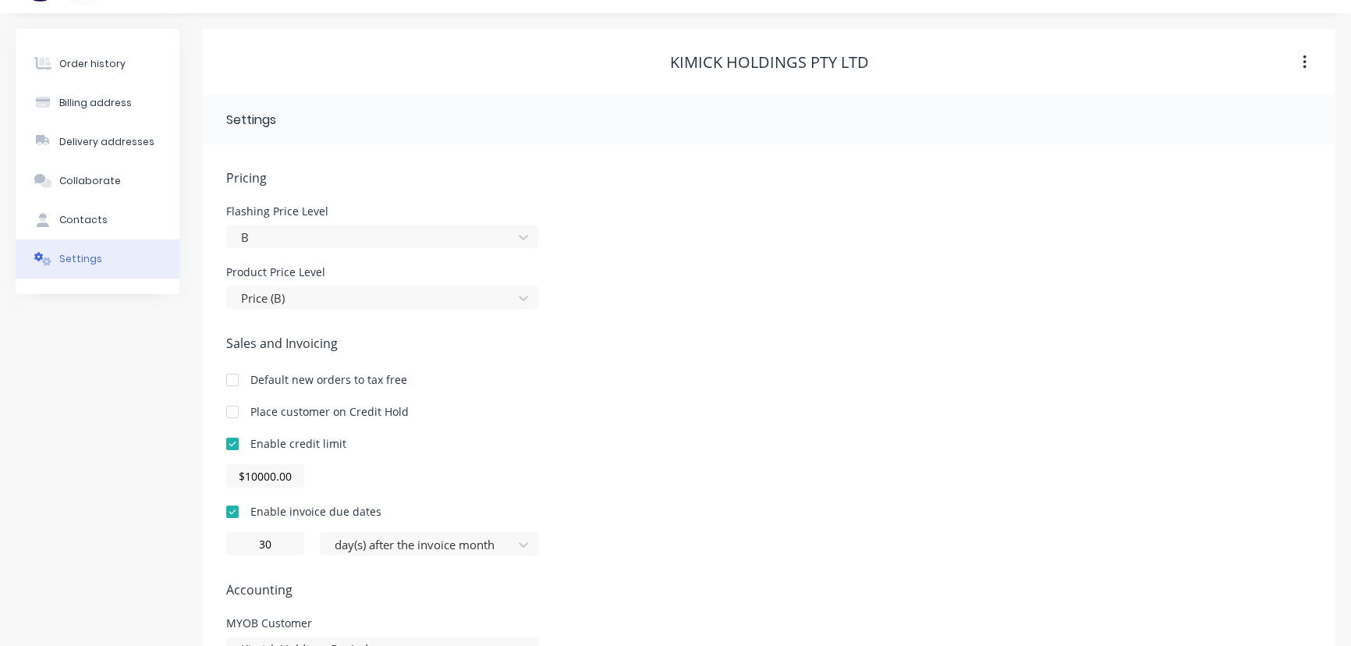
scroll to position [0, 0]
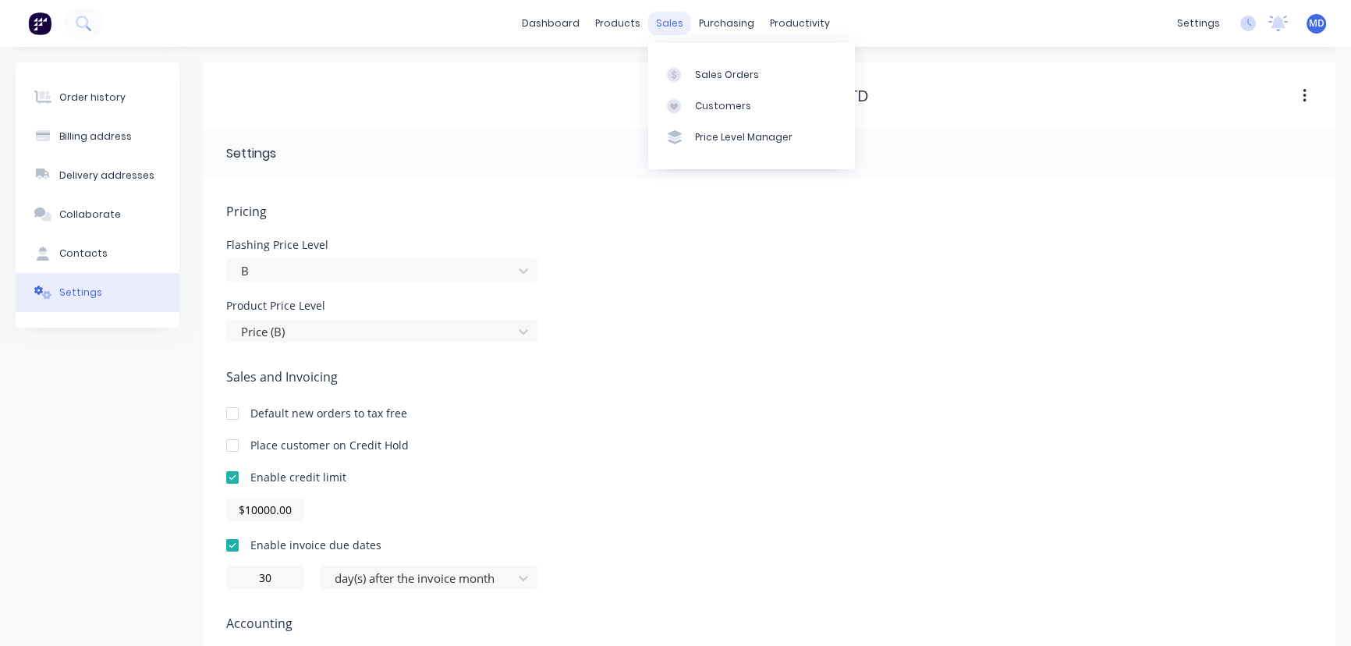
click at [671, 17] on div "sales" at bounding box center [669, 23] width 43 height 23
click at [729, 101] on div "Customers" at bounding box center [723, 106] width 56 height 14
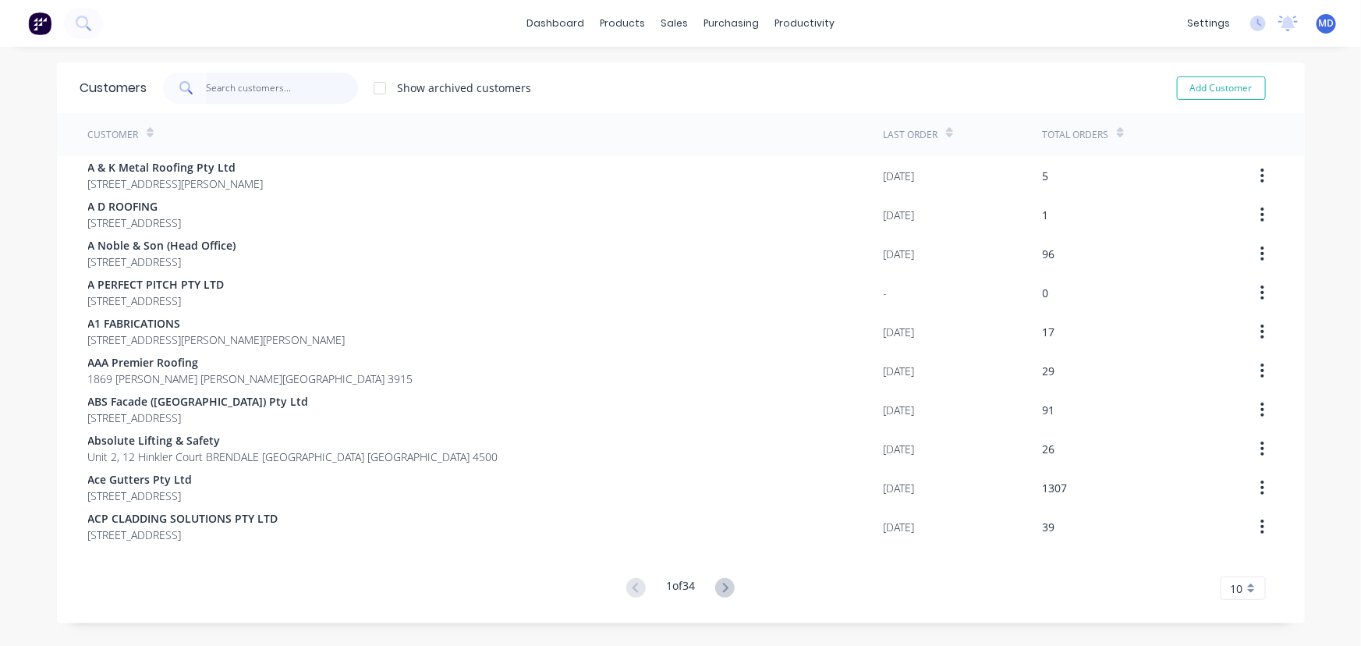
click at [274, 93] on input "text" at bounding box center [282, 88] width 152 height 31
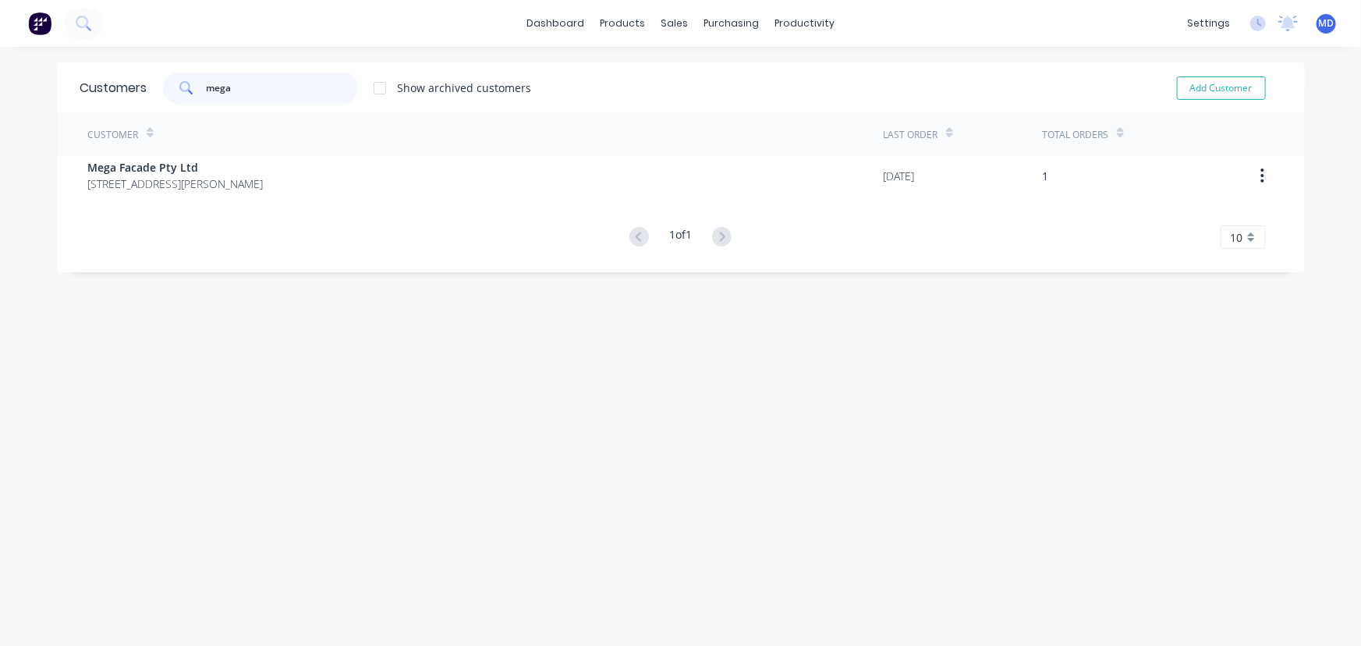
type input "mega"
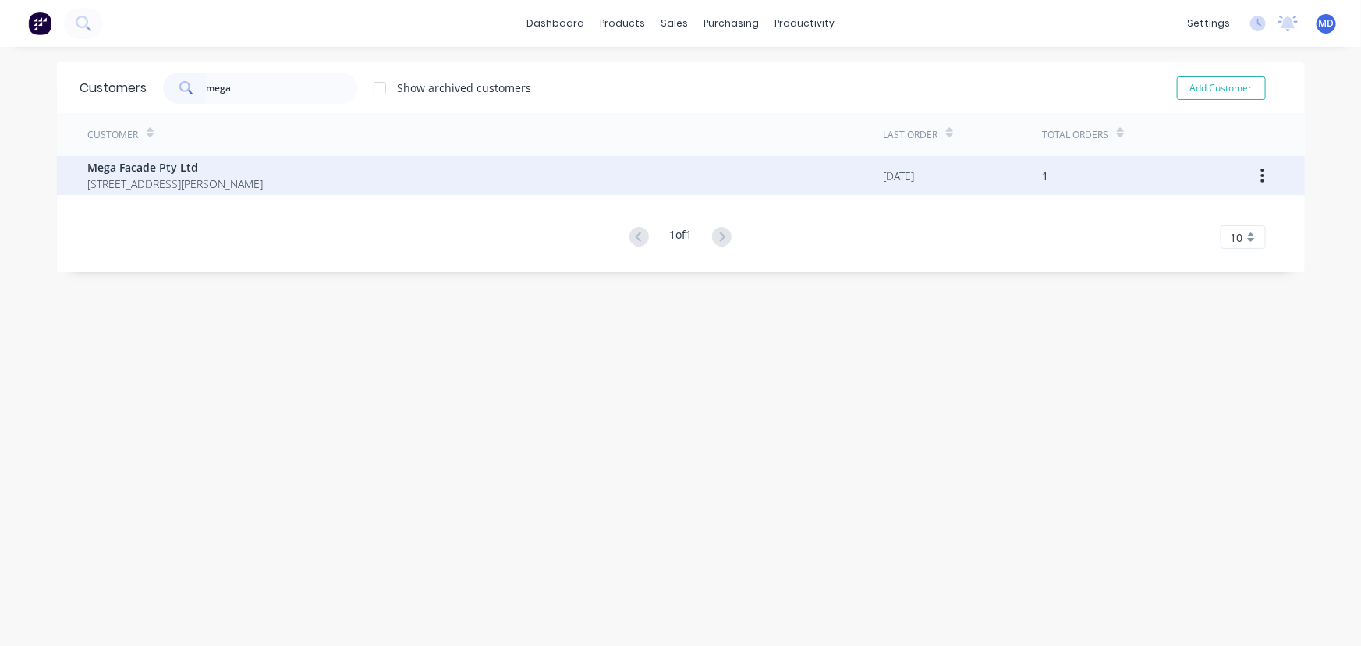
click at [153, 176] on span "2 Tattersall Pl EMU PLAINS New South Wales Australia 2750" at bounding box center [176, 184] width 176 height 16
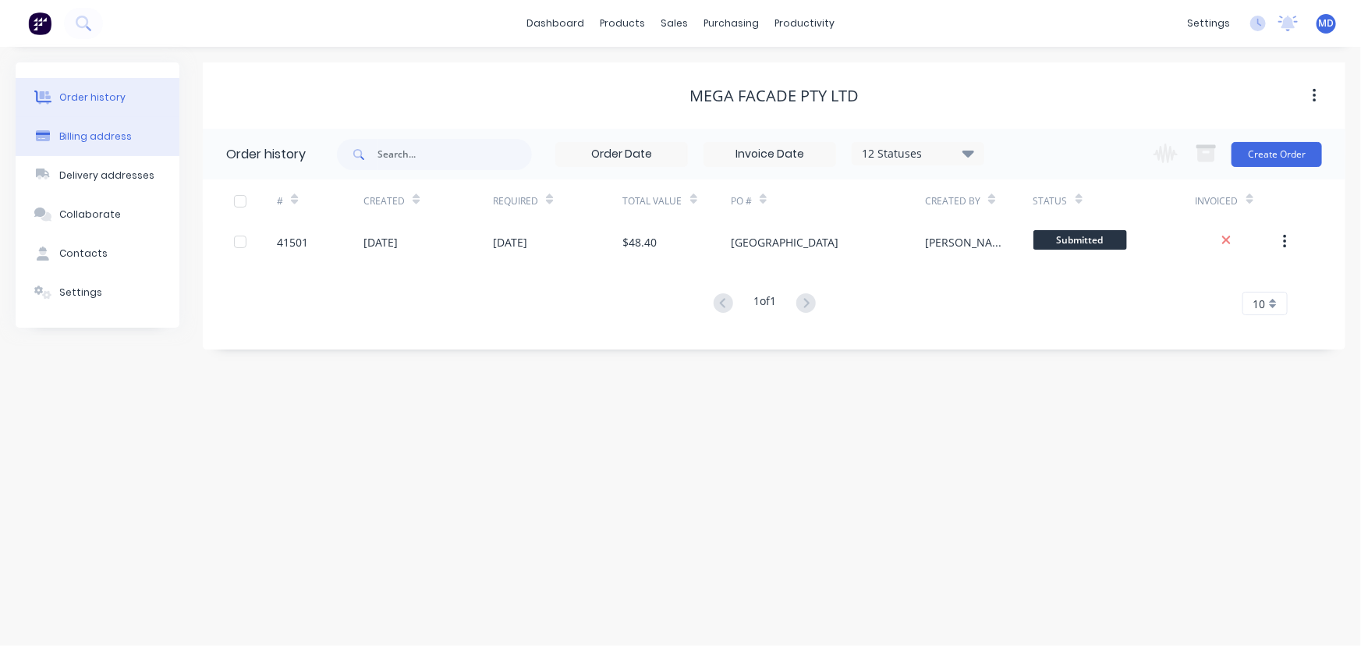
click at [98, 135] on div "Billing address" at bounding box center [95, 136] width 73 height 14
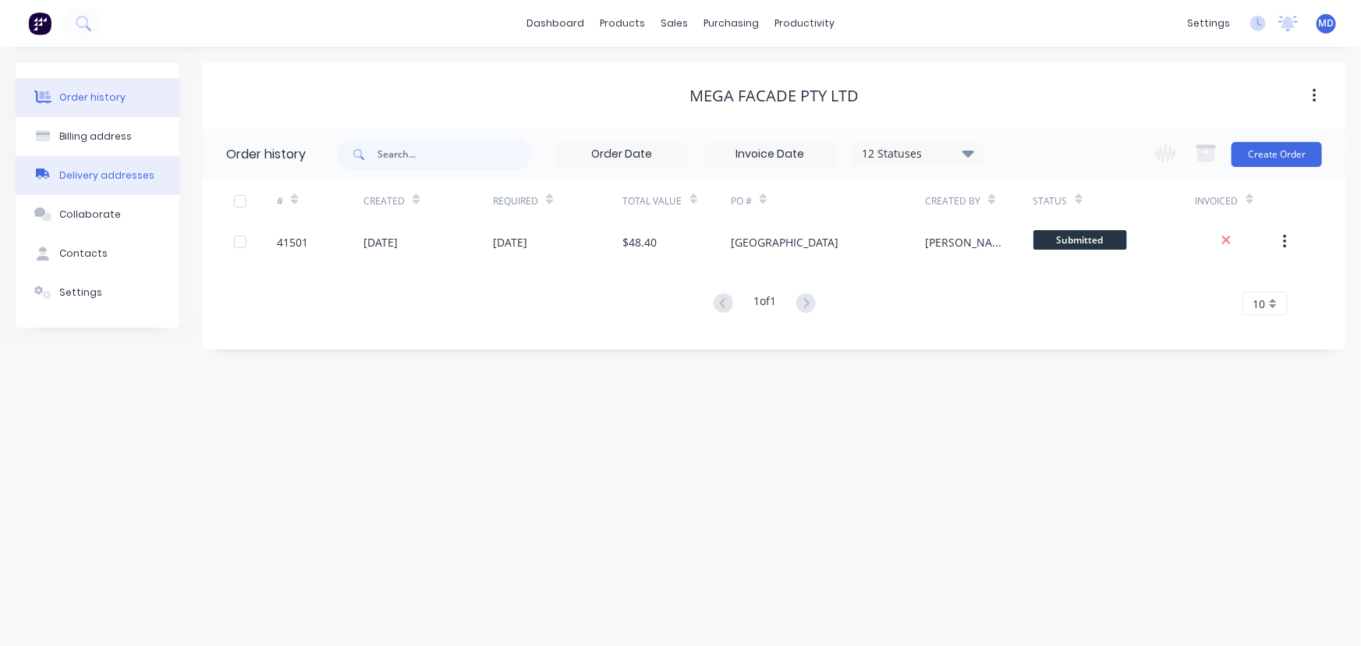
select select "AU"
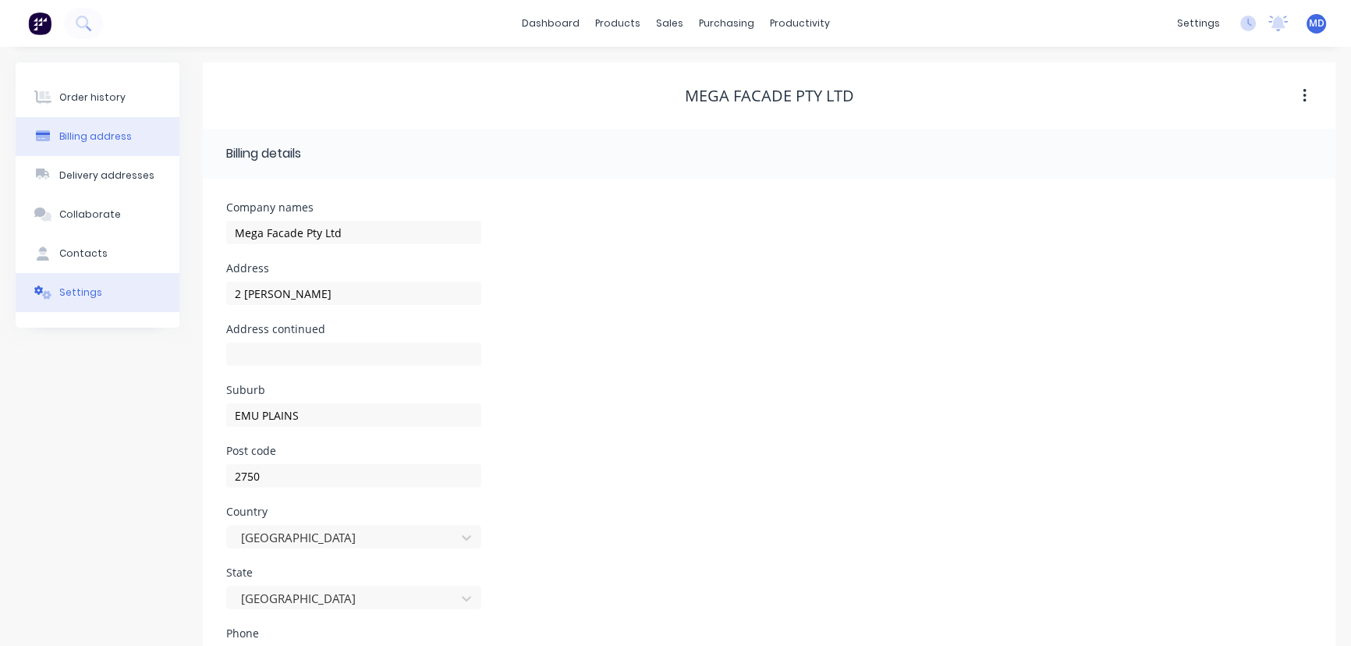
click at [90, 304] on button "Settings" at bounding box center [98, 292] width 164 height 39
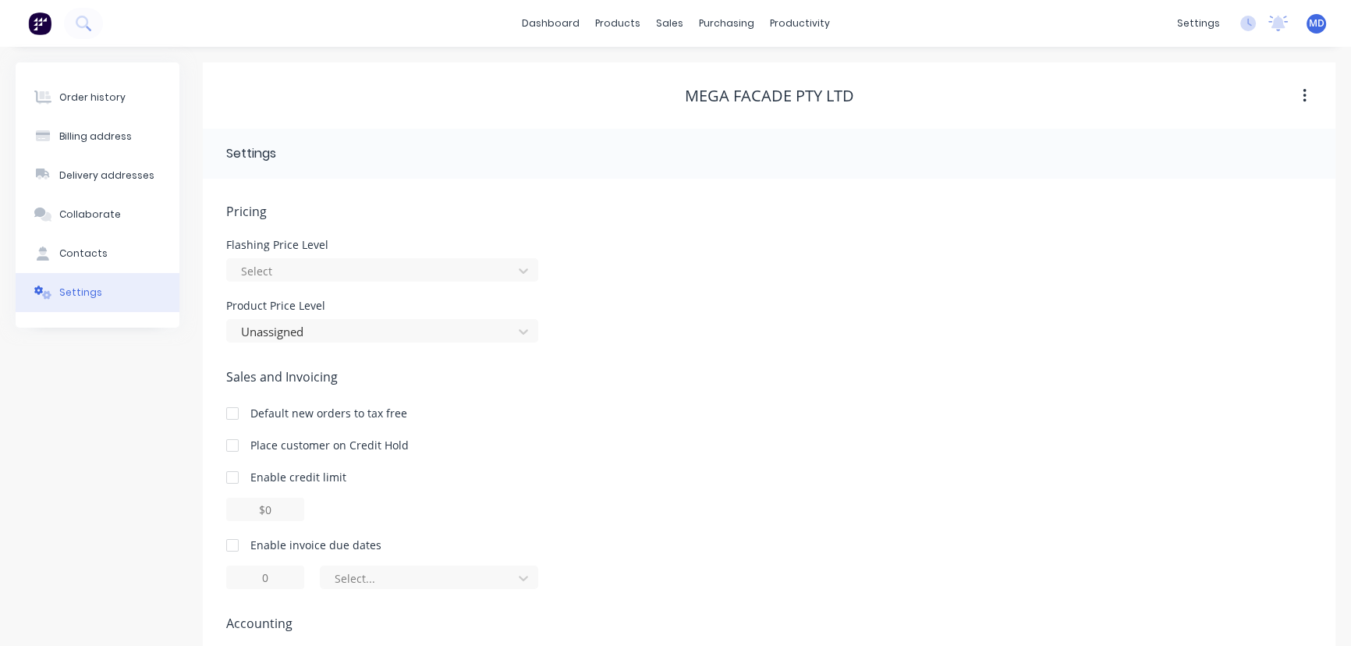
click at [236, 476] on div at bounding box center [232, 477] width 31 height 31
click at [258, 512] on input "$0.00" at bounding box center [265, 509] width 78 height 23
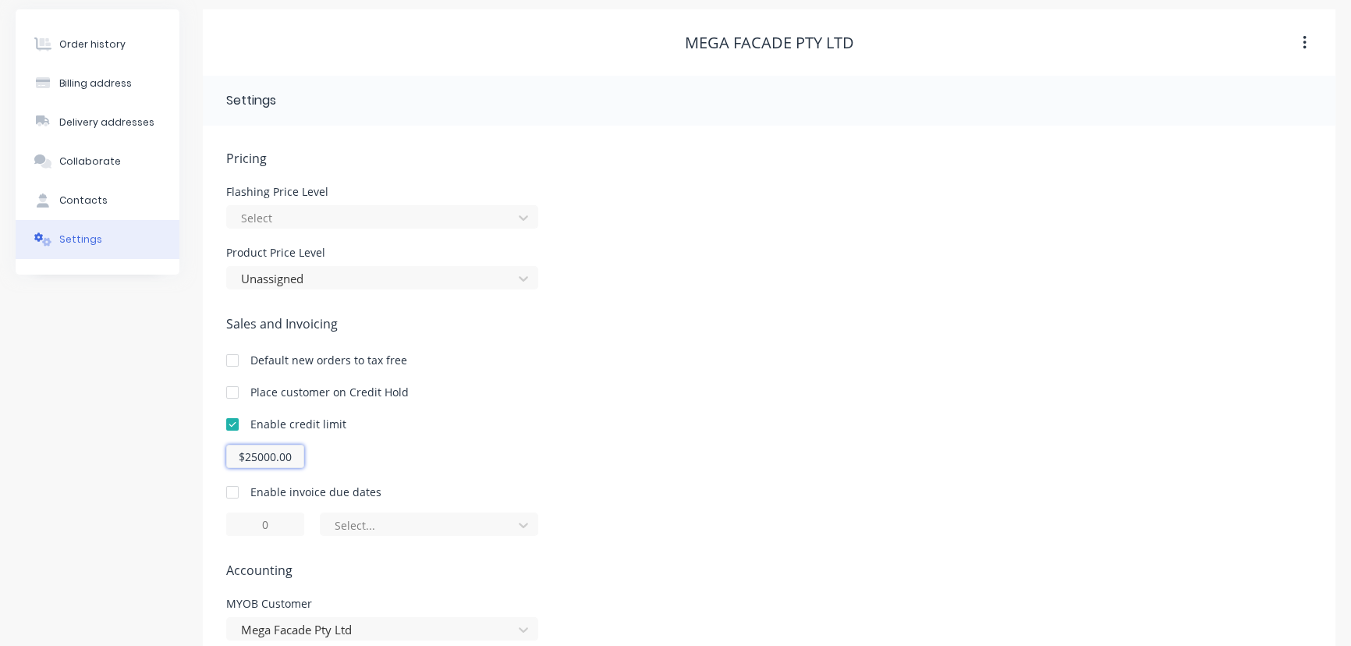
scroll to position [126, 0]
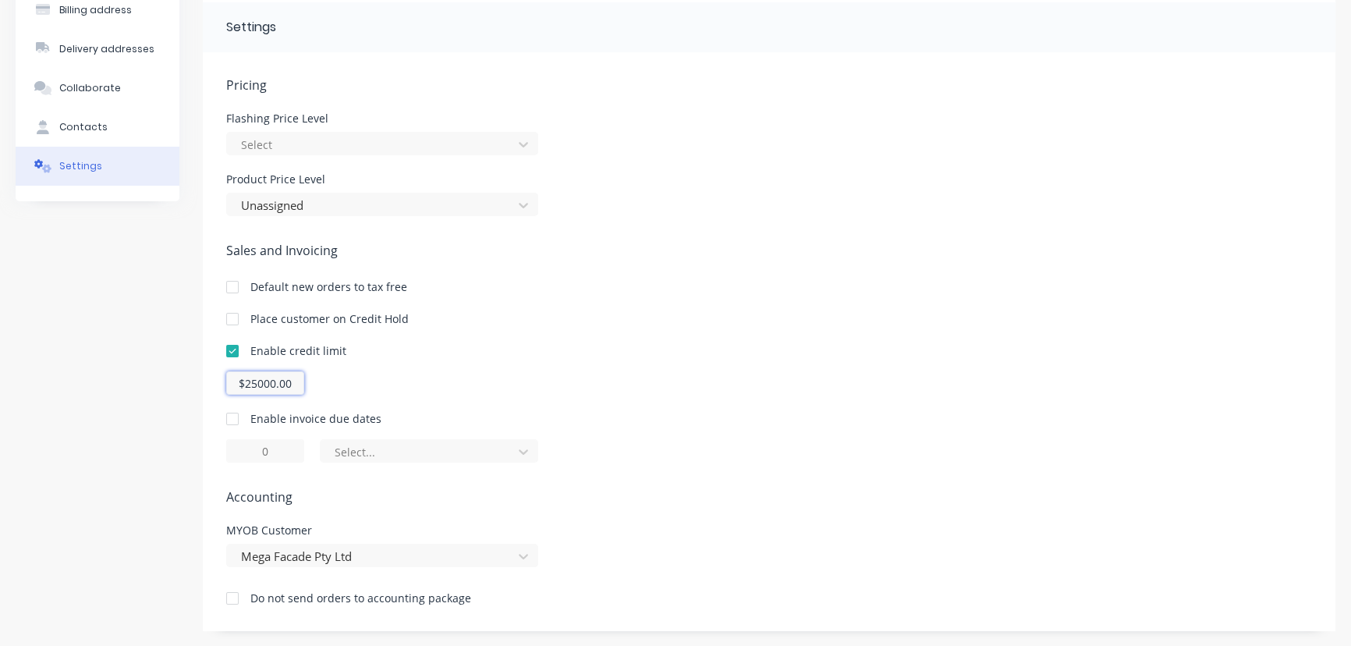
type input "$25000.00"
click at [233, 419] on div at bounding box center [232, 418] width 31 height 31
click at [264, 449] on input "1" at bounding box center [265, 450] width 78 height 23
type input "30"
click at [530, 449] on icon at bounding box center [524, 452] width 16 height 16
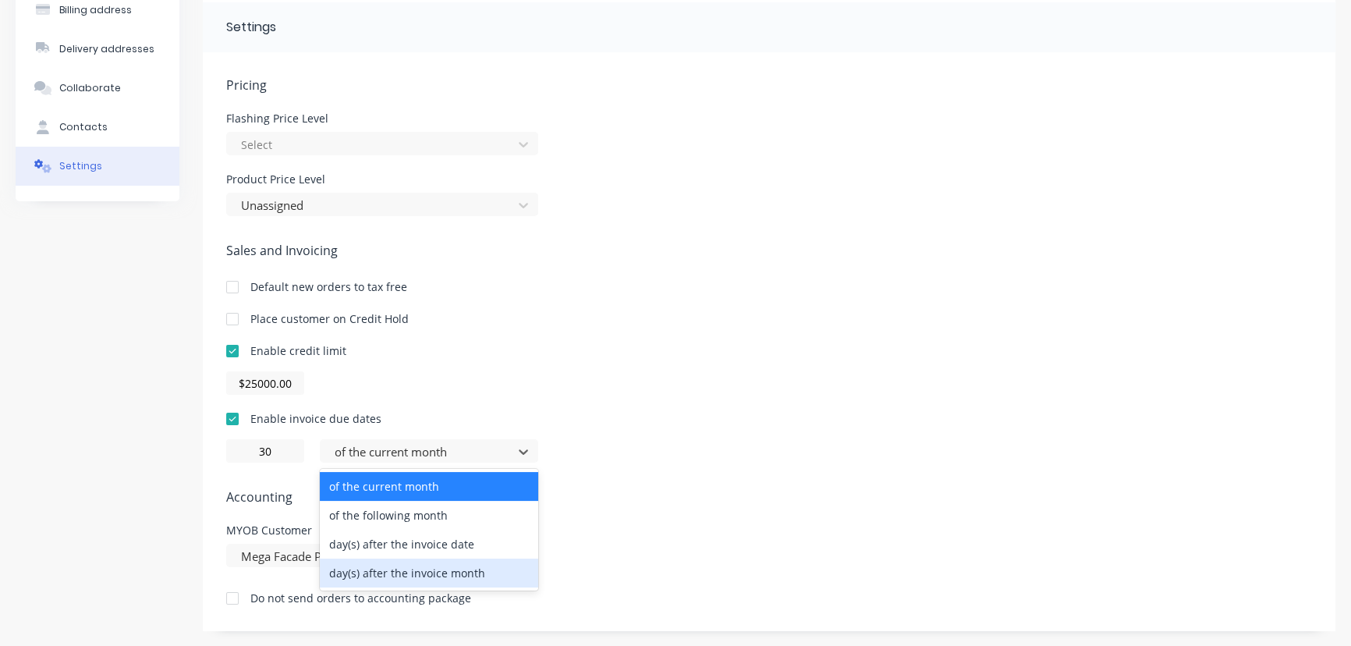
drag, startPoint x: 442, startPoint y: 577, endPoint x: 520, endPoint y: 538, distance: 86.5
click at [442, 576] on div "day(s) after the invoice month" at bounding box center [429, 573] width 218 height 29
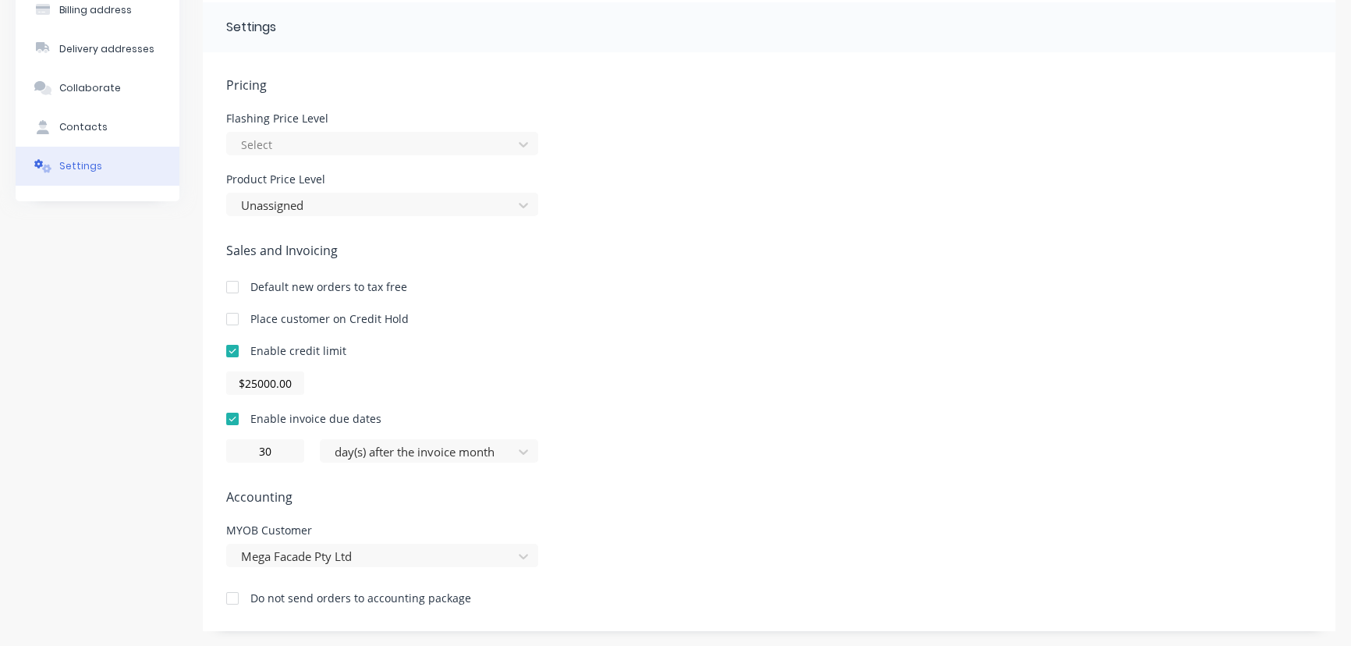
click at [864, 361] on div "Enable credit limit $25000.00" at bounding box center [769, 368] width 1086 height 52
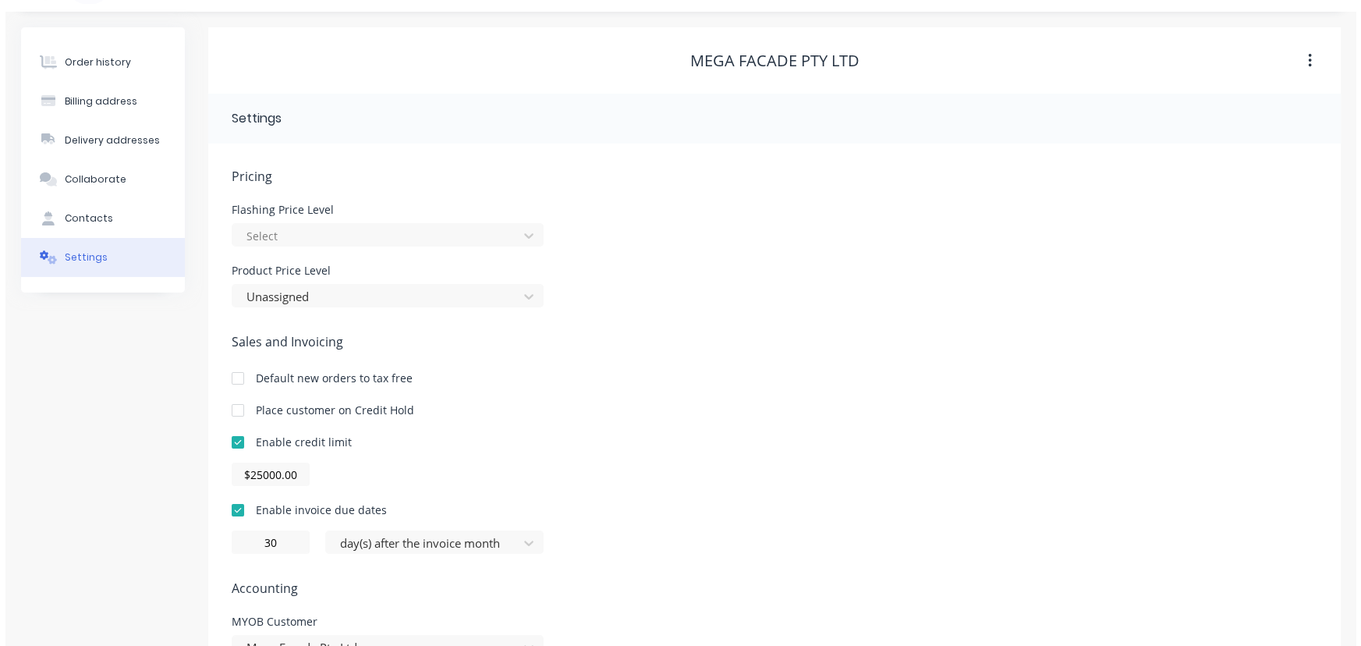
scroll to position [0, 0]
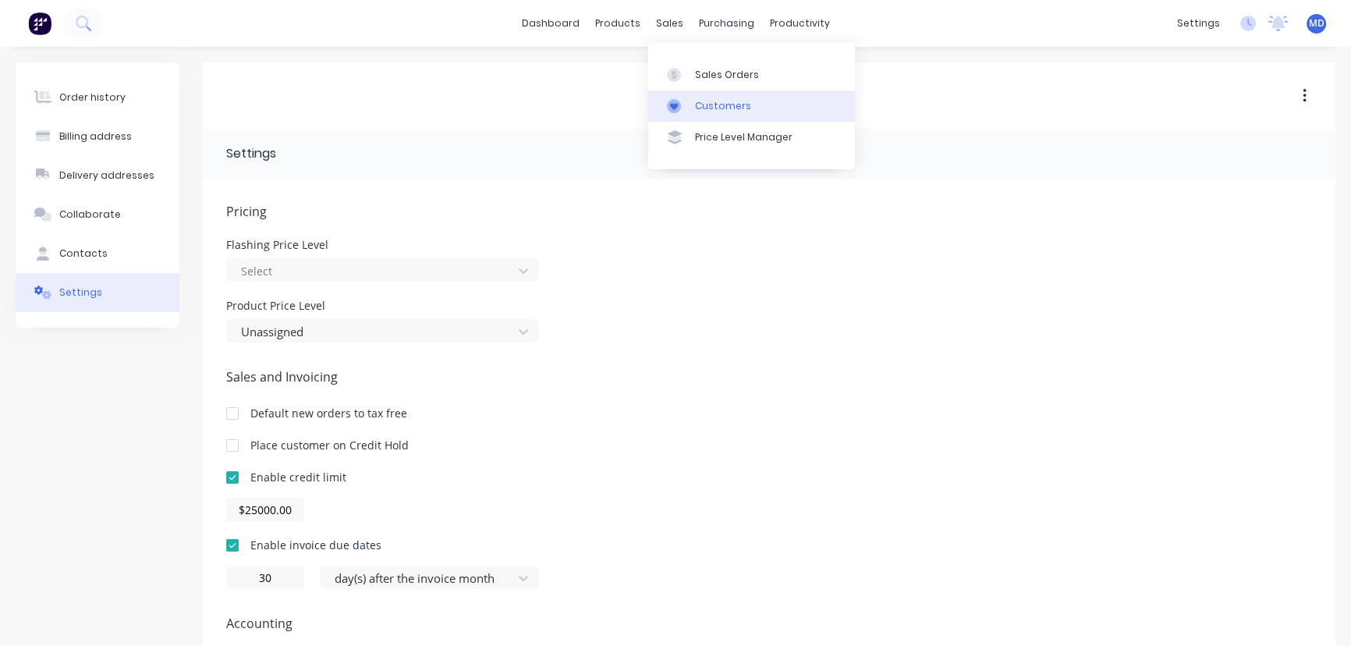
click at [711, 104] on div "Customers" at bounding box center [723, 106] width 56 height 14
